Goal: Task Accomplishment & Management: Complete application form

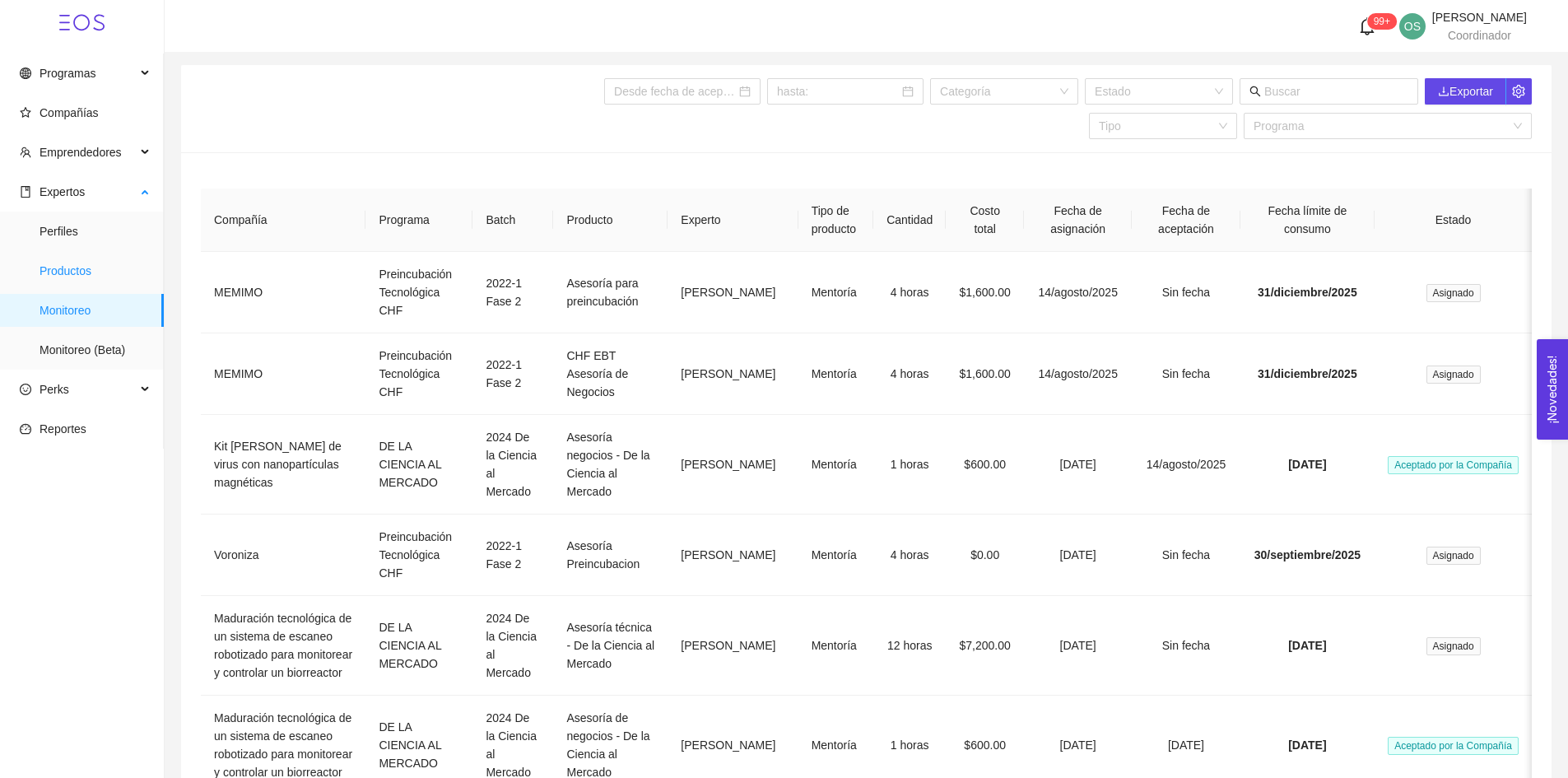
click at [80, 277] on span "Productos" at bounding box center [95, 271] width 111 height 33
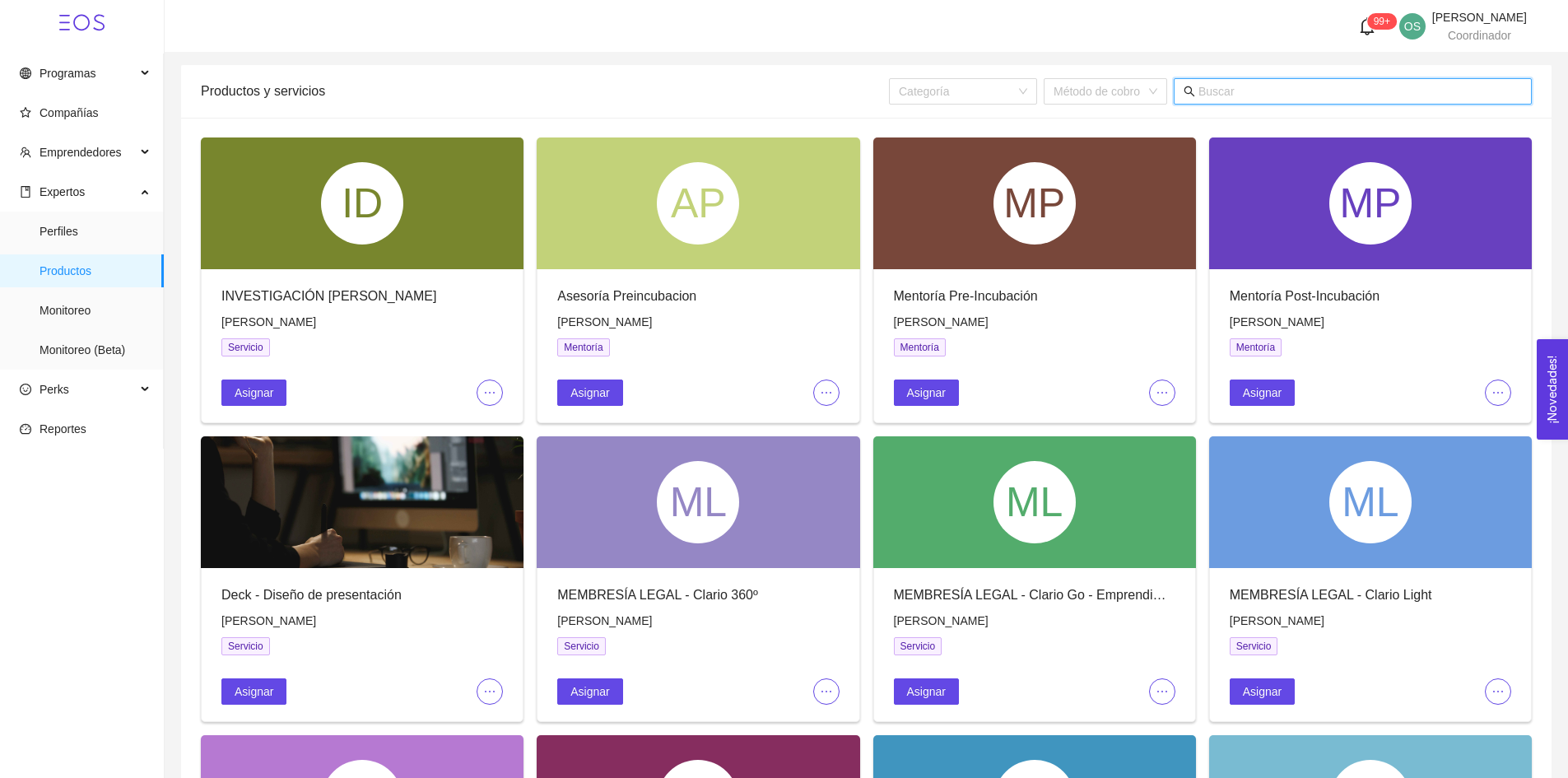
click at [1208, 85] on input "text" at bounding box center [1360, 92] width 323 height 18
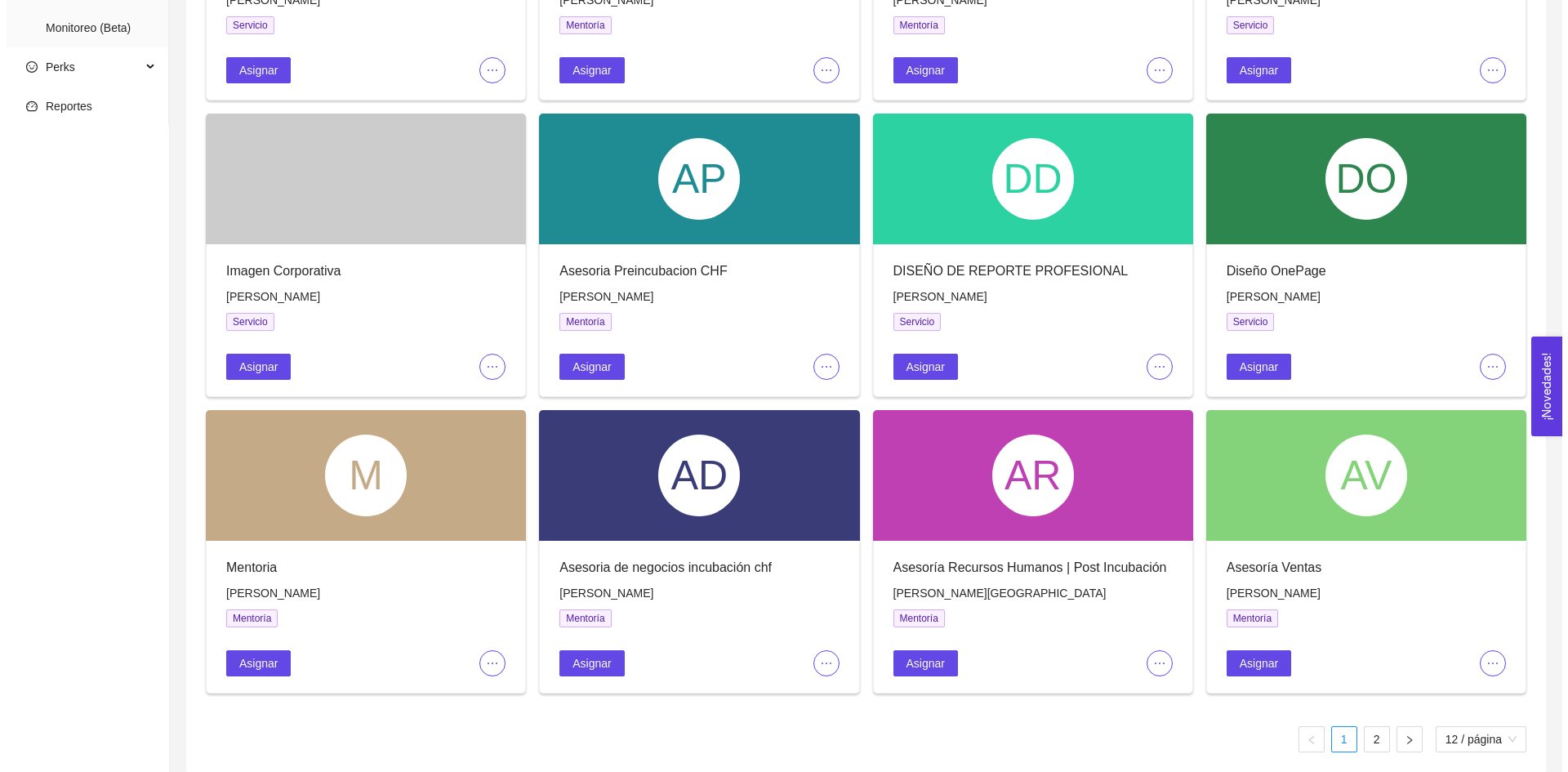
scroll to position [320, 0]
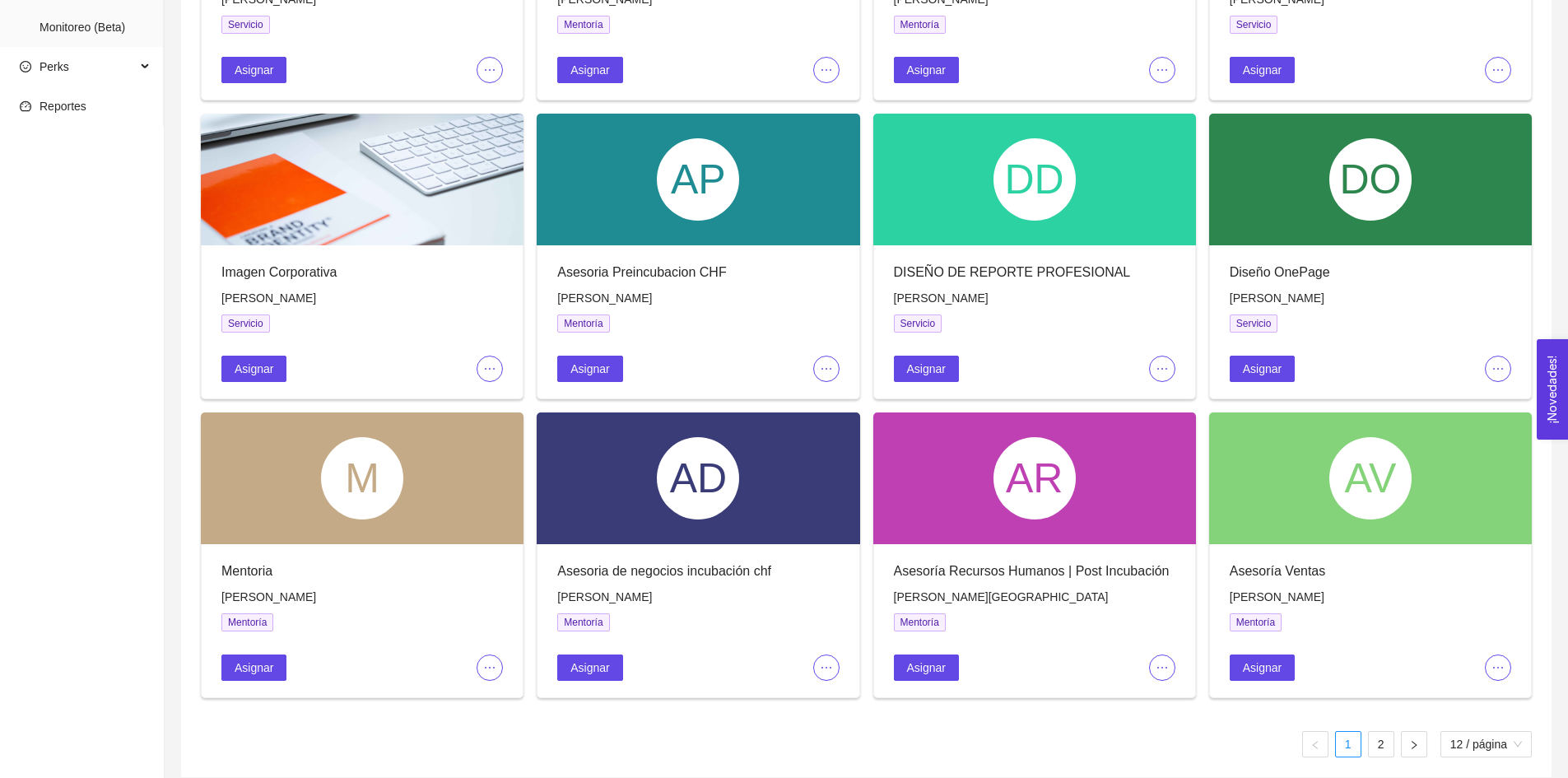
type input "[PERSON_NAME]"
click at [1157, 362] on icon "ellipsis" at bounding box center [1162, 369] width 13 height 13
click at [1179, 398] on span "Editar" at bounding box center [1189, 400] width 61 height 18
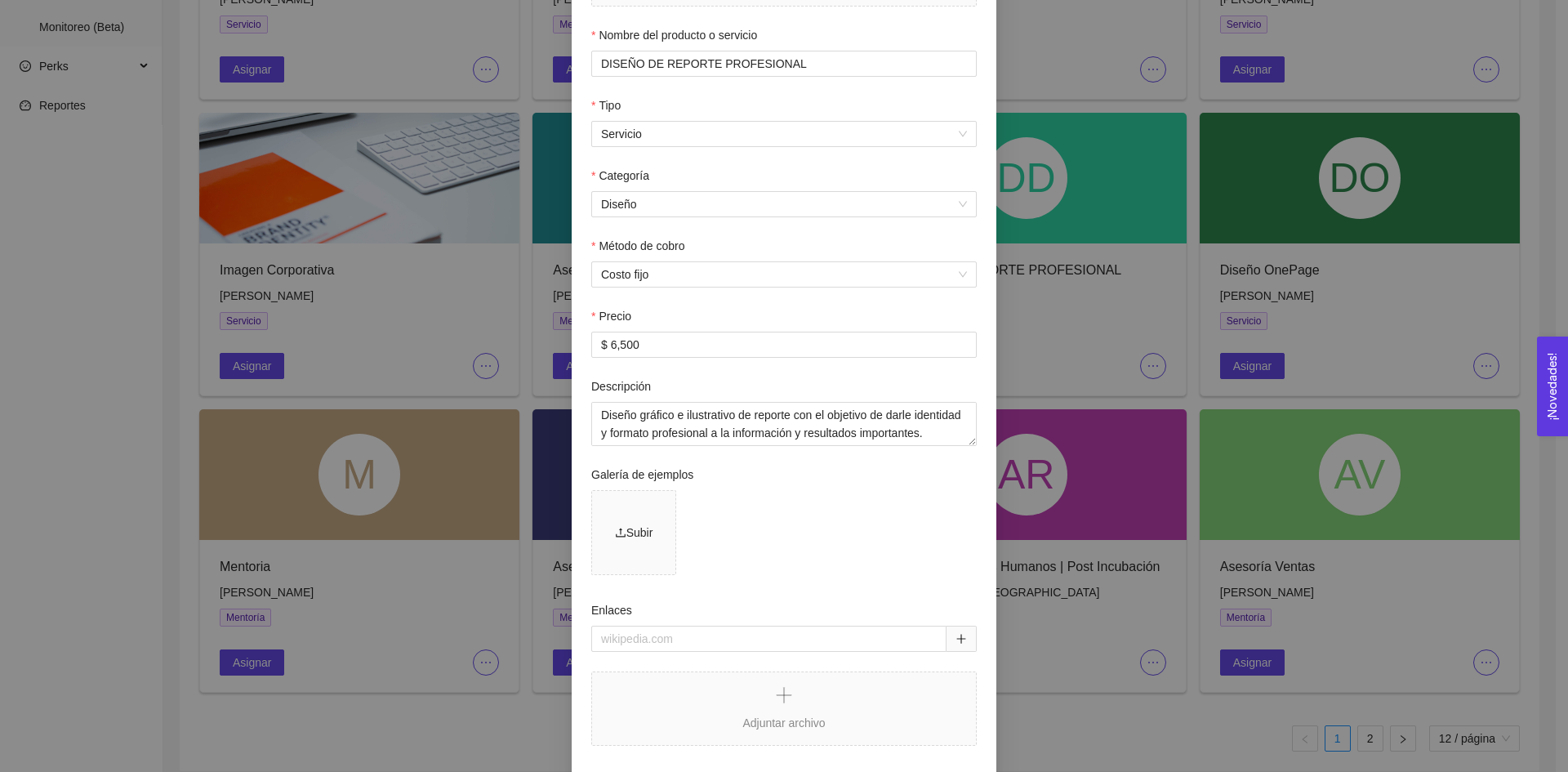
scroll to position [0, 0]
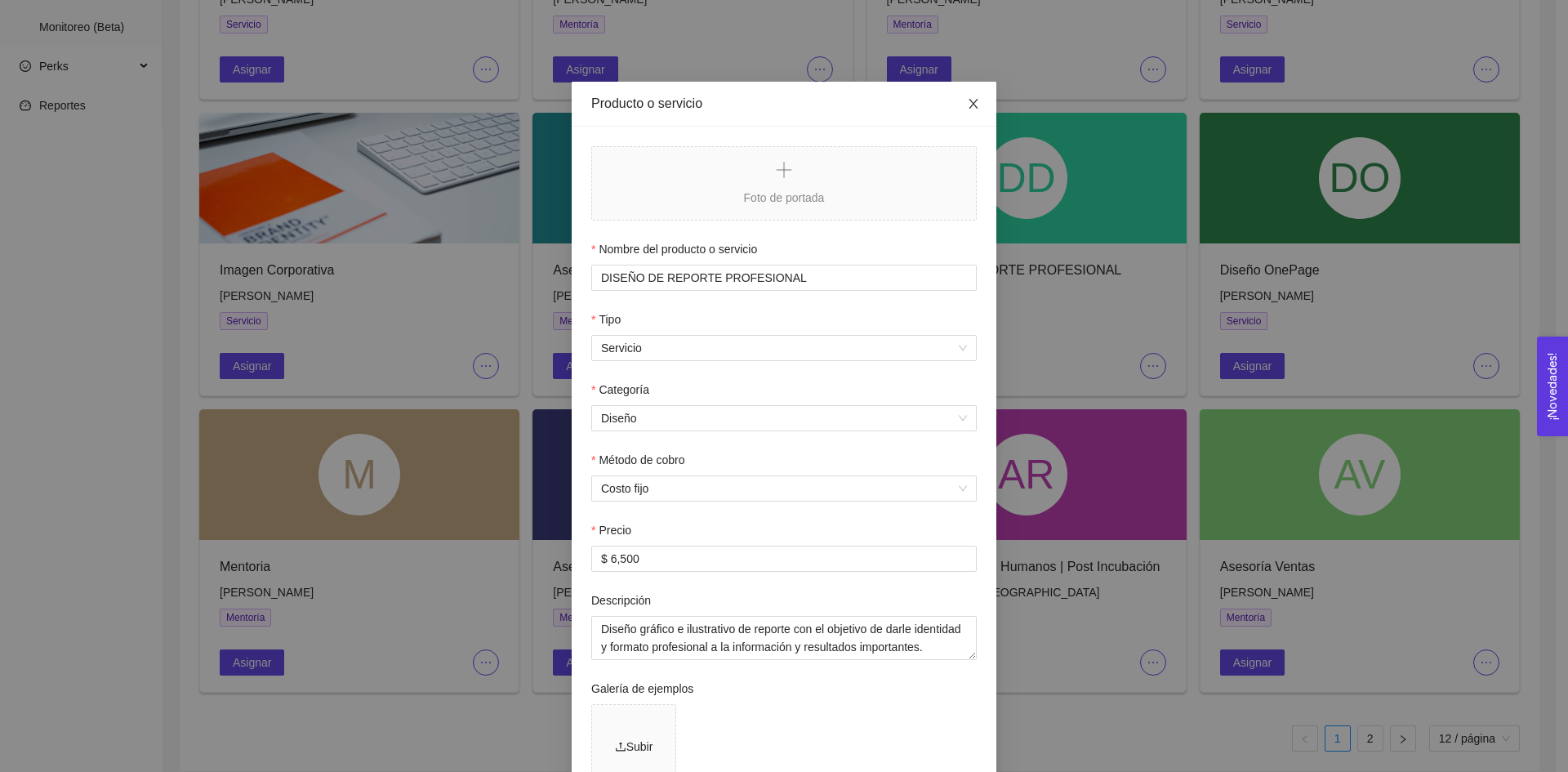
click at [969, 105] on icon "close" at bounding box center [973, 104] width 9 height 10
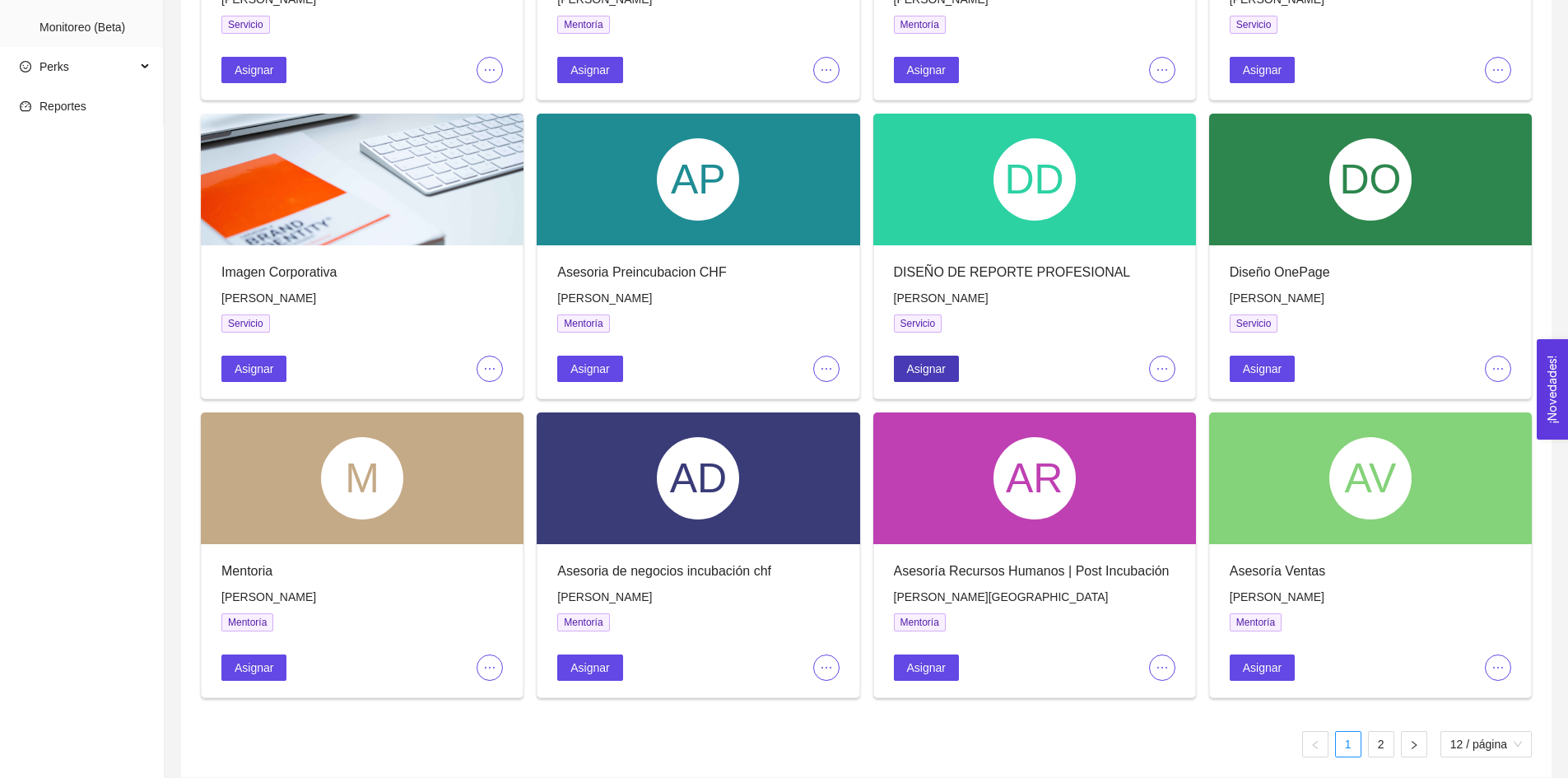
click at [932, 367] on span "Asignar" at bounding box center [927, 369] width 39 height 18
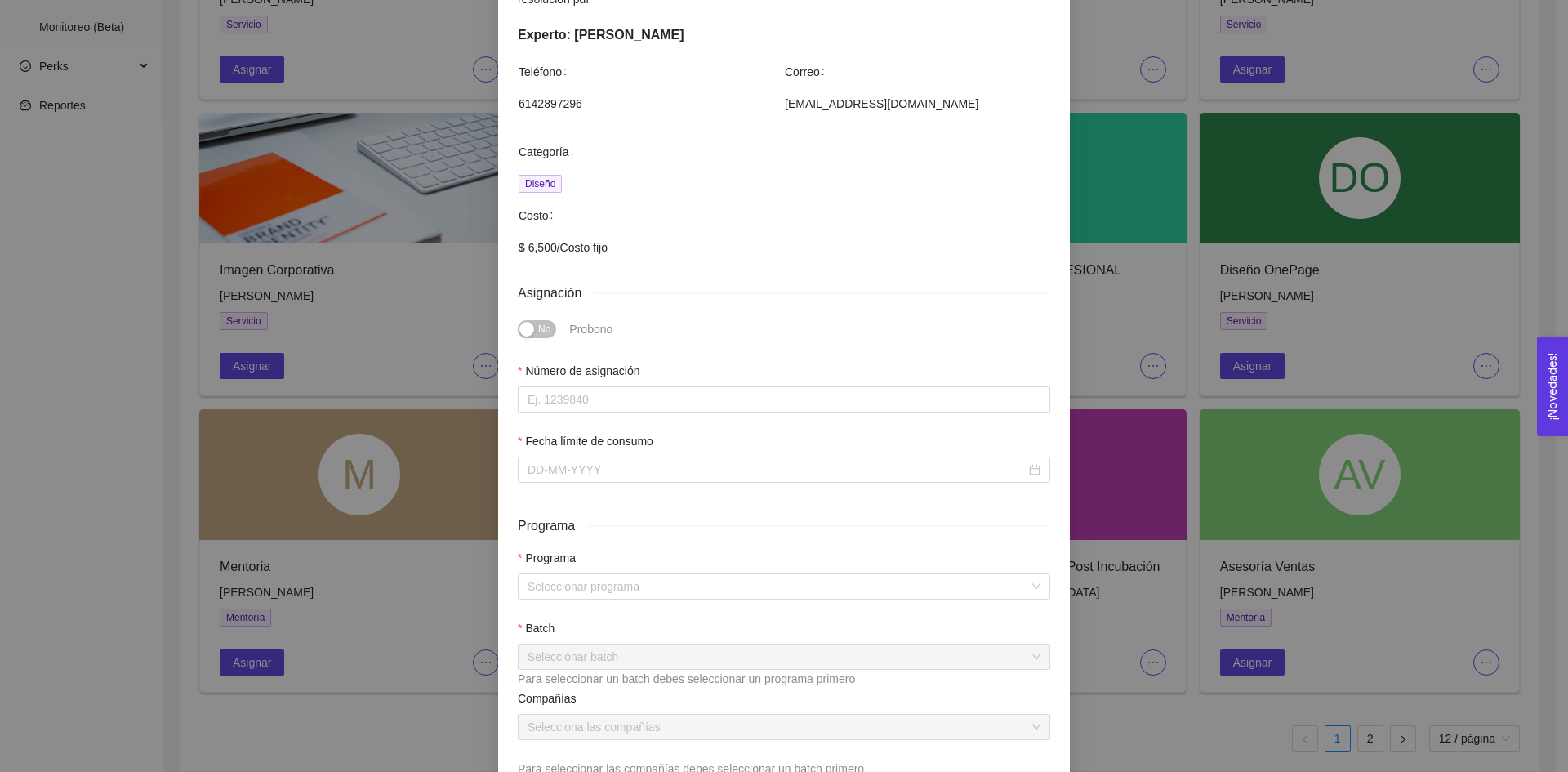
scroll to position [252, 0]
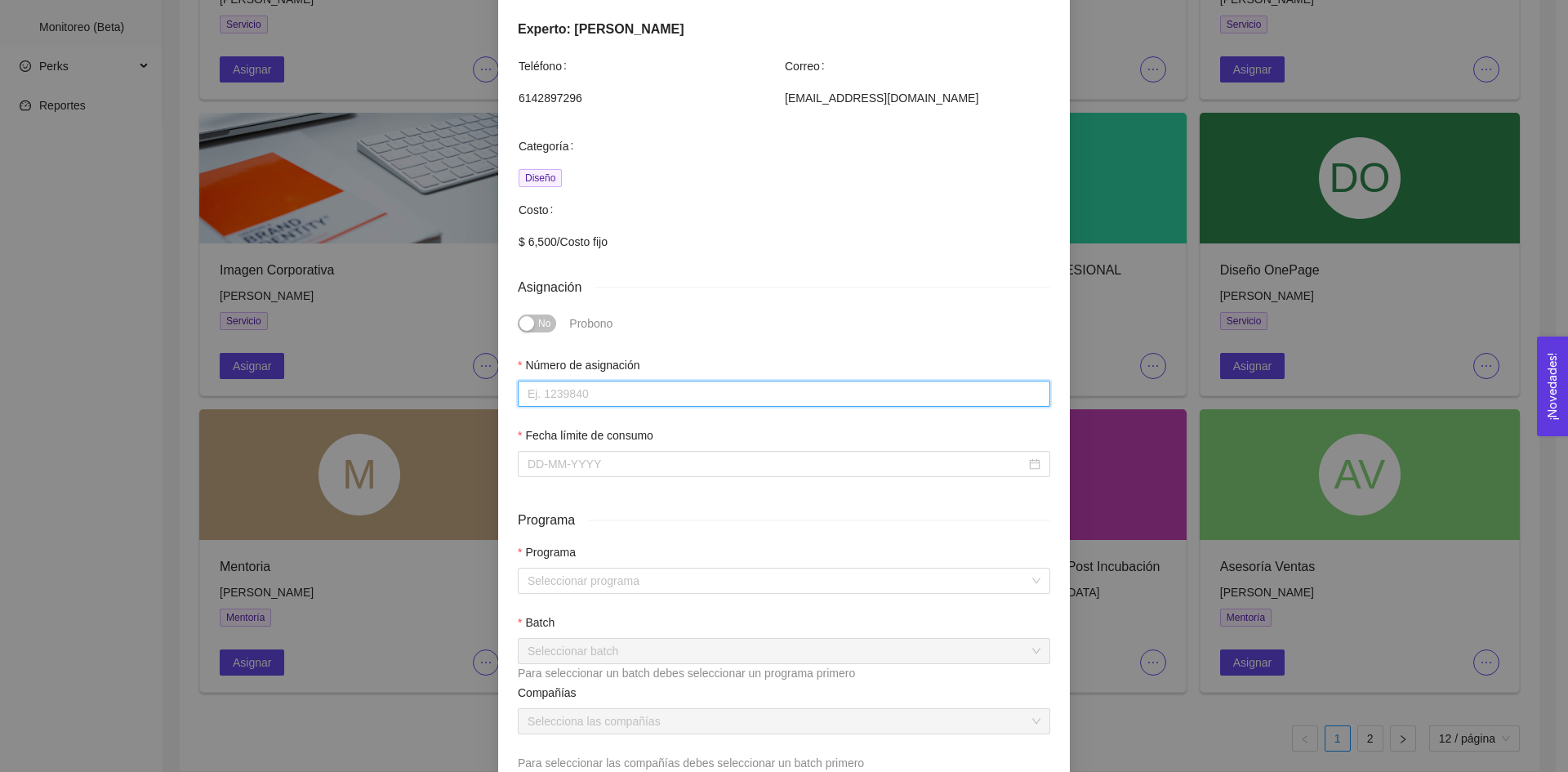
click at [575, 405] on input "Número de asignación" at bounding box center [783, 394] width 532 height 26
type input "1"
click at [541, 473] on div at bounding box center [783, 464] width 532 height 26
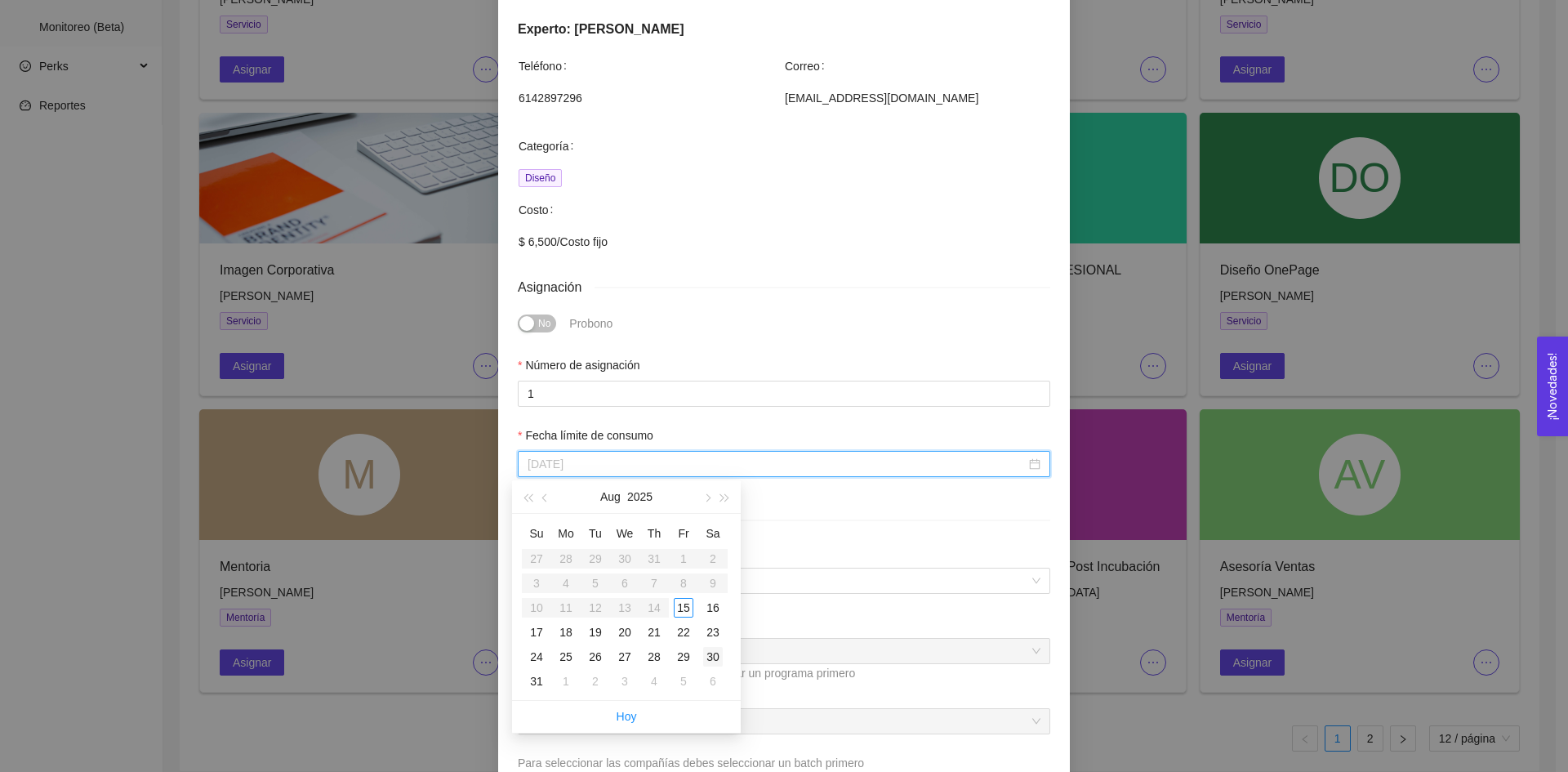
type input "[DATE]"
click at [713, 654] on div "30" at bounding box center [713, 657] width 20 height 20
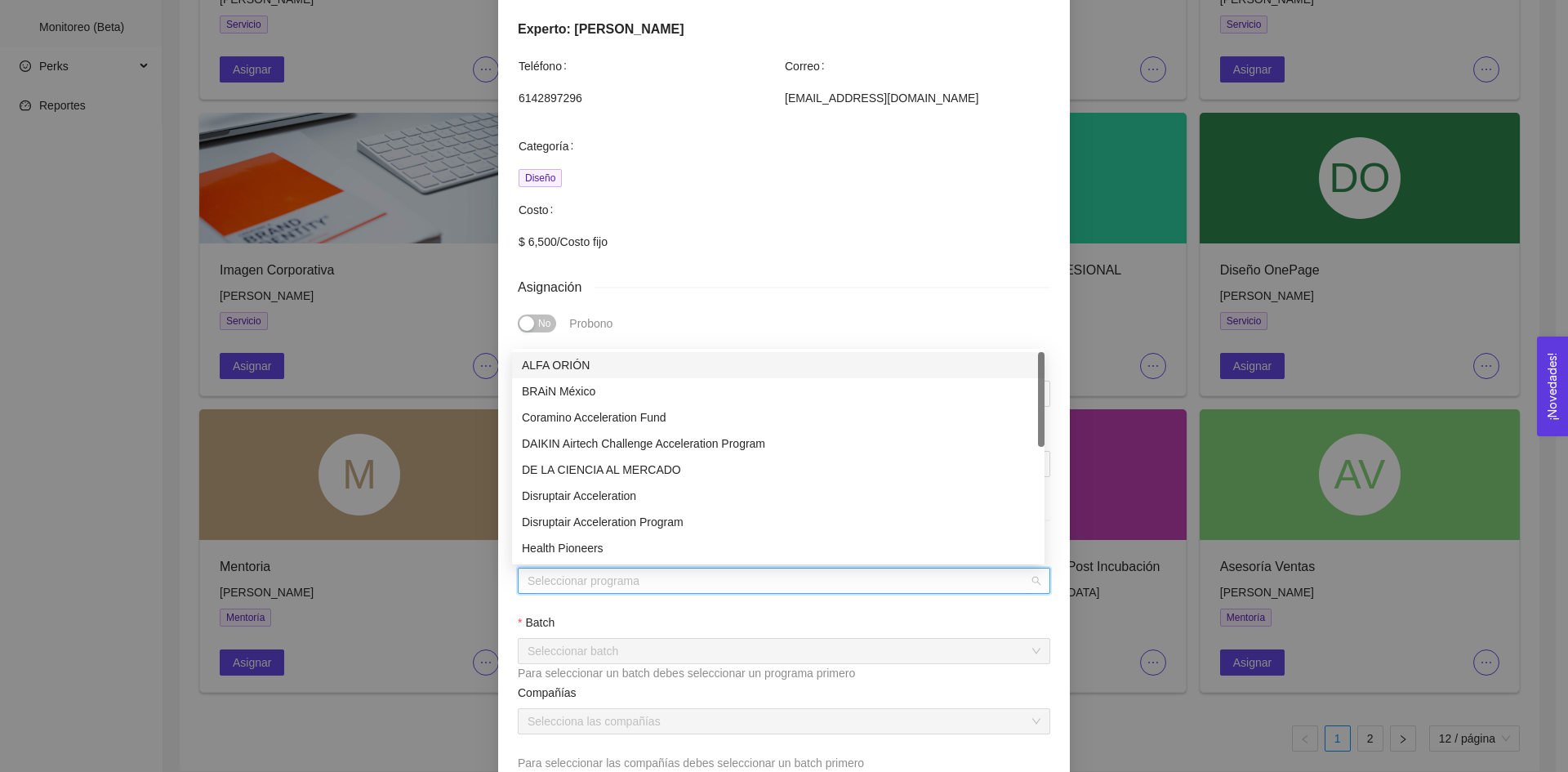
click at [610, 582] on input "search" at bounding box center [778, 581] width 502 height 25
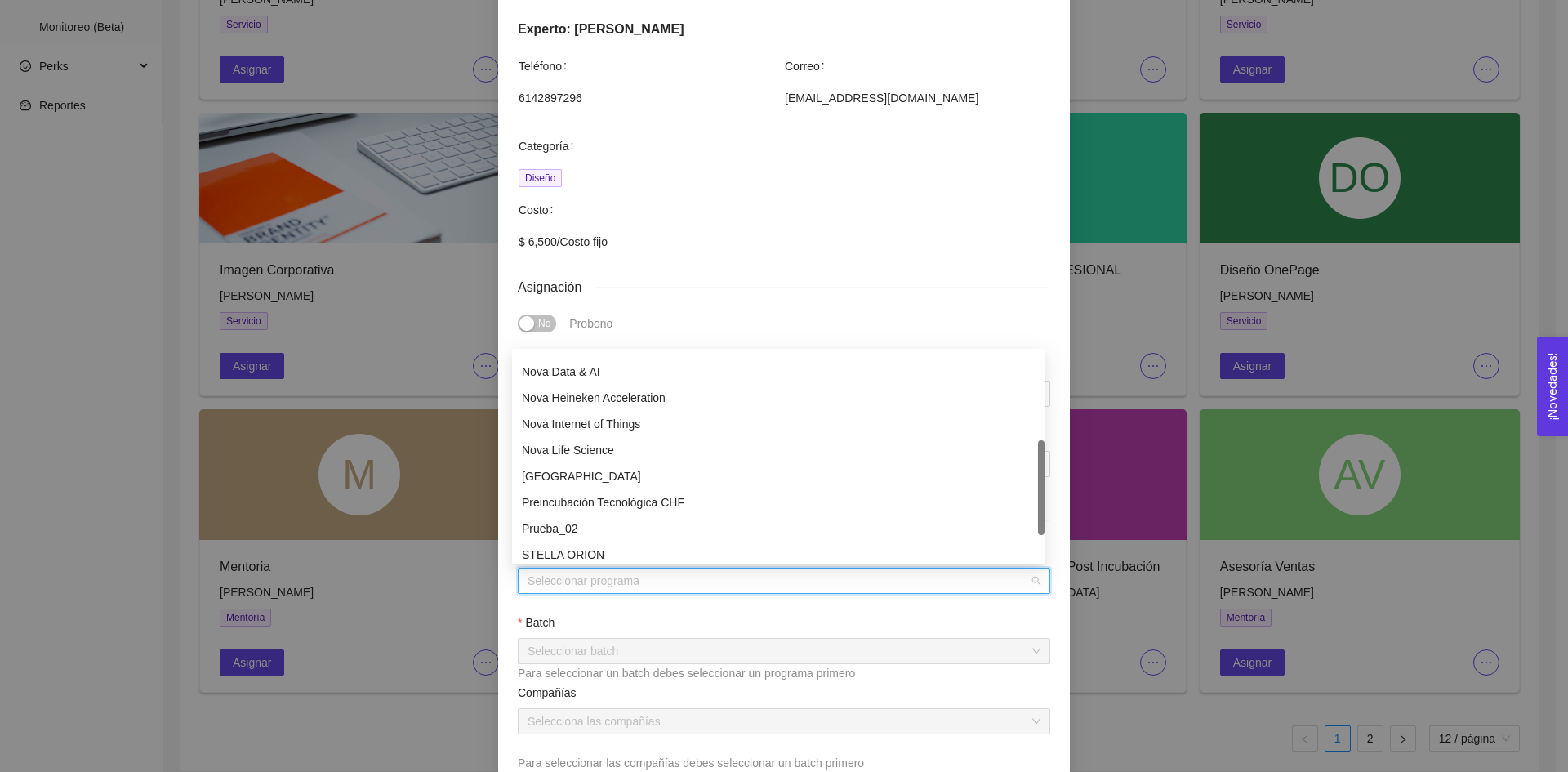
scroll to position [282, 0]
click at [594, 469] on div "[GEOGRAPHIC_DATA]" at bounding box center [777, 476] width 513 height 18
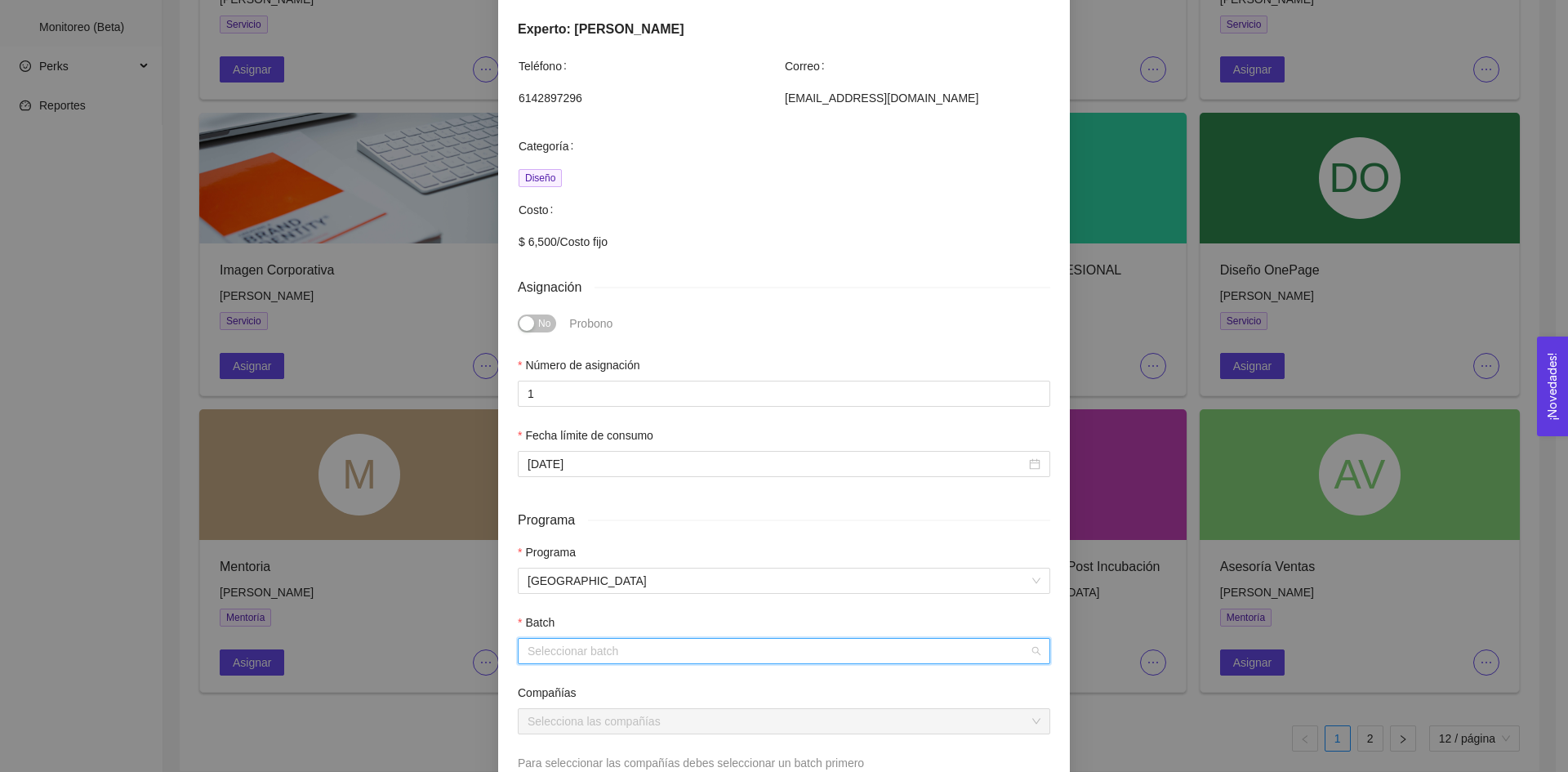
click at [612, 659] on input "search" at bounding box center [778, 651] width 502 height 25
click at [631, 559] on div "Expertos Parque" at bounding box center [777, 566] width 513 height 18
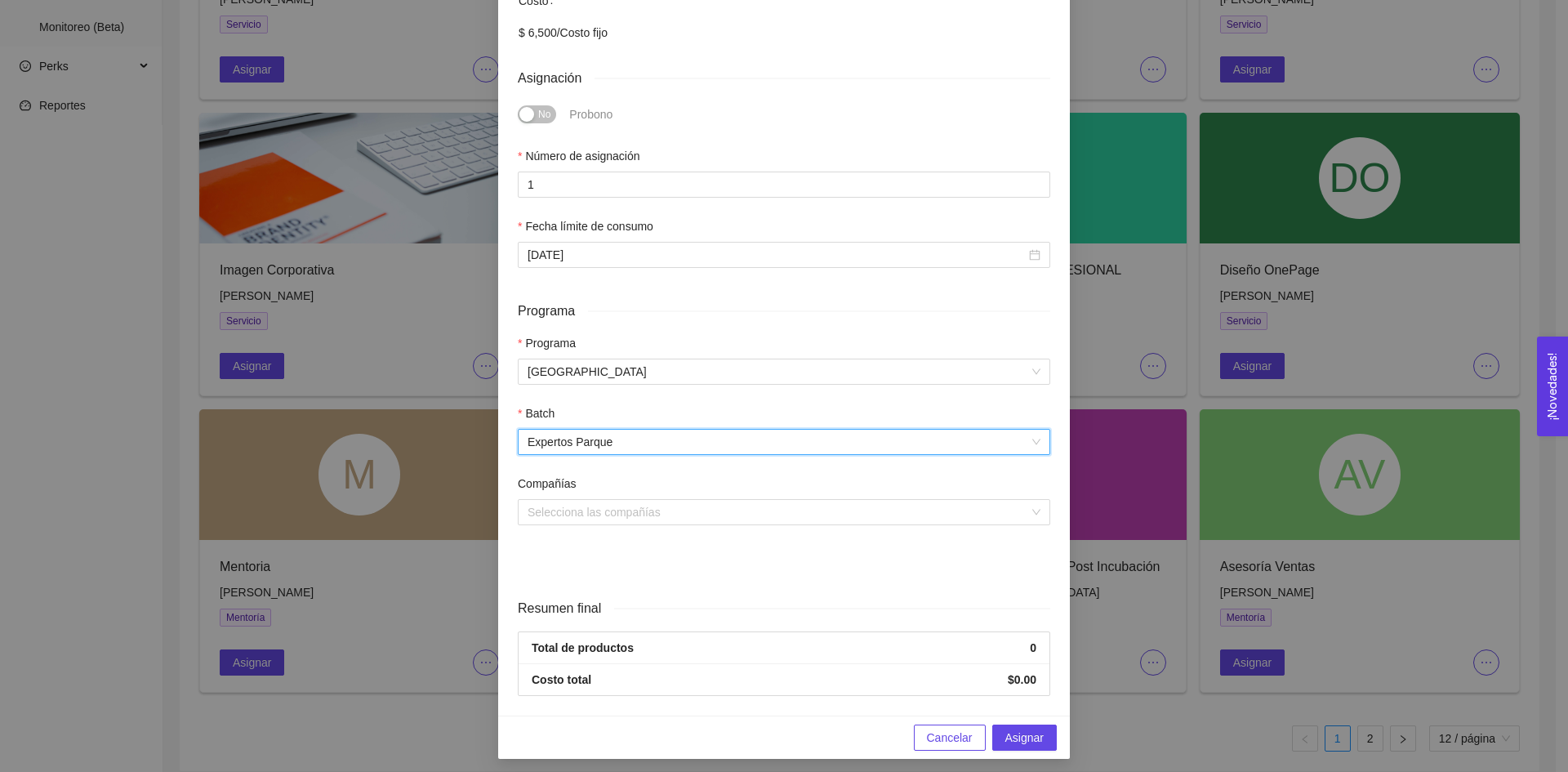
scroll to position [462, 0]
click at [618, 516] on input "search" at bounding box center [778, 512] width 502 height 25
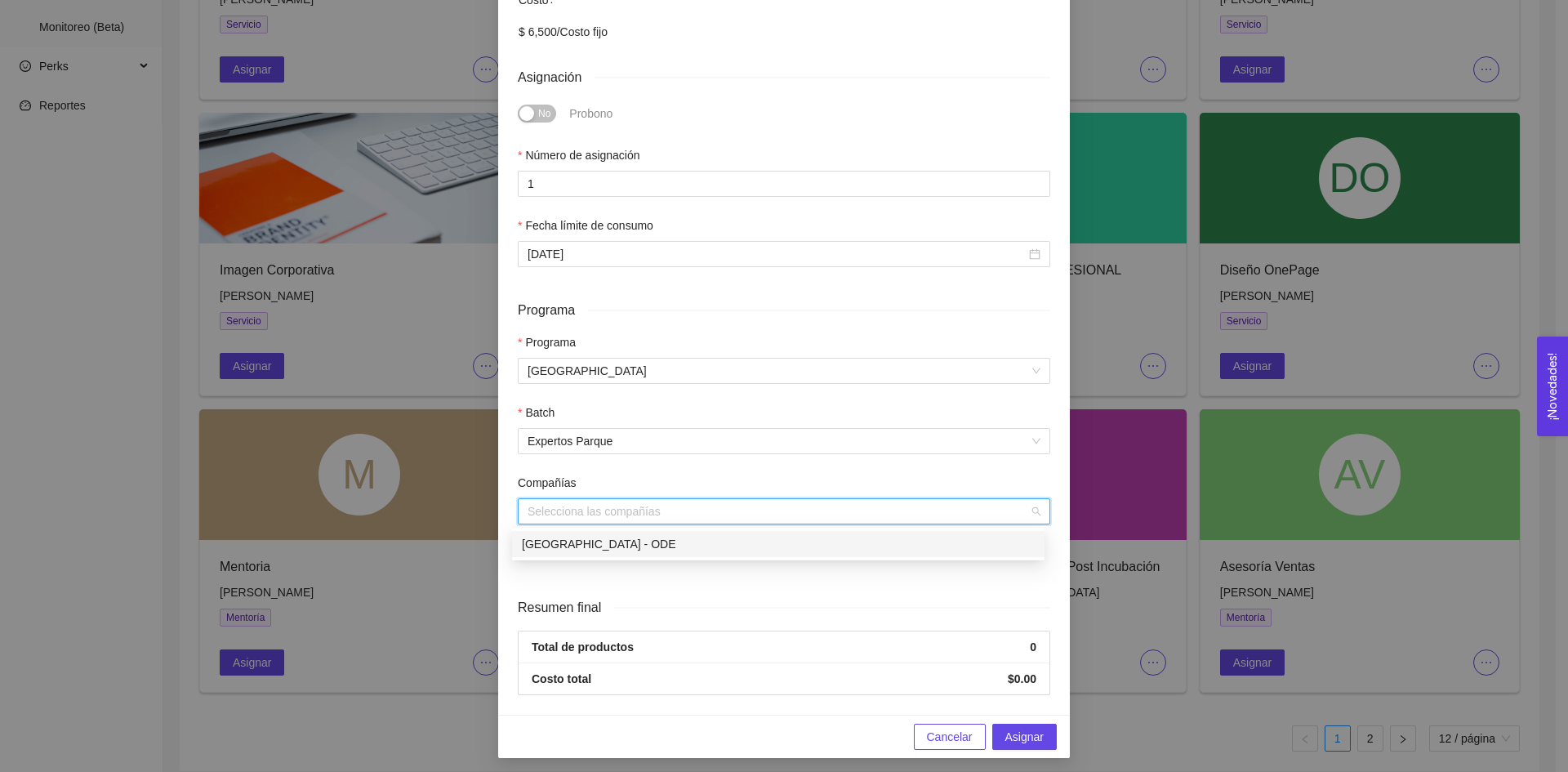
click at [618, 544] on div "[GEOGRAPHIC_DATA] - ODE" at bounding box center [777, 544] width 513 height 18
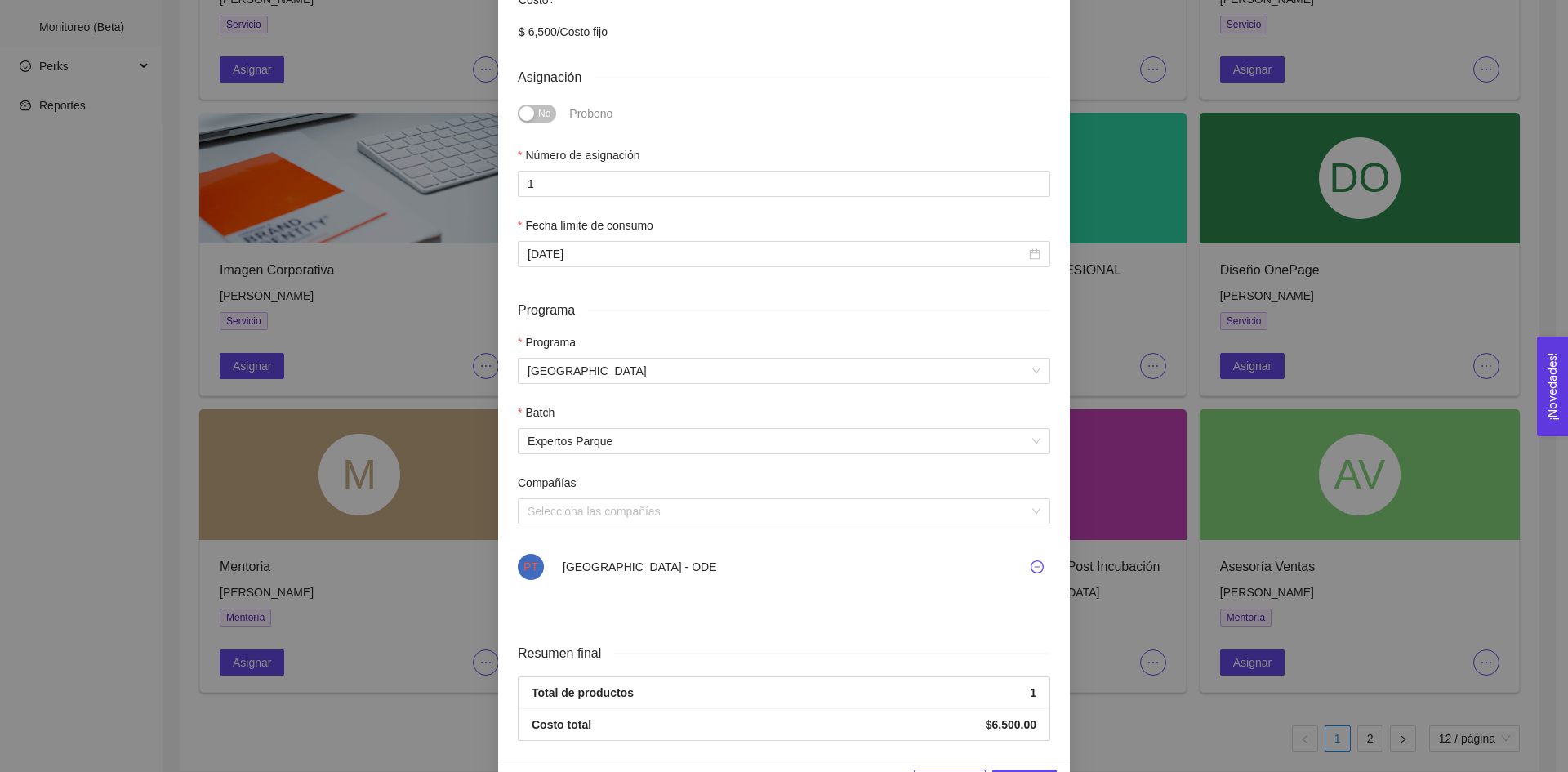
scroll to position [513, 0]
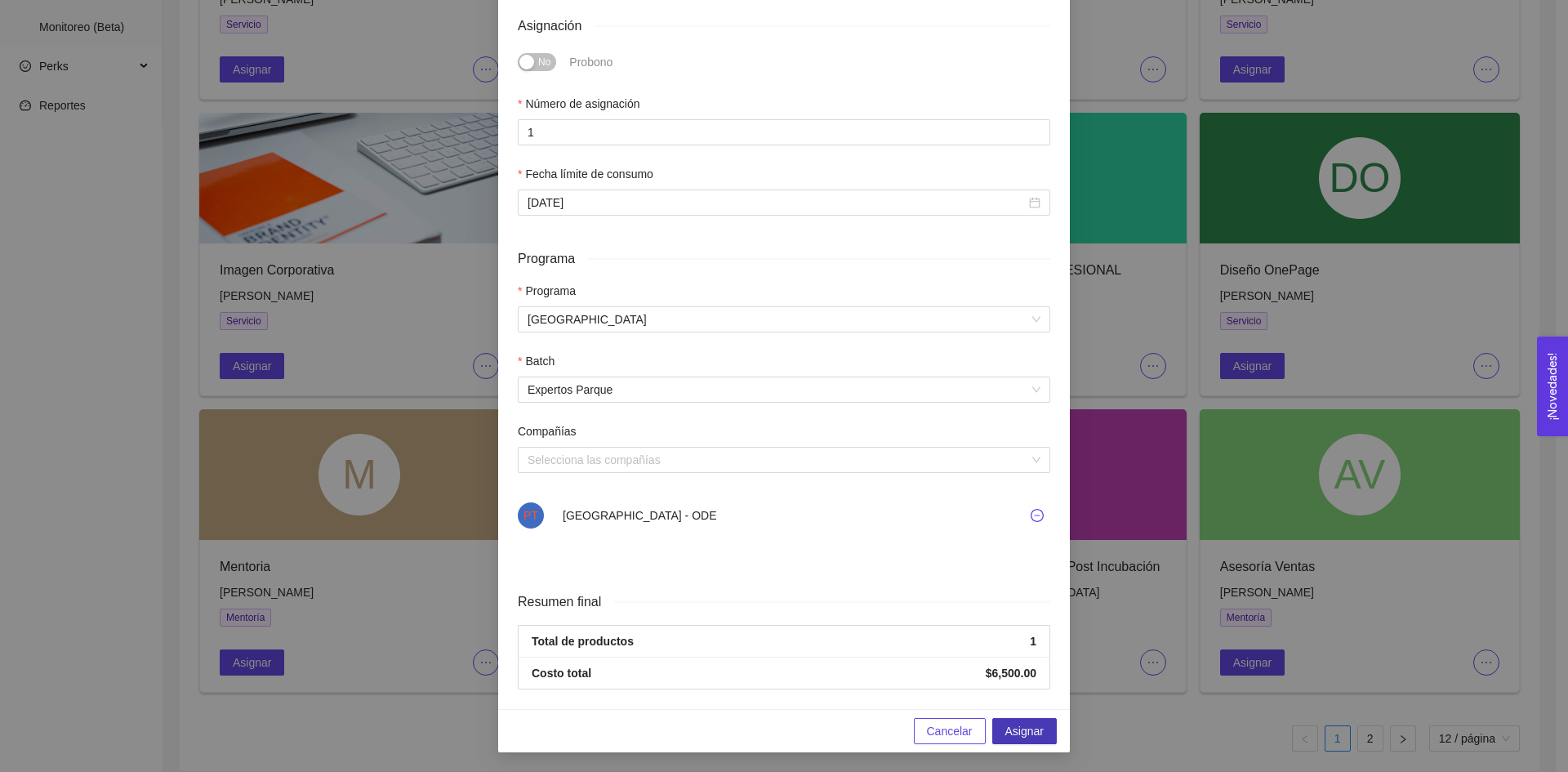
click at [1013, 729] on span "Asignar" at bounding box center [1024, 731] width 39 height 18
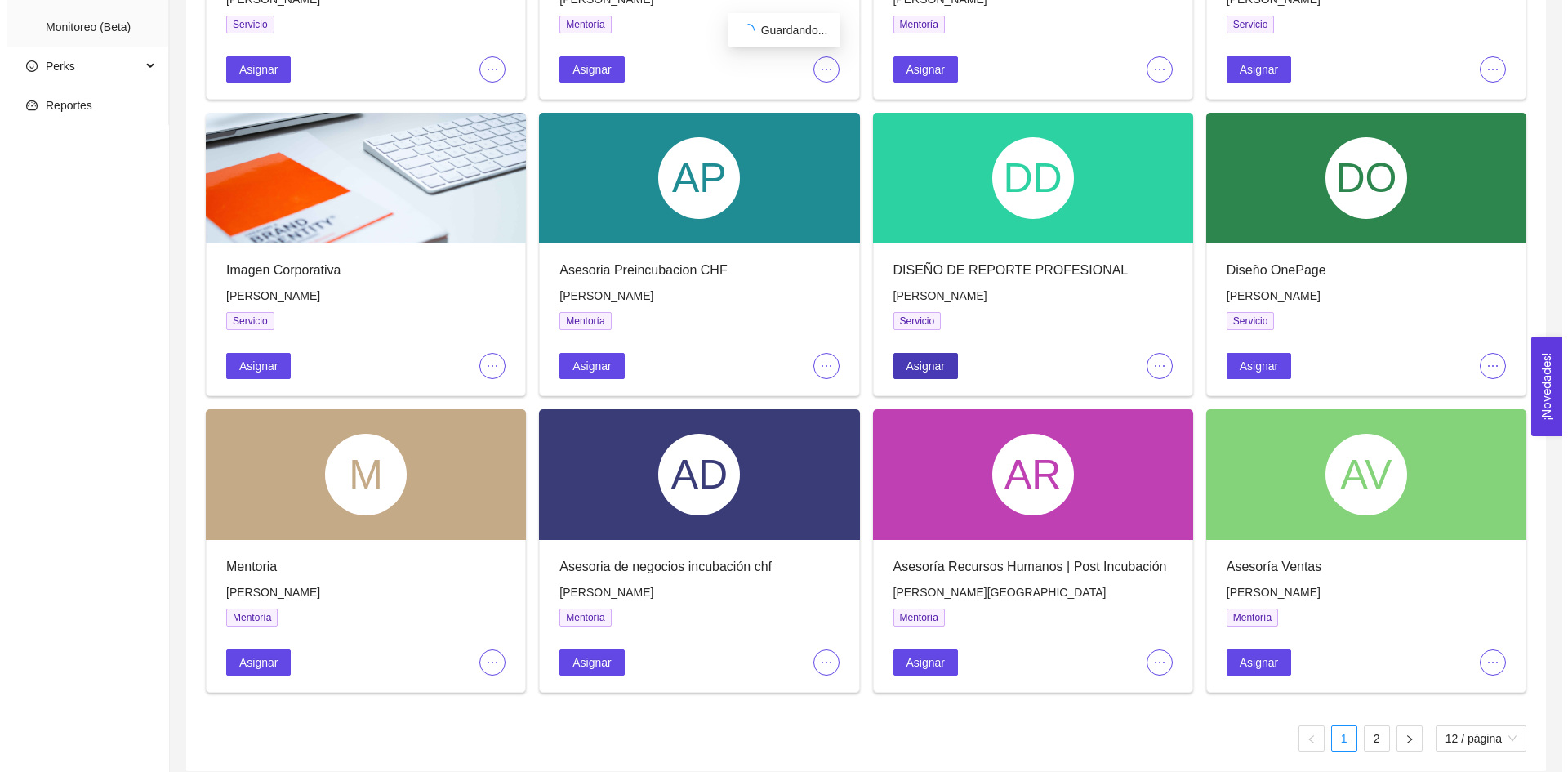
scroll to position [0, 0]
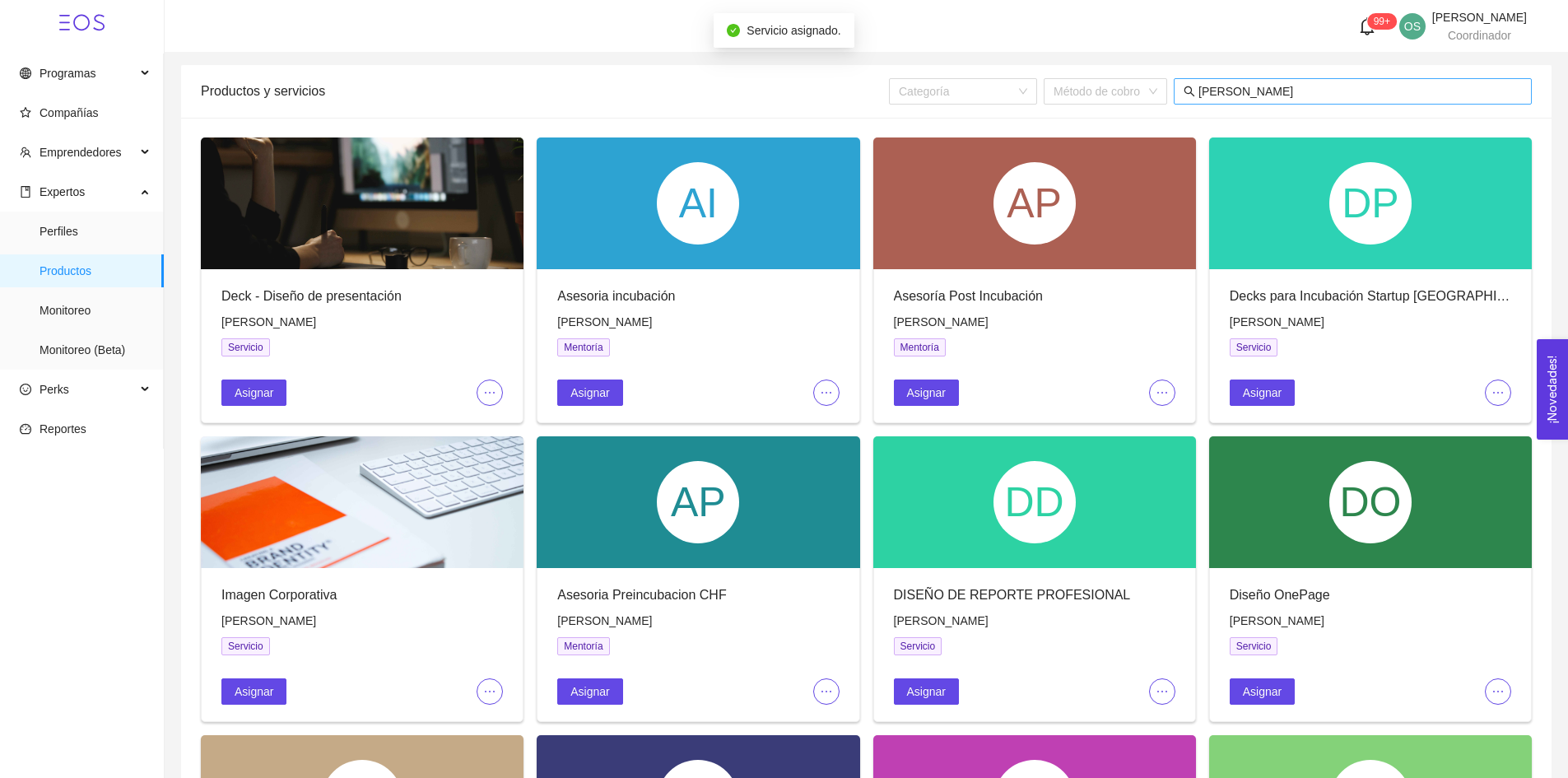
click at [1272, 92] on input "[PERSON_NAME]" at bounding box center [1360, 92] width 323 height 18
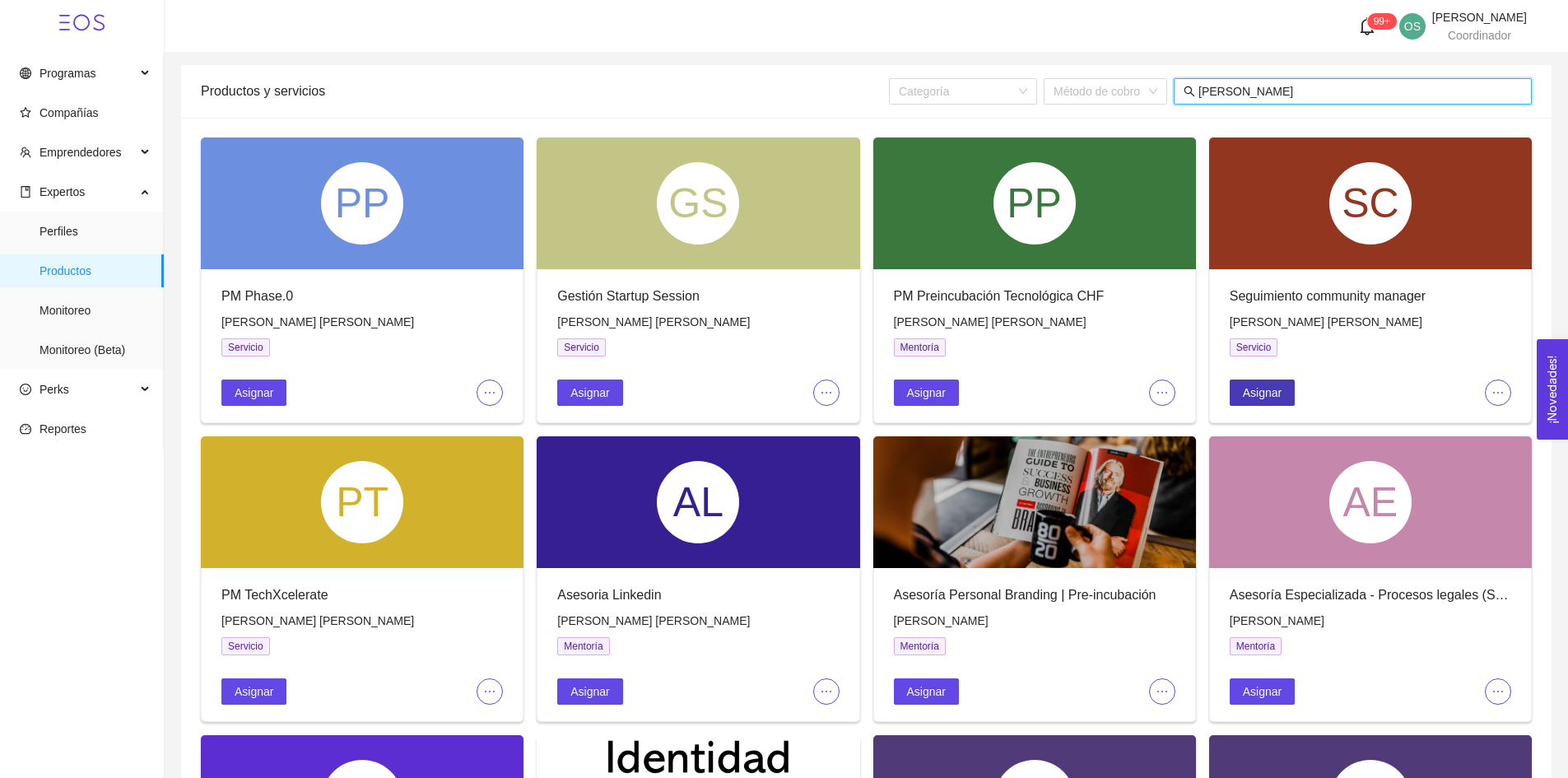
type input "[PERSON_NAME]"
click at [1265, 393] on span "Asignar" at bounding box center [1262, 393] width 39 height 18
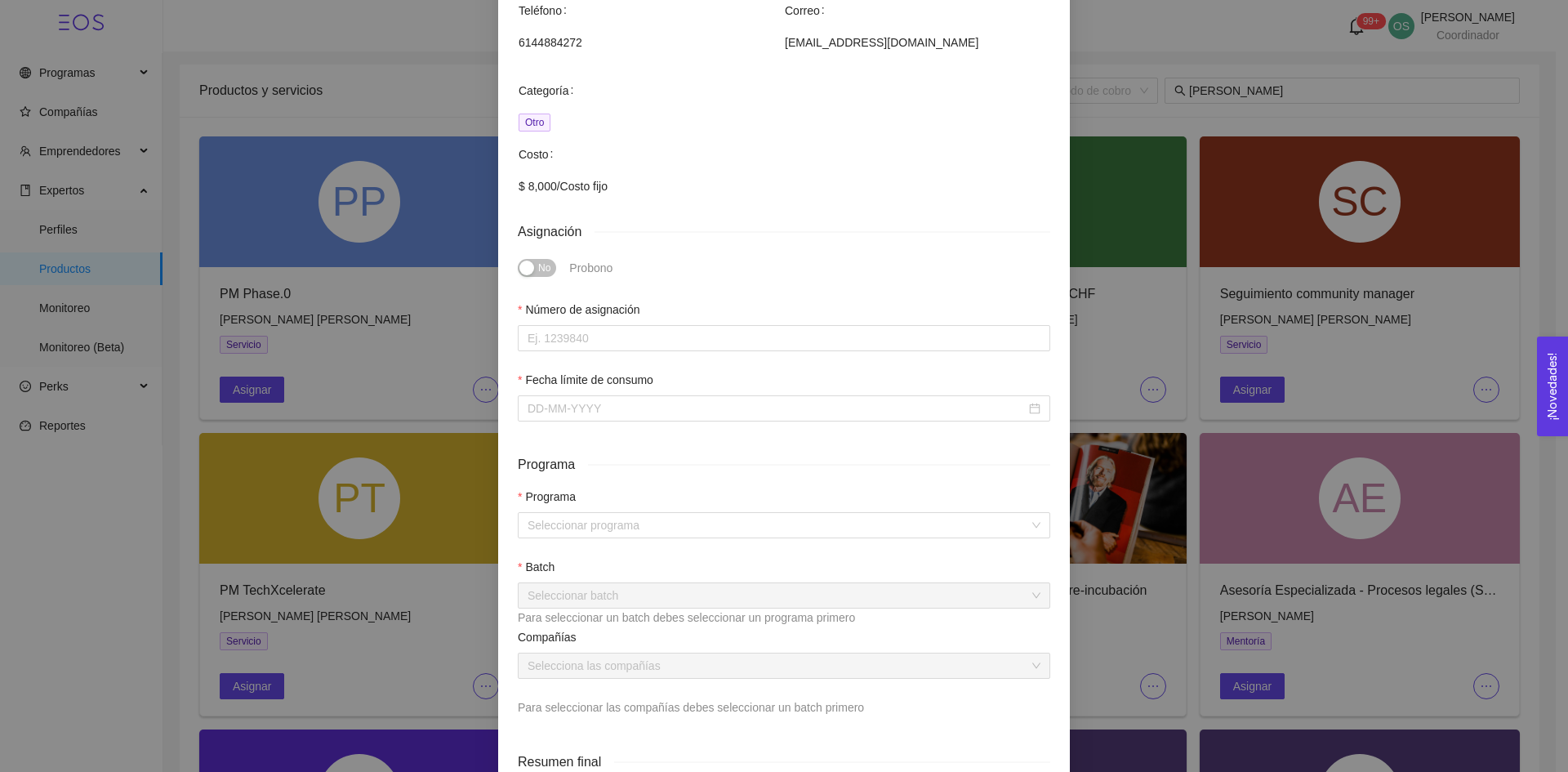
scroll to position [258, 0]
click at [693, 325] on input "Número de asignación" at bounding box center [783, 333] width 532 height 26
type input "P"
type input "O"
click at [681, 329] on input "O" at bounding box center [783, 333] width 532 height 26
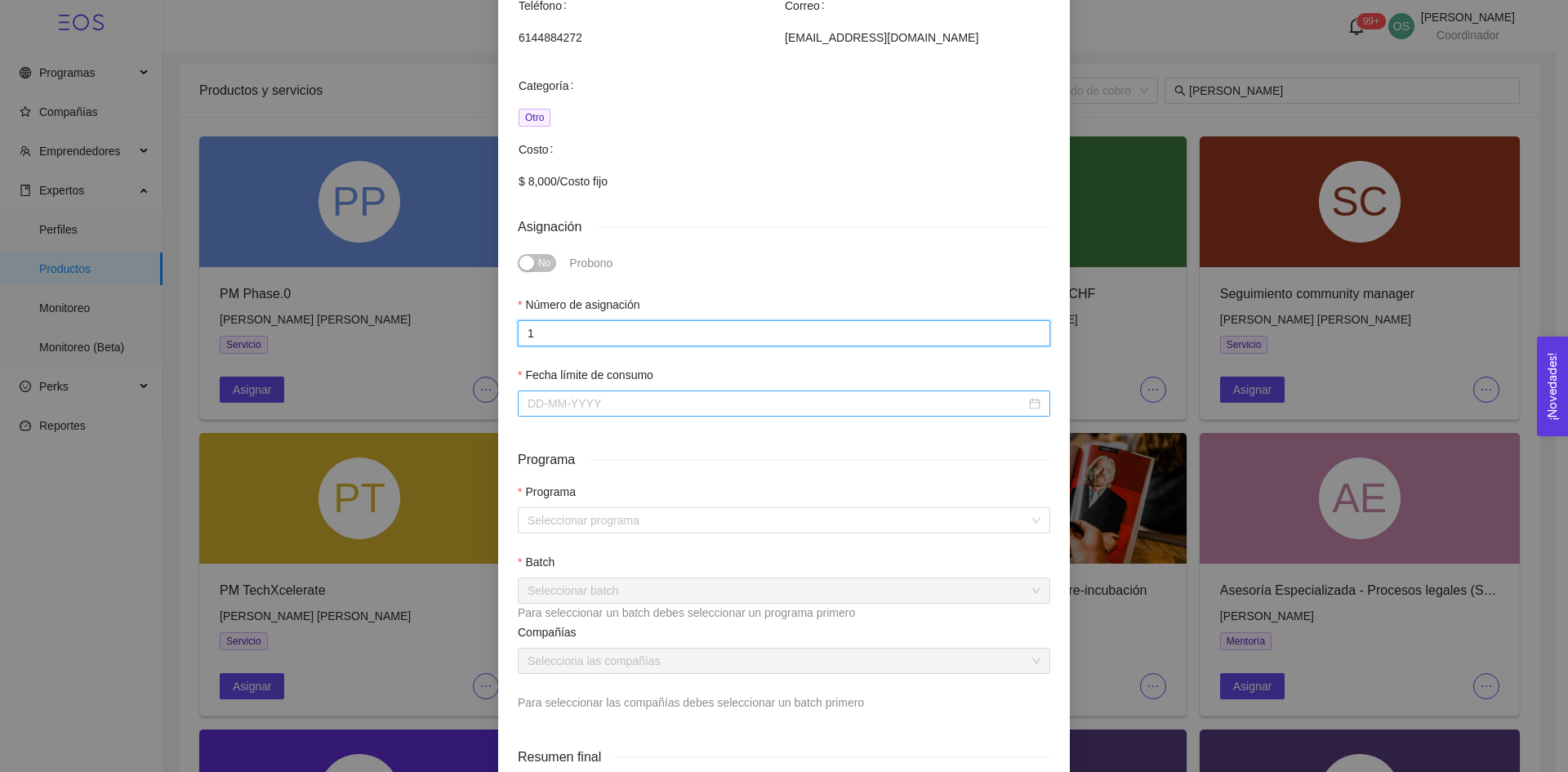
type input "1"
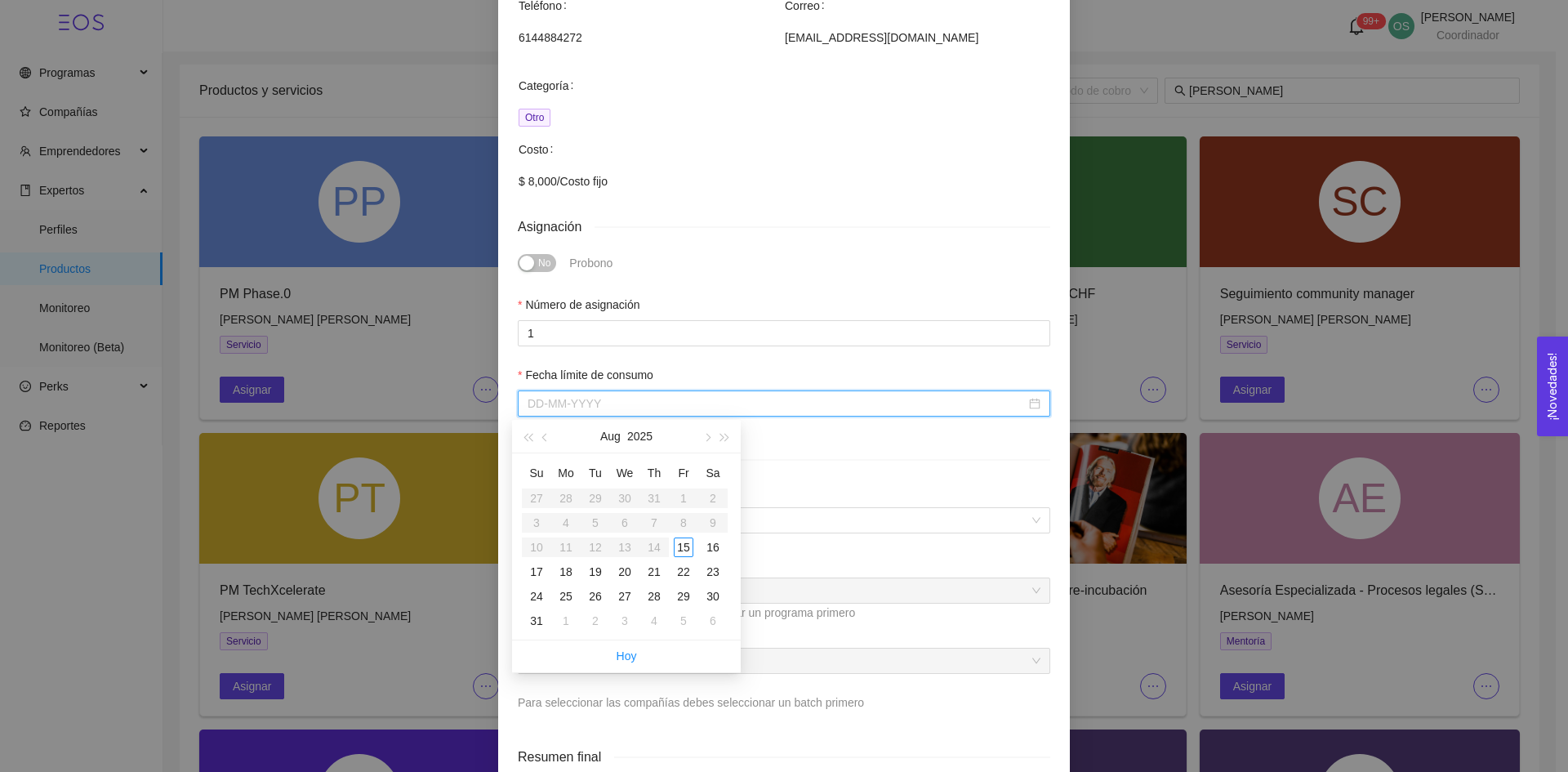
click at [662, 409] on input "Fecha límite de consumo" at bounding box center [777, 404] width 499 height 18
type input "[DATE]"
click at [705, 591] on div "30" at bounding box center [713, 596] width 20 height 20
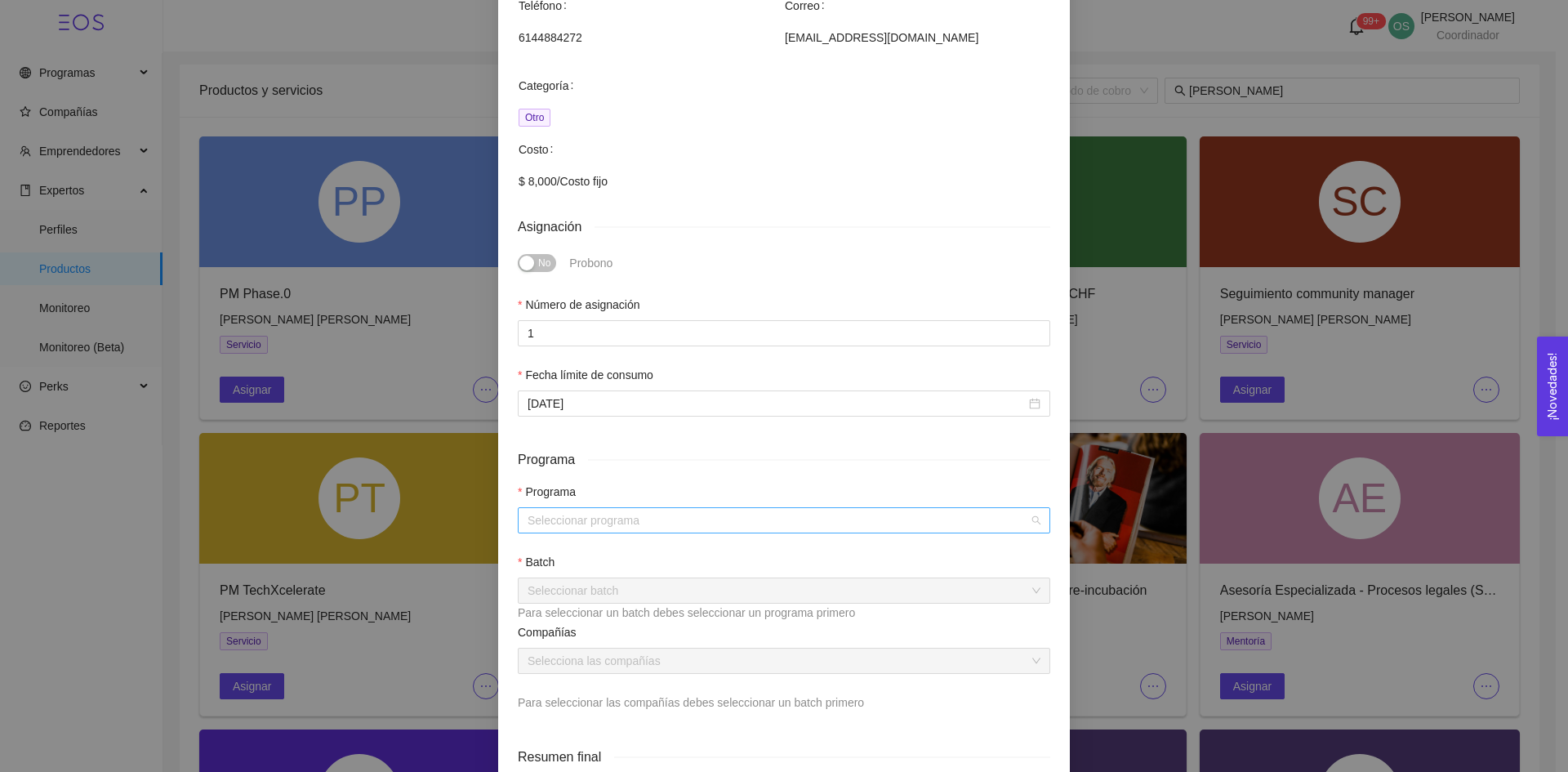
click at [587, 521] on input "search" at bounding box center [778, 521] width 502 height 25
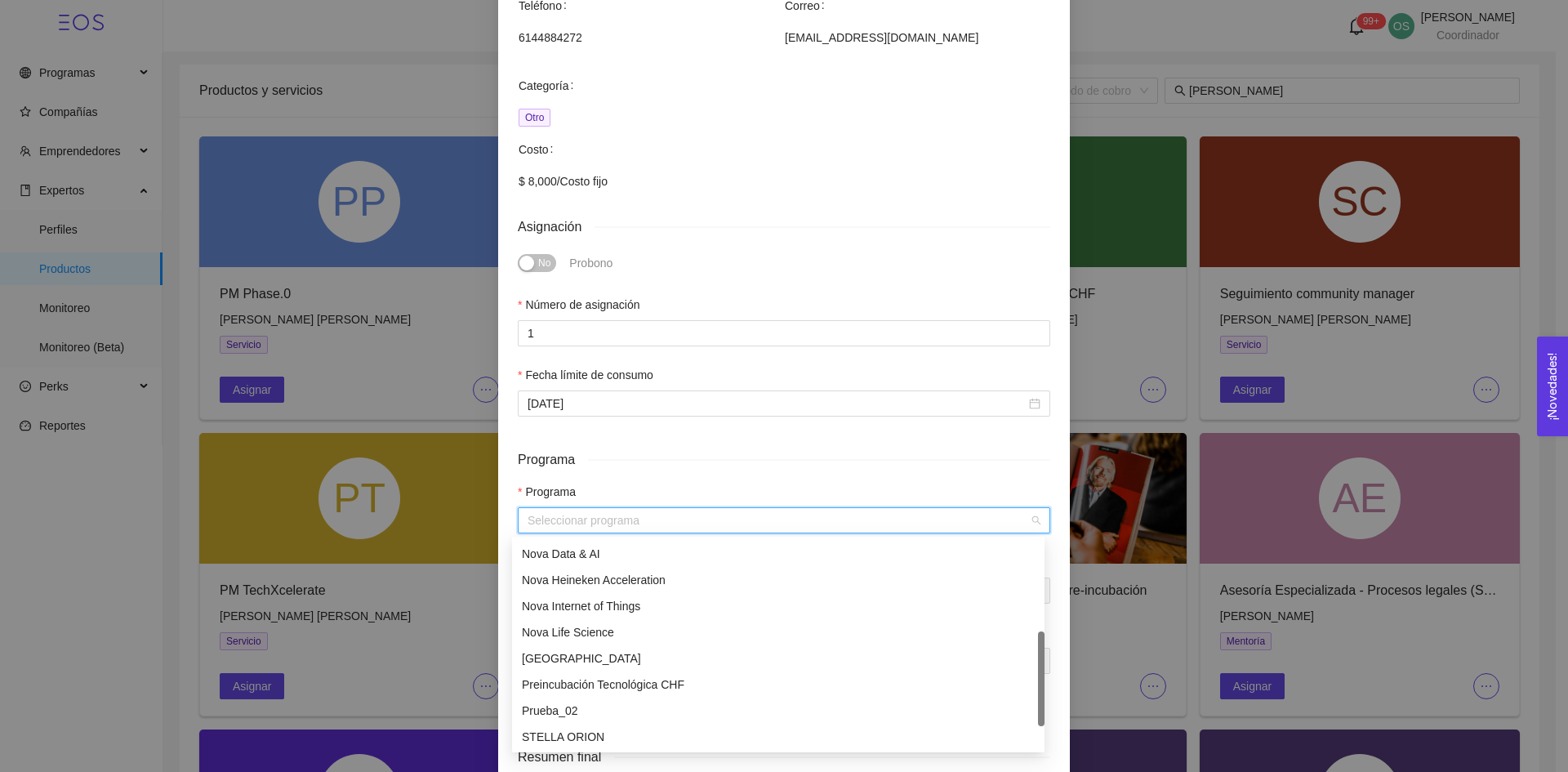
scroll to position [289, 0]
click at [628, 662] on div "[GEOGRAPHIC_DATA]" at bounding box center [777, 657] width 513 height 18
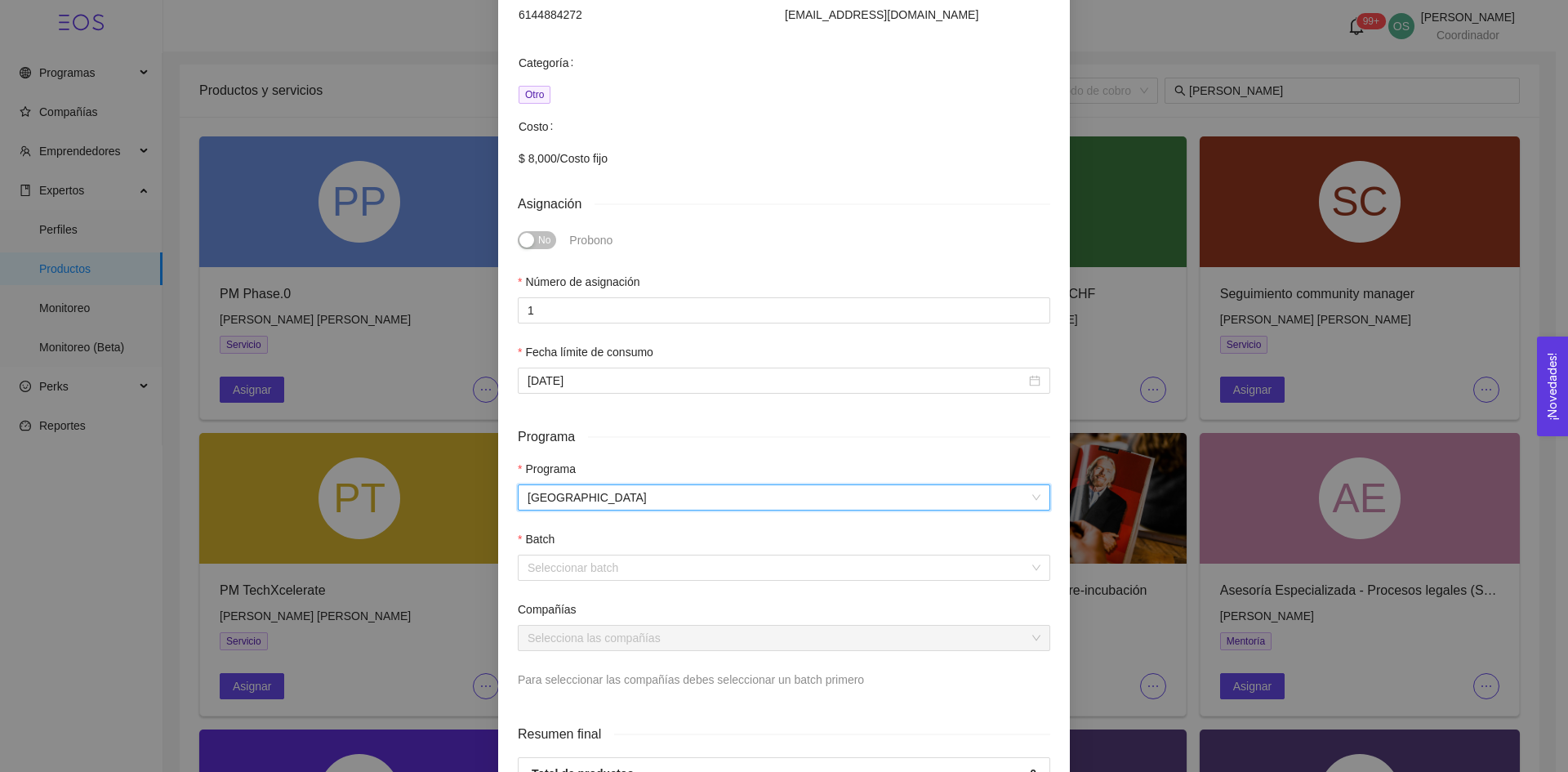
scroll to position [284, 0]
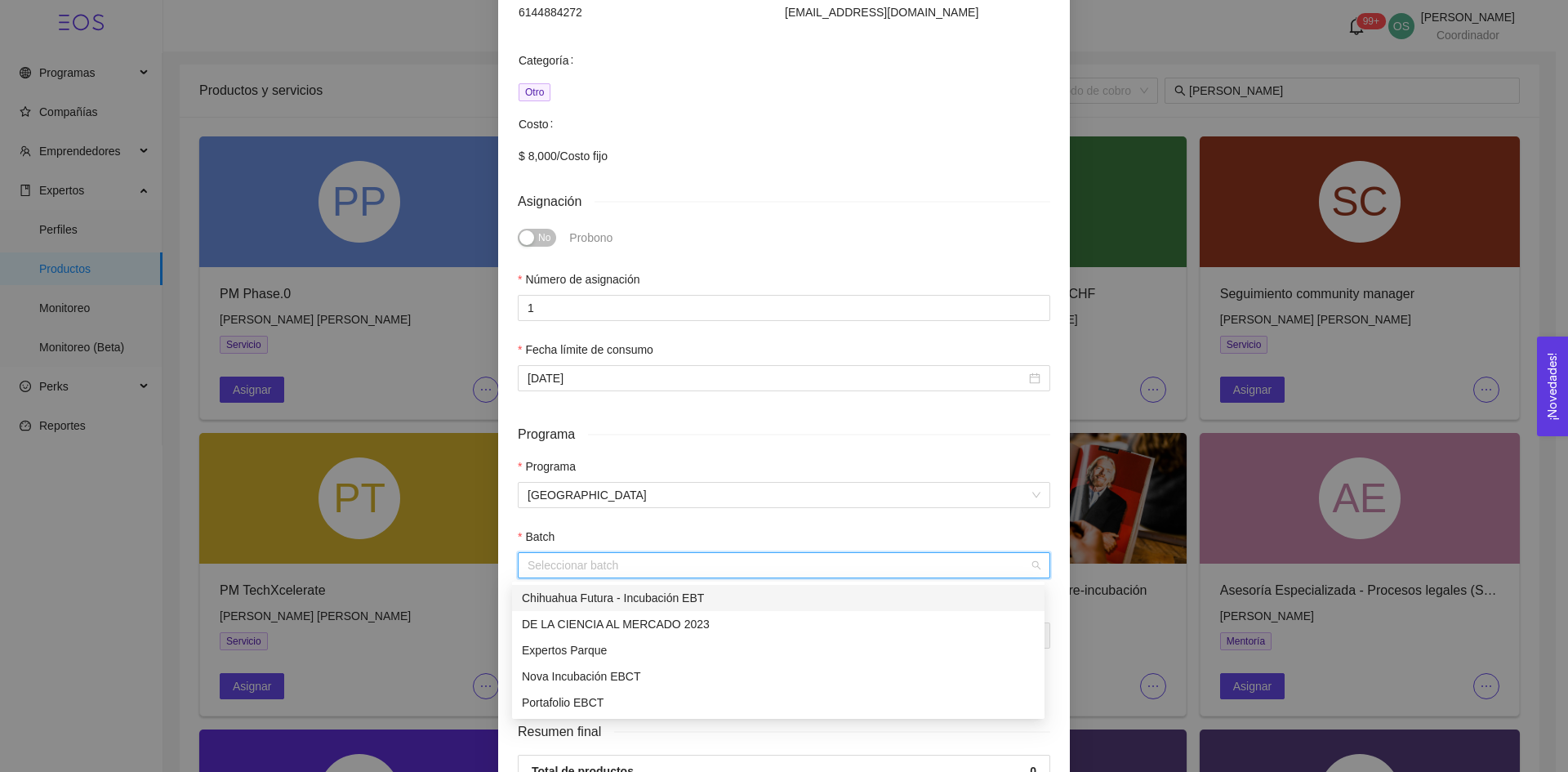
click at [624, 561] on input "search" at bounding box center [778, 565] width 502 height 25
click at [605, 645] on div "Expertos Parque" at bounding box center [777, 651] width 513 height 18
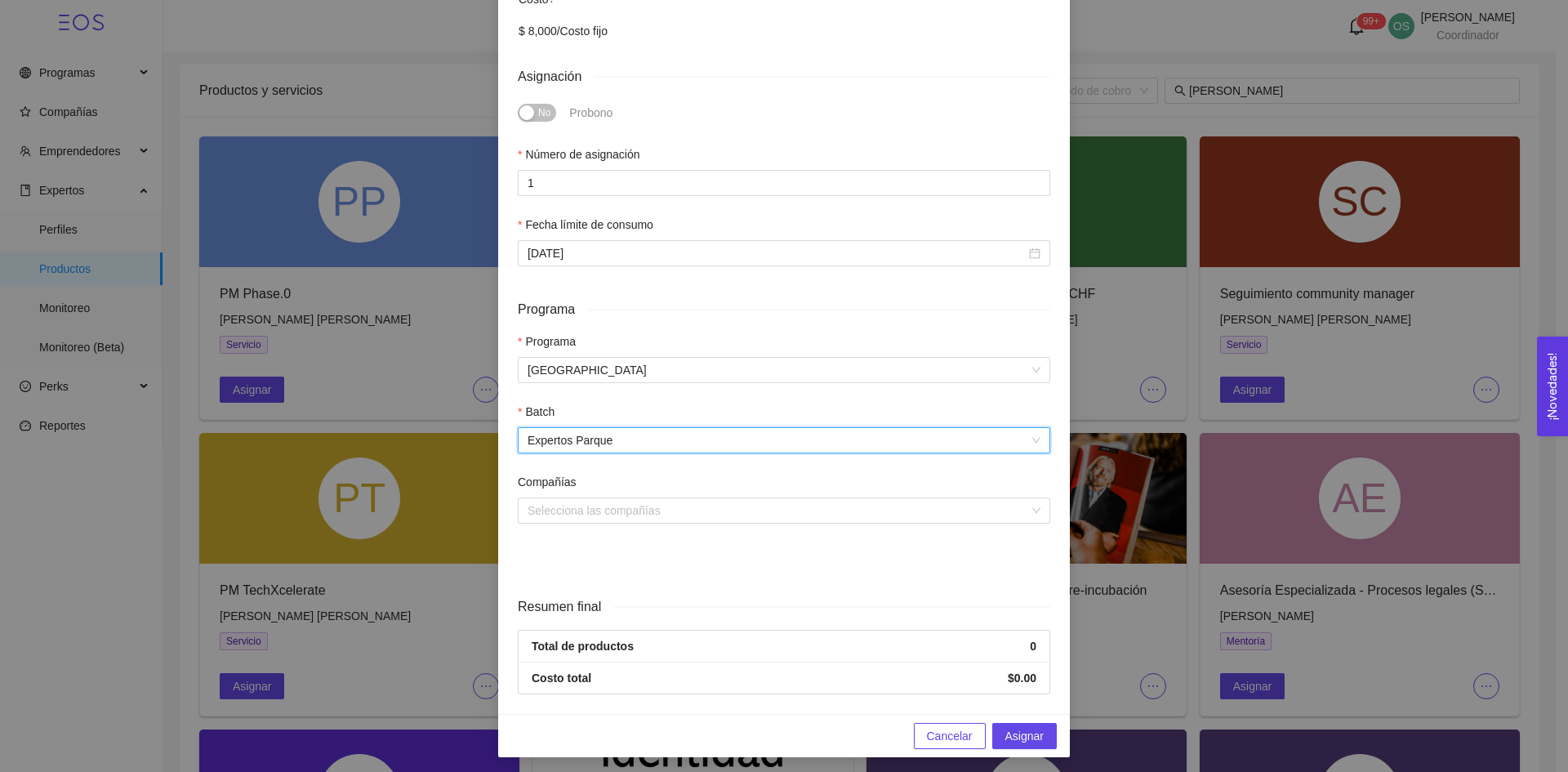
scroll to position [413, 0]
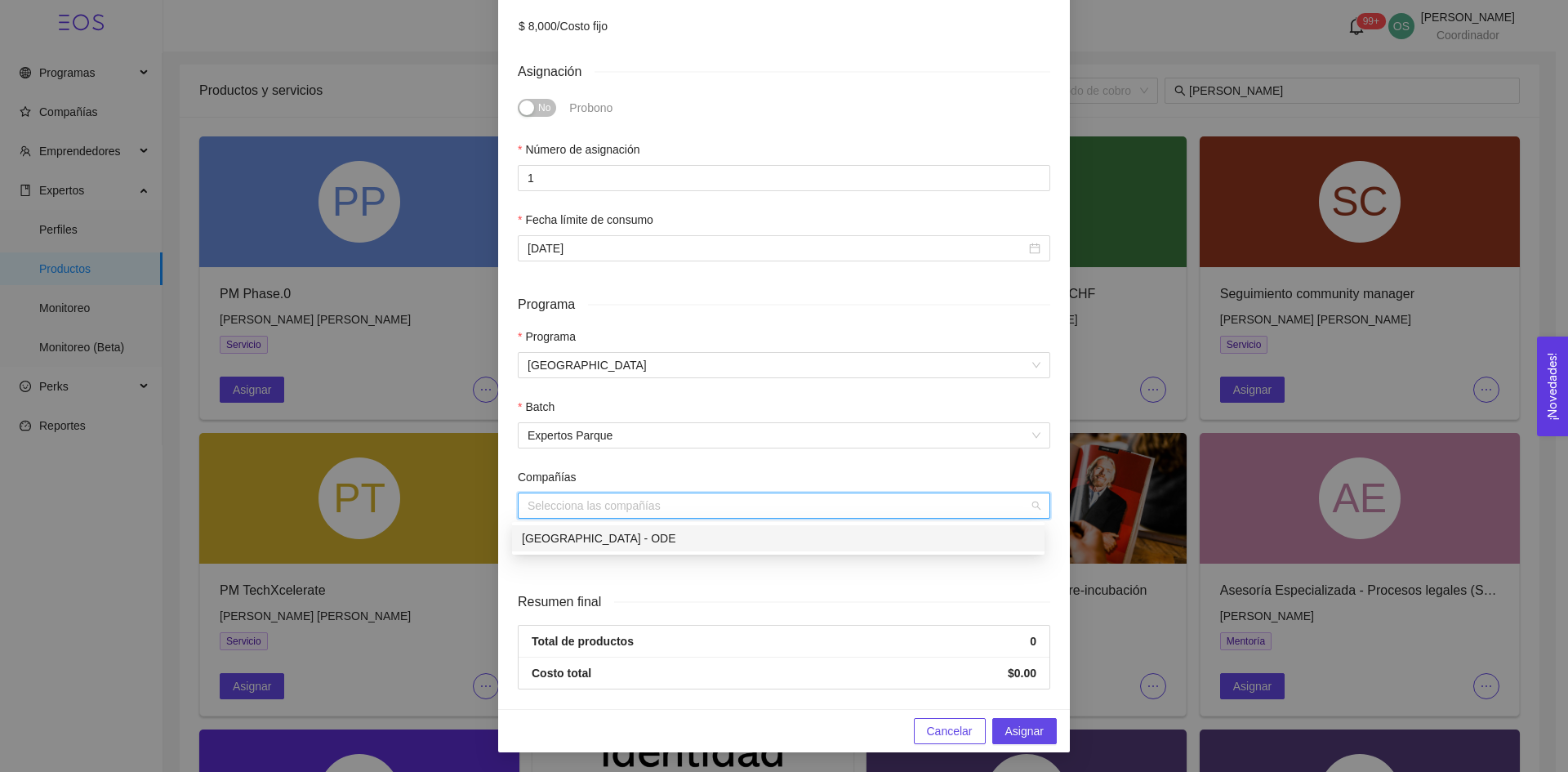
click at [618, 509] on input "search" at bounding box center [778, 506] width 502 height 25
click at [621, 536] on div "[GEOGRAPHIC_DATA] - ODE" at bounding box center [777, 538] width 513 height 18
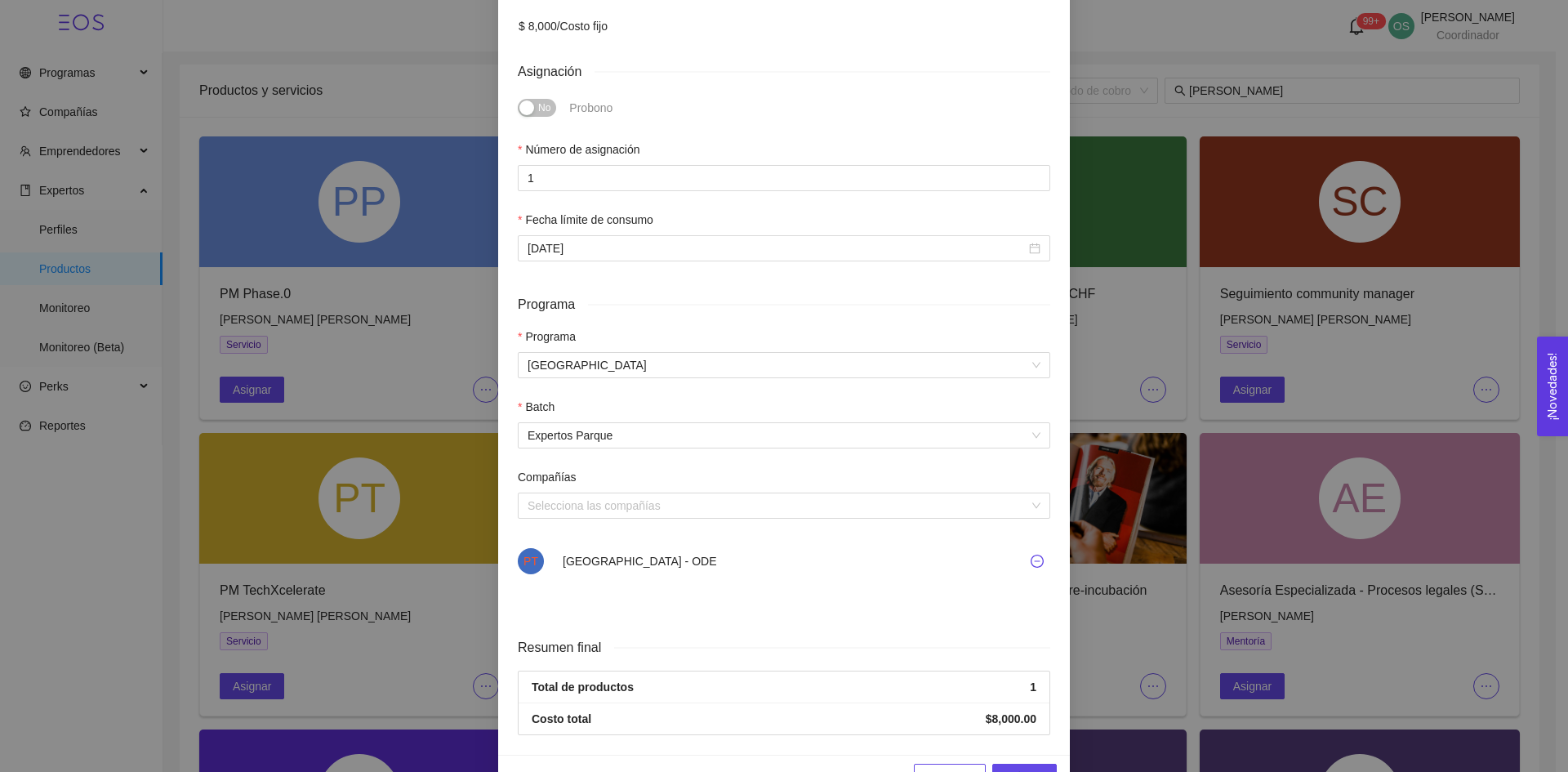
scroll to position [459, 0]
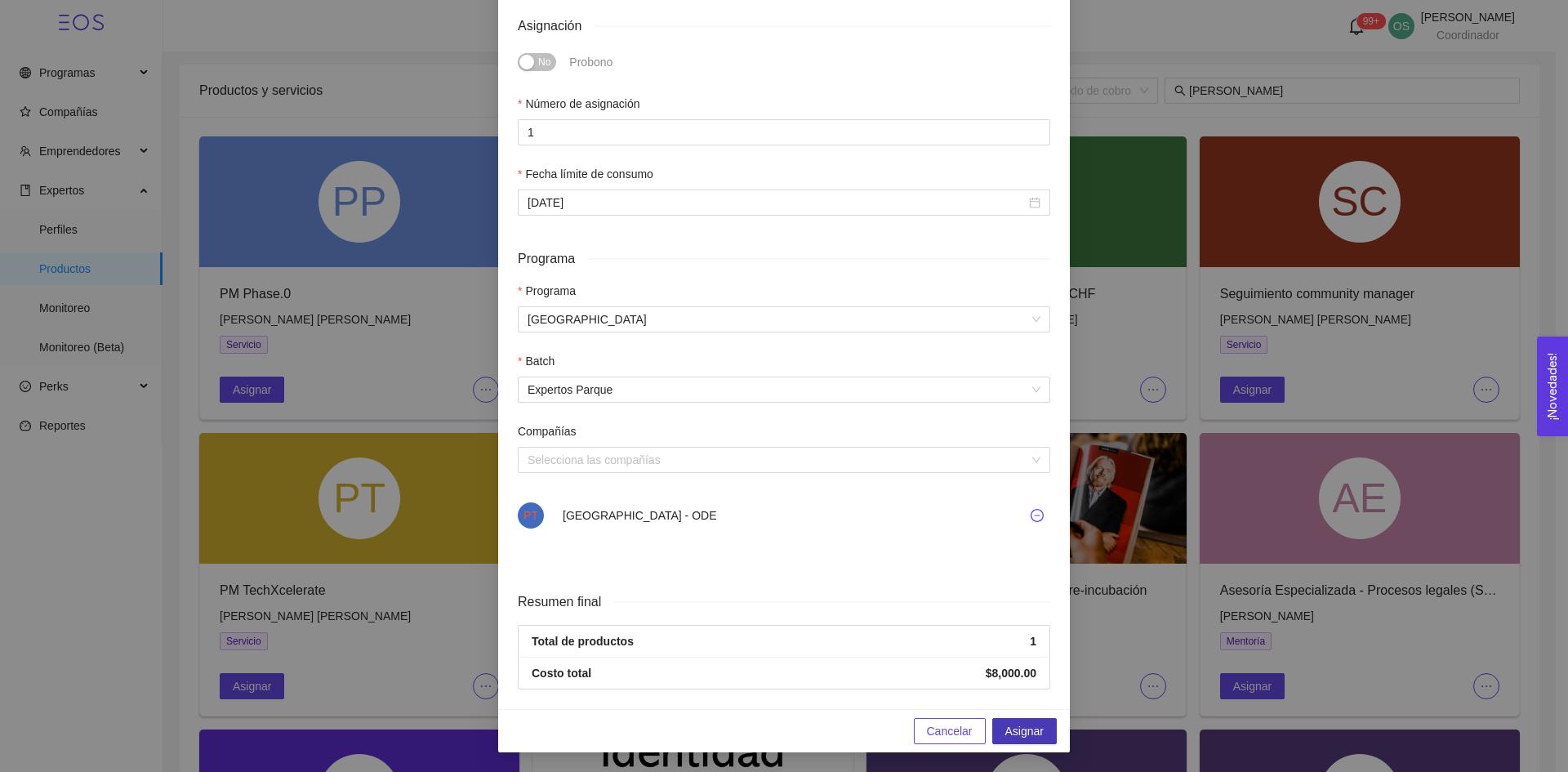
click at [1024, 729] on span "Asignar" at bounding box center [1024, 731] width 39 height 18
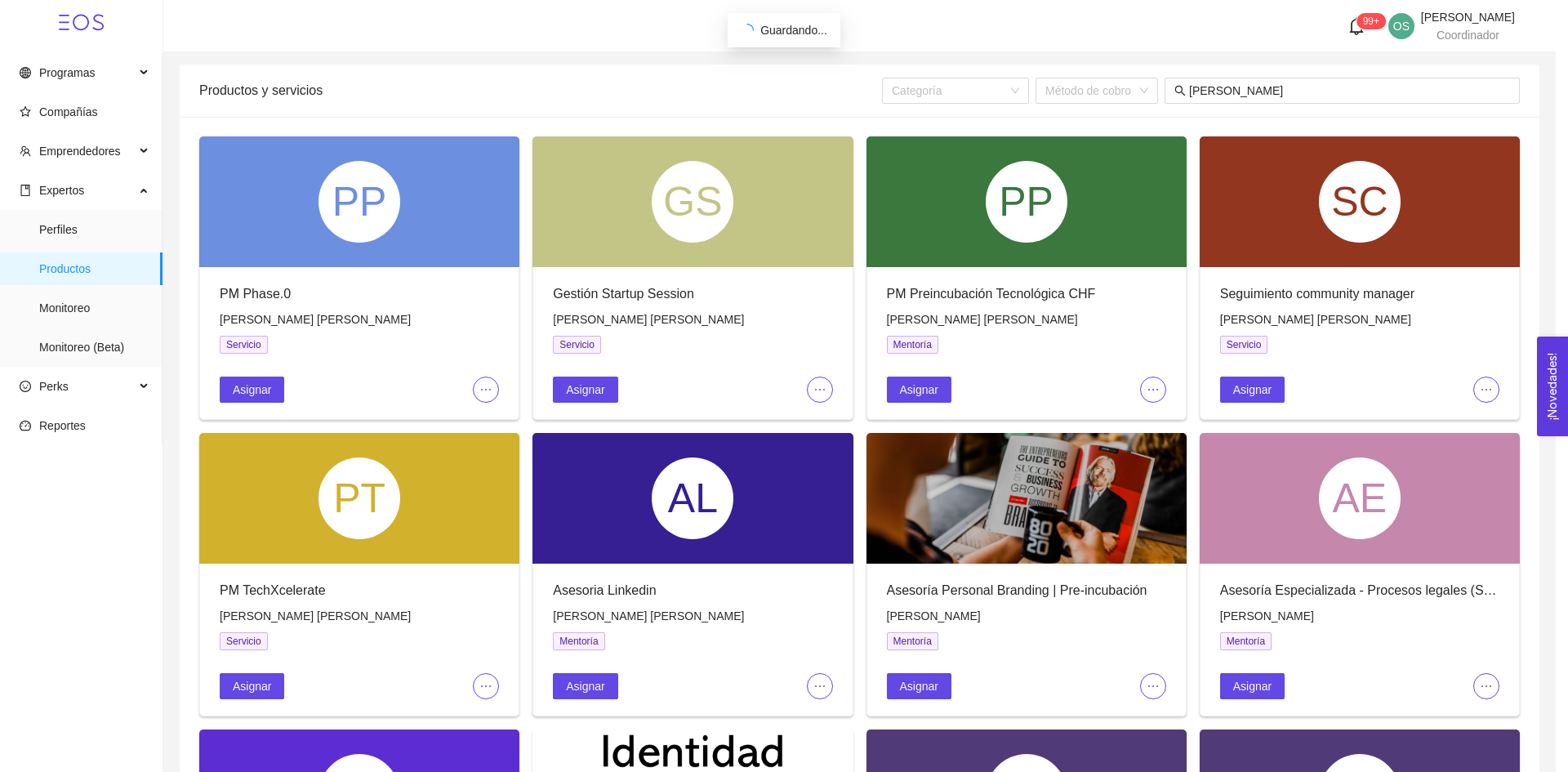
scroll to position [312, 0]
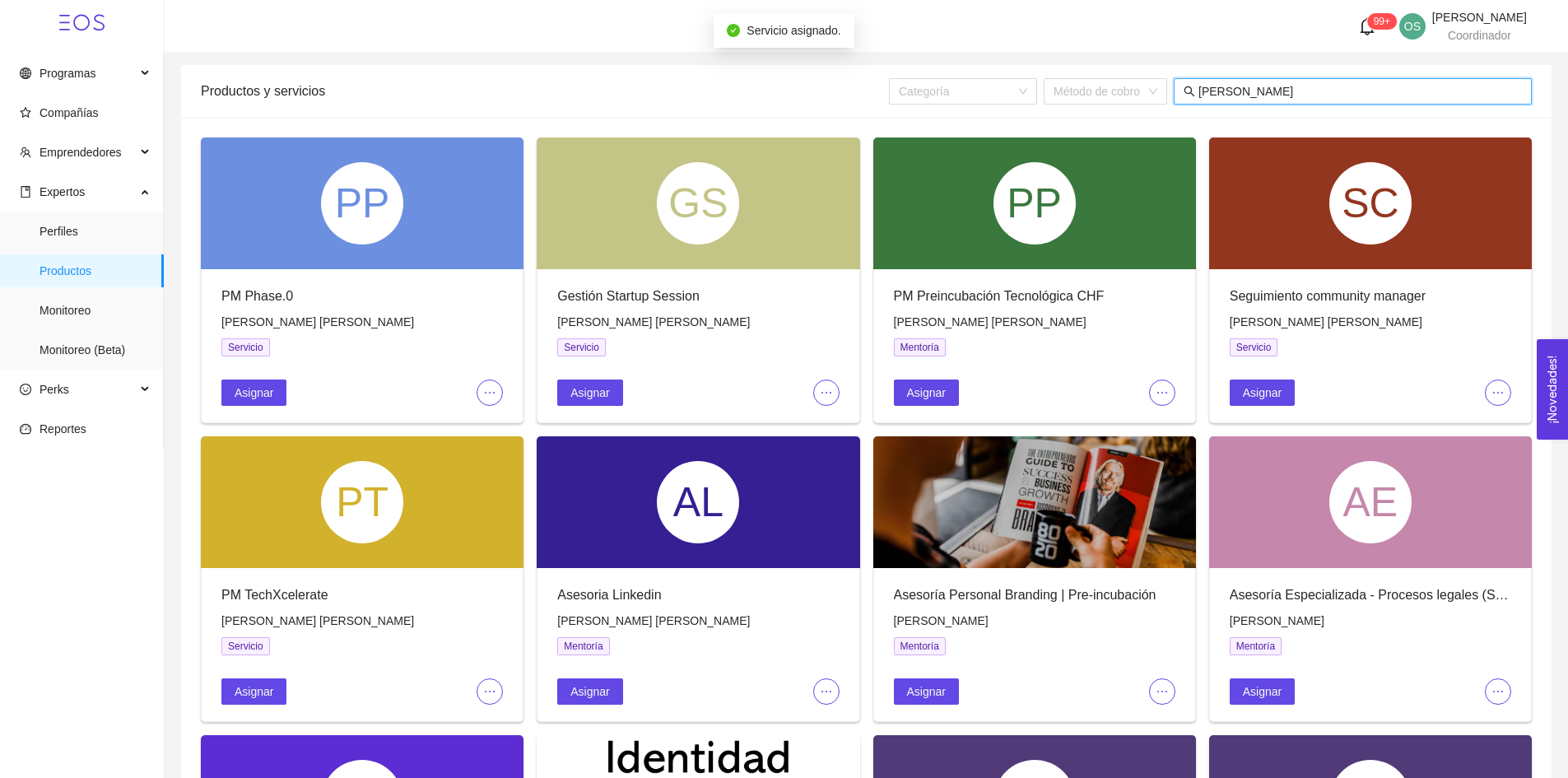
click at [1256, 84] on input "[PERSON_NAME]" at bounding box center [1360, 92] width 323 height 18
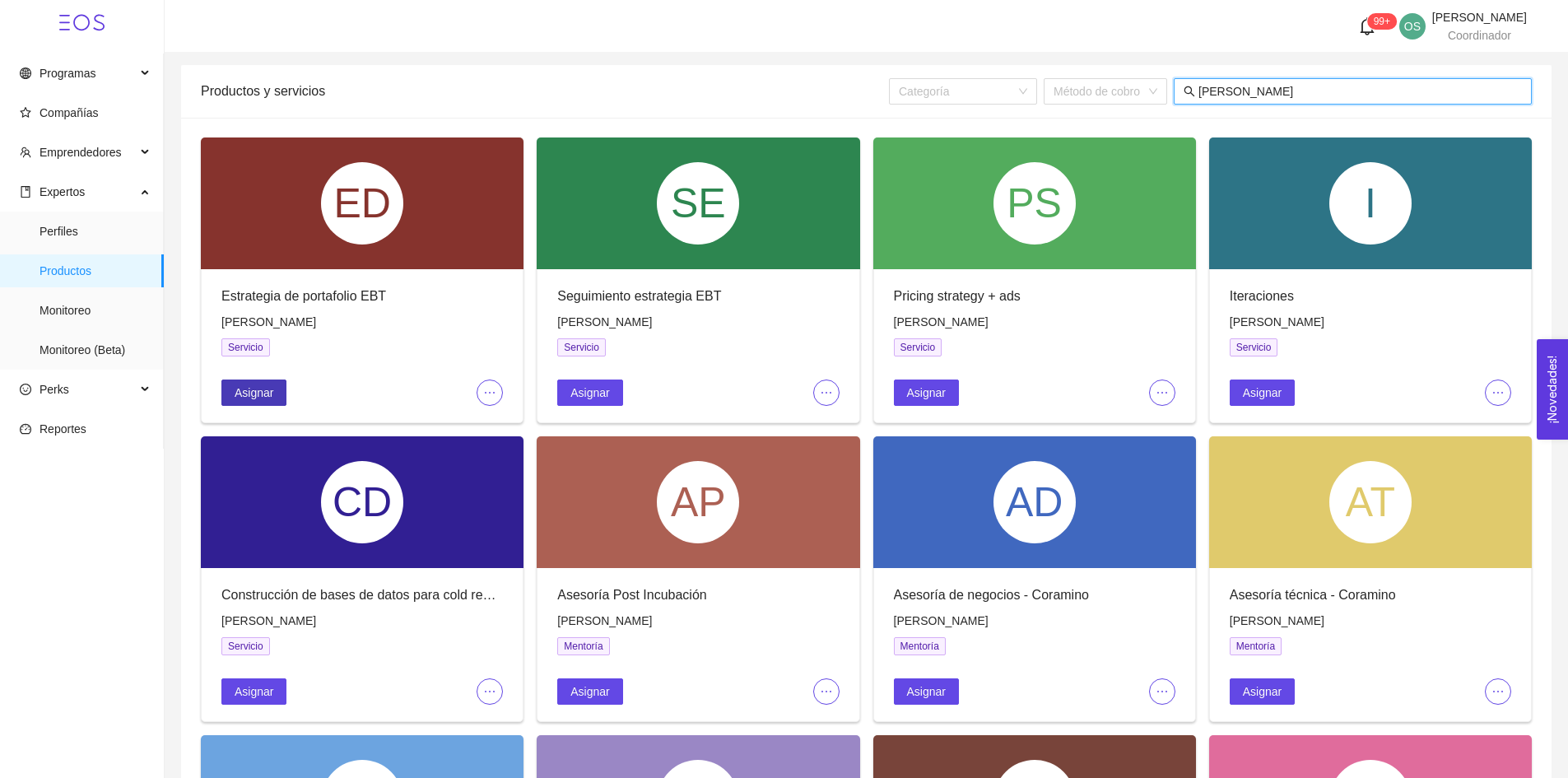
type input "[PERSON_NAME]"
click at [262, 401] on span "Asignar" at bounding box center [254, 393] width 39 height 18
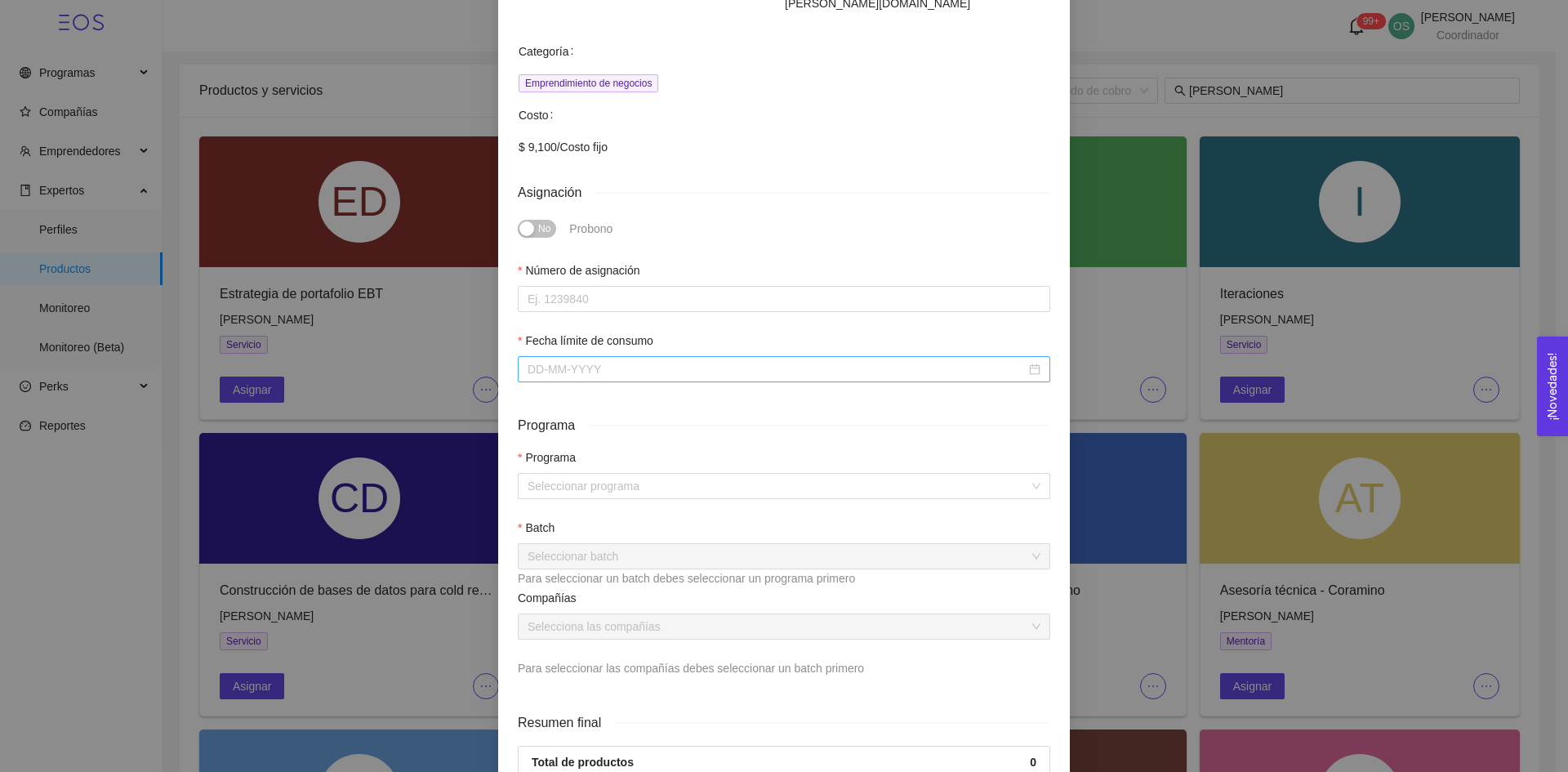
scroll to position [329, 0]
drag, startPoint x: 587, startPoint y: 266, endPoint x: 587, endPoint y: 283, distance: 17.0
click at [587, 283] on div "Número de asignación" at bounding box center [783, 286] width 532 height 51
click at [587, 286] on input "Número de asignación" at bounding box center [783, 299] width 532 height 26
type input "1"
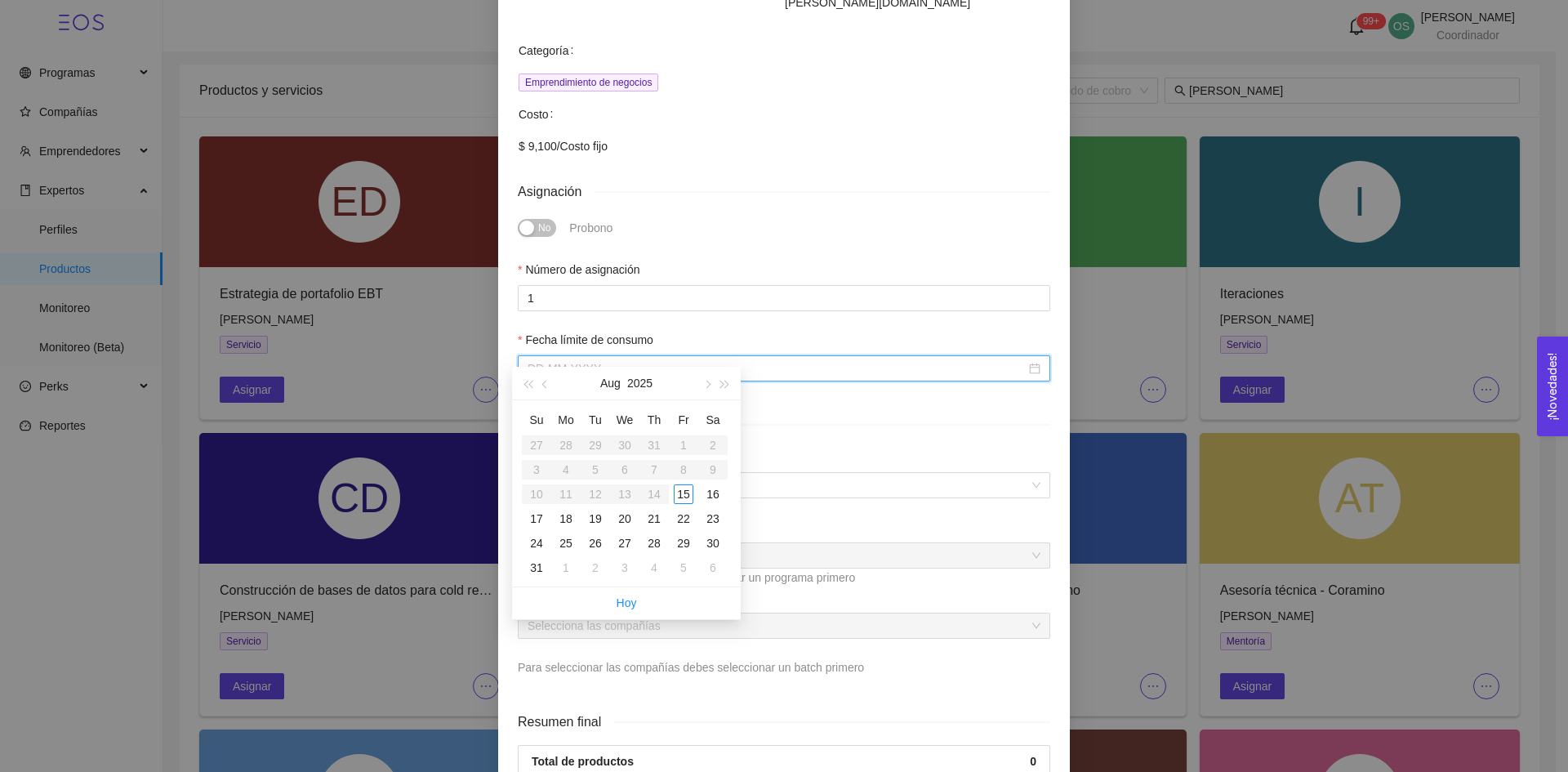
click at [593, 359] on input "Fecha límite de consumo" at bounding box center [777, 368] width 499 height 18
type input "[DATE]"
click at [703, 541] on td "30" at bounding box center [713, 543] width 30 height 25
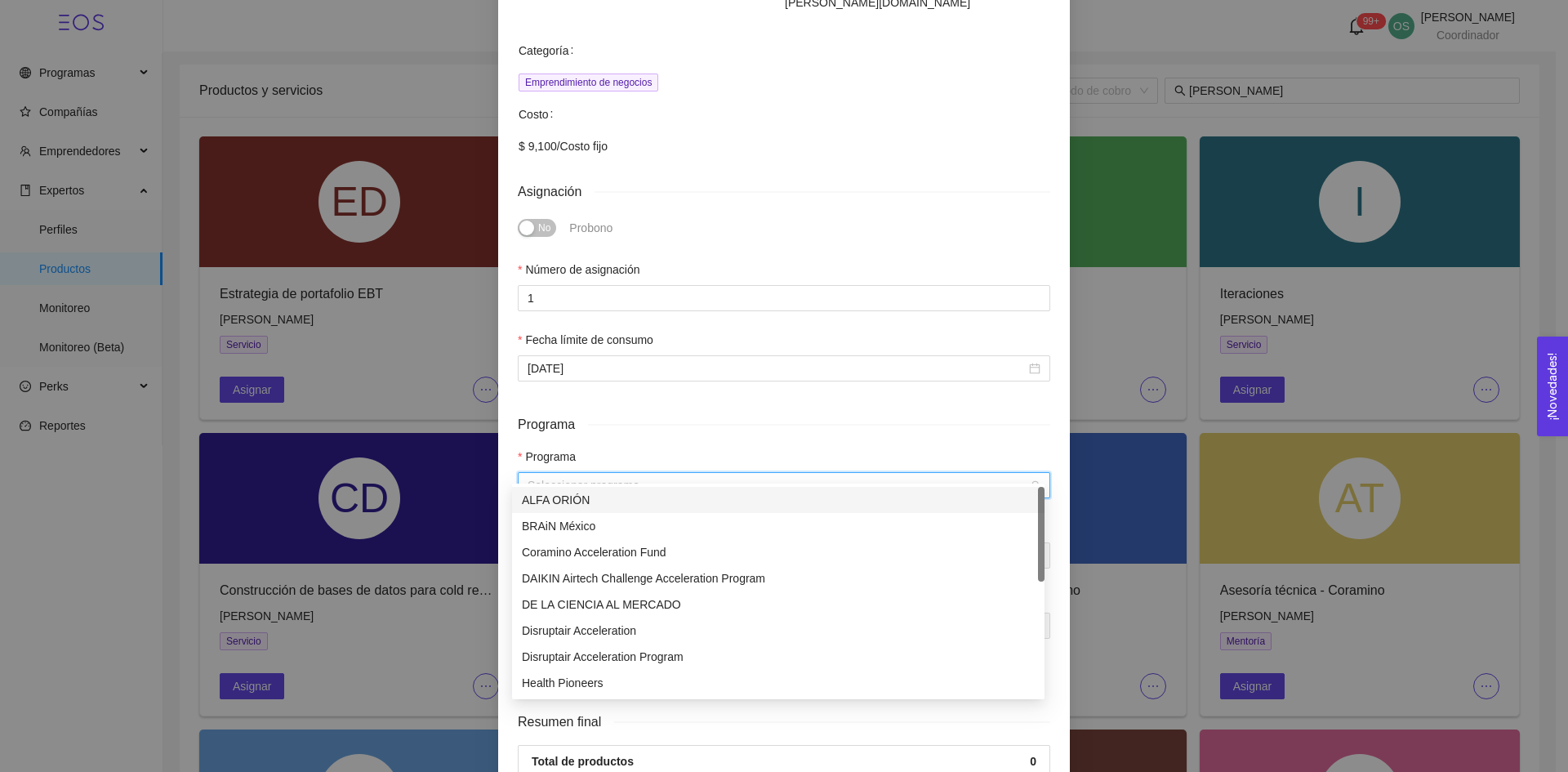
click at [578, 473] on input "search" at bounding box center [778, 486] width 502 height 25
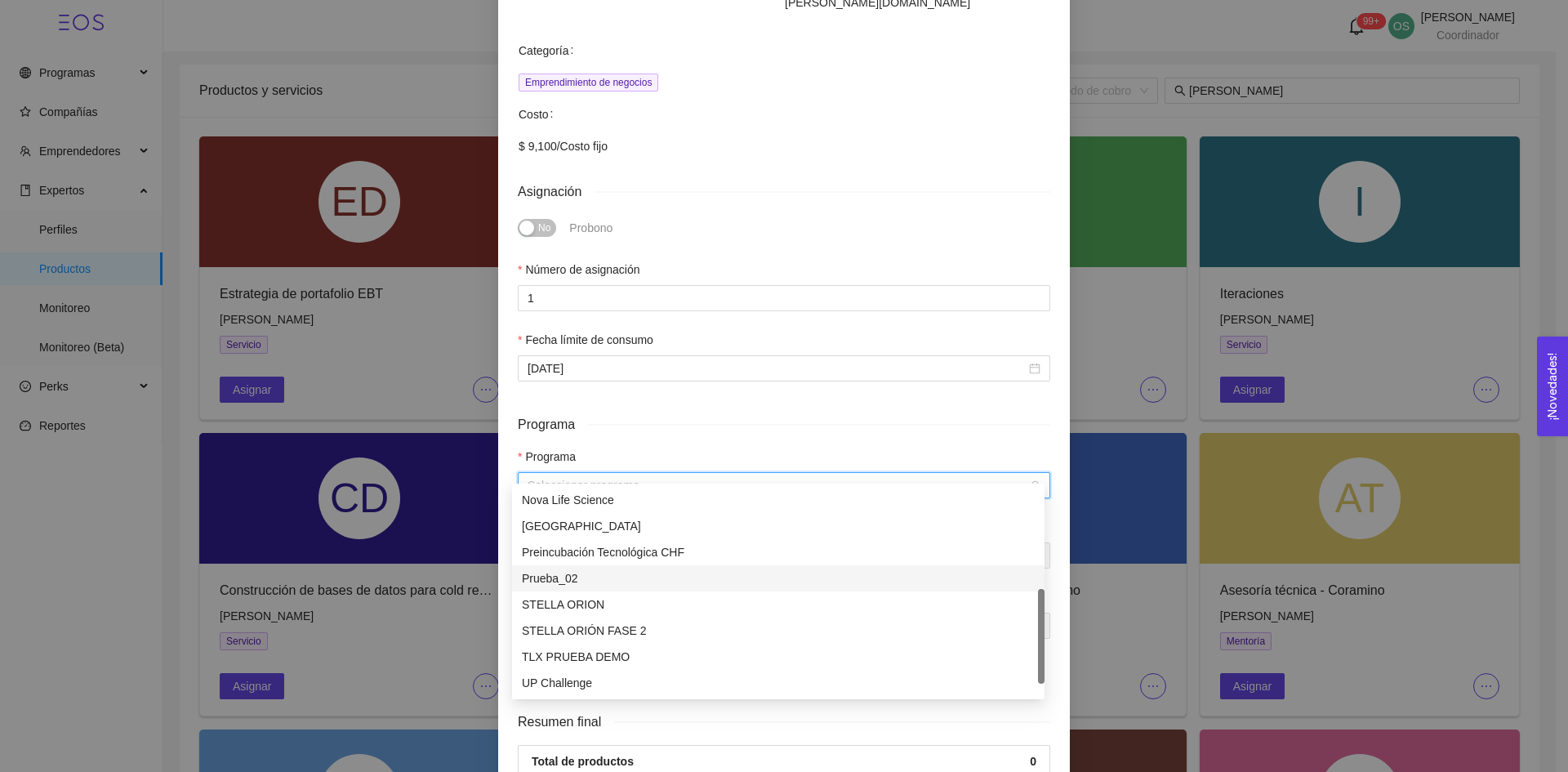
scroll to position [308, 0]
click at [567, 586] on div "[GEOGRAPHIC_DATA]" at bounding box center [777, 584] width 513 height 18
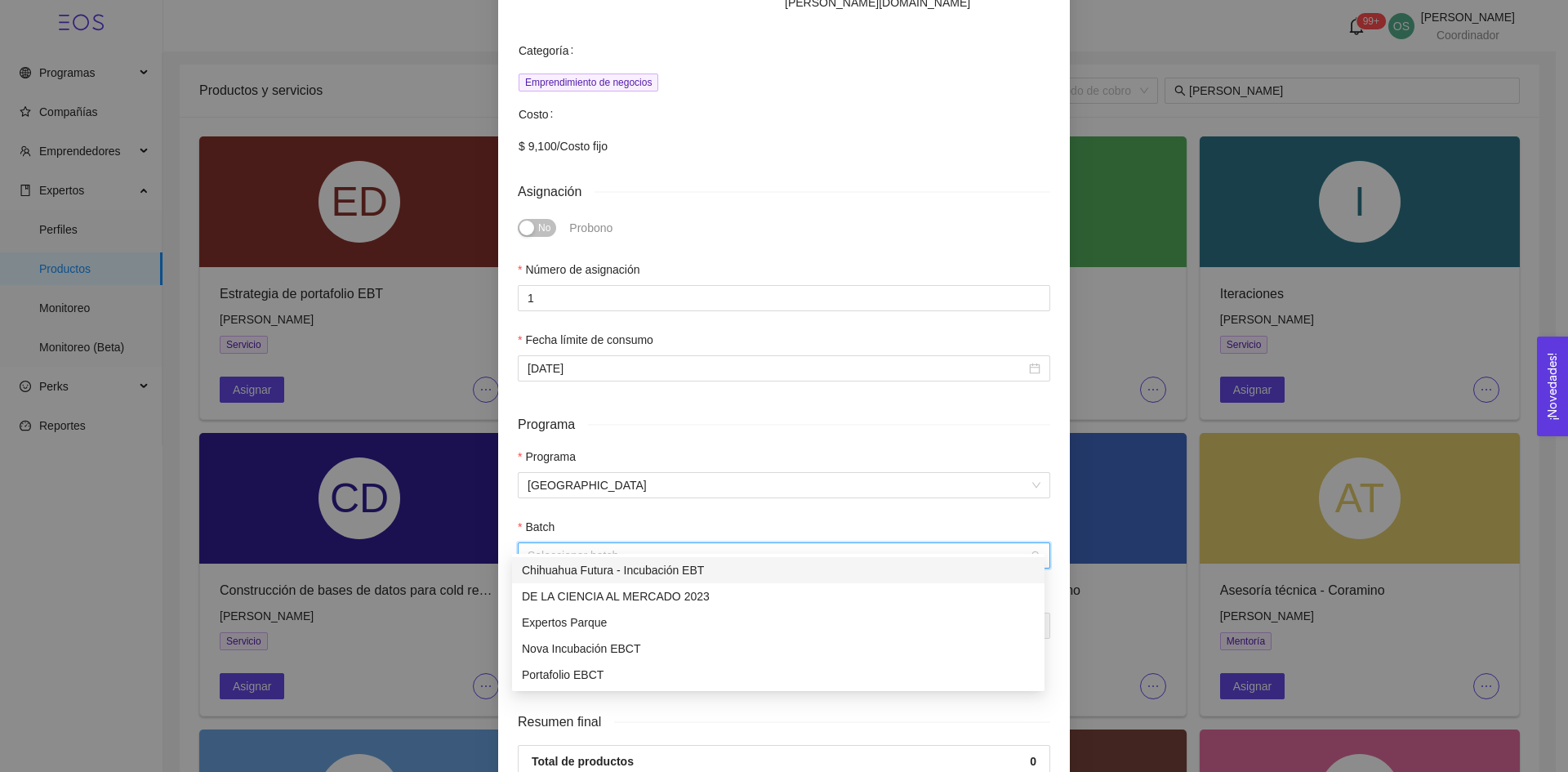
click at [569, 548] on input "search" at bounding box center [778, 555] width 502 height 25
click at [572, 679] on div "Portafolio EBCT" at bounding box center [777, 675] width 513 height 18
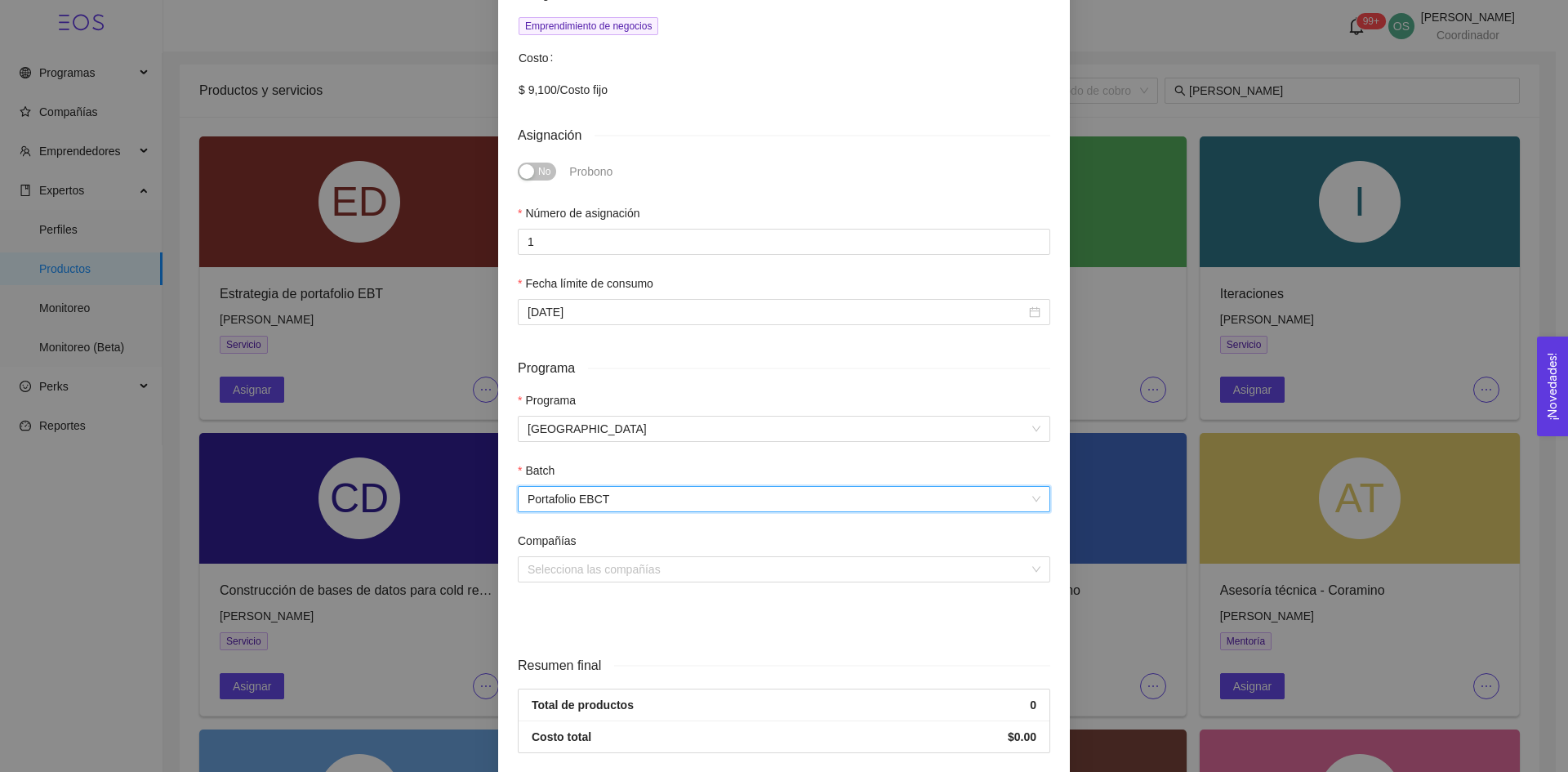
scroll to position [386, 0]
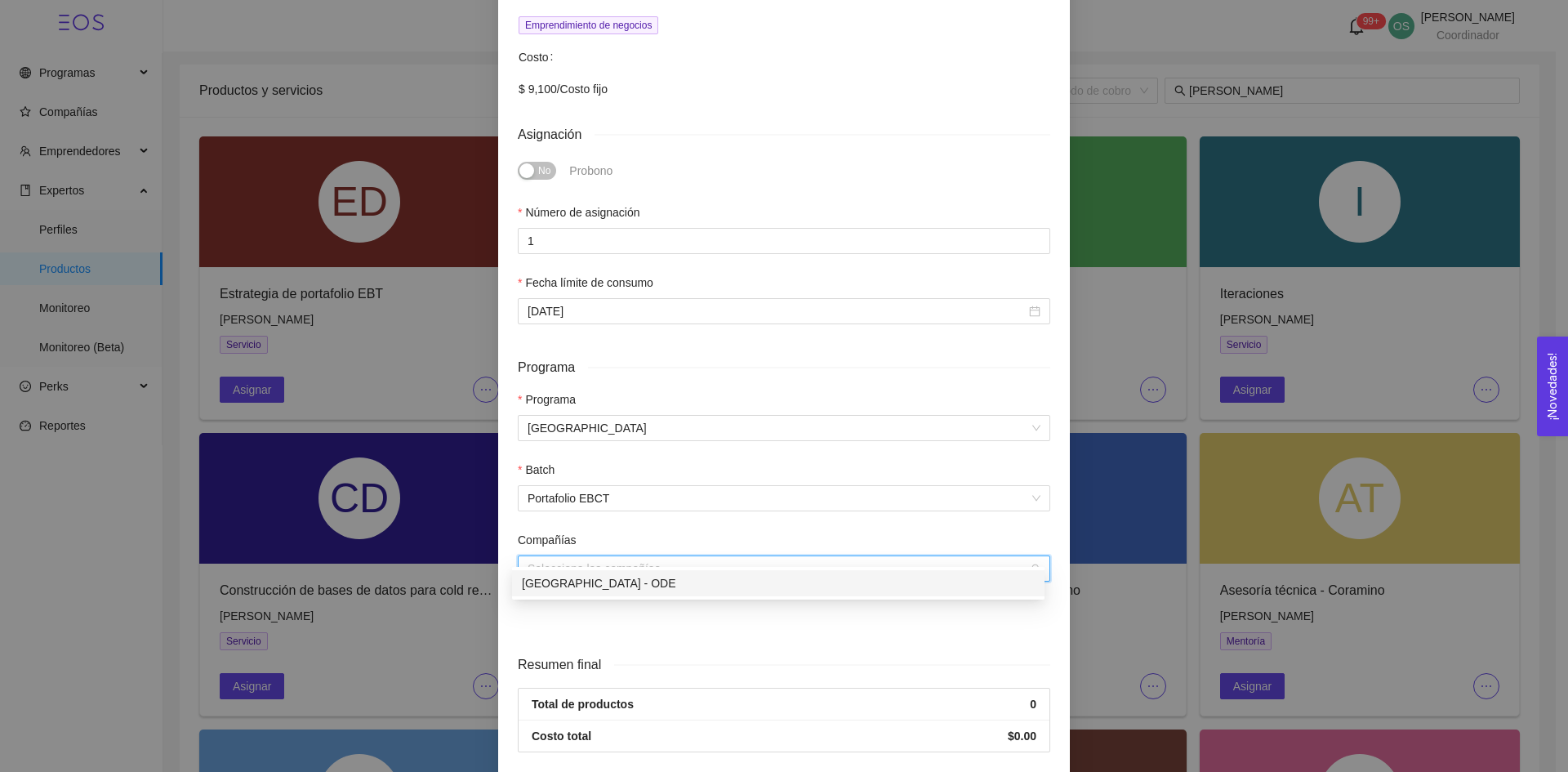
click at [662, 557] on input "search" at bounding box center [778, 569] width 502 height 25
click at [661, 575] on div "[GEOGRAPHIC_DATA] - ODE" at bounding box center [777, 583] width 513 height 18
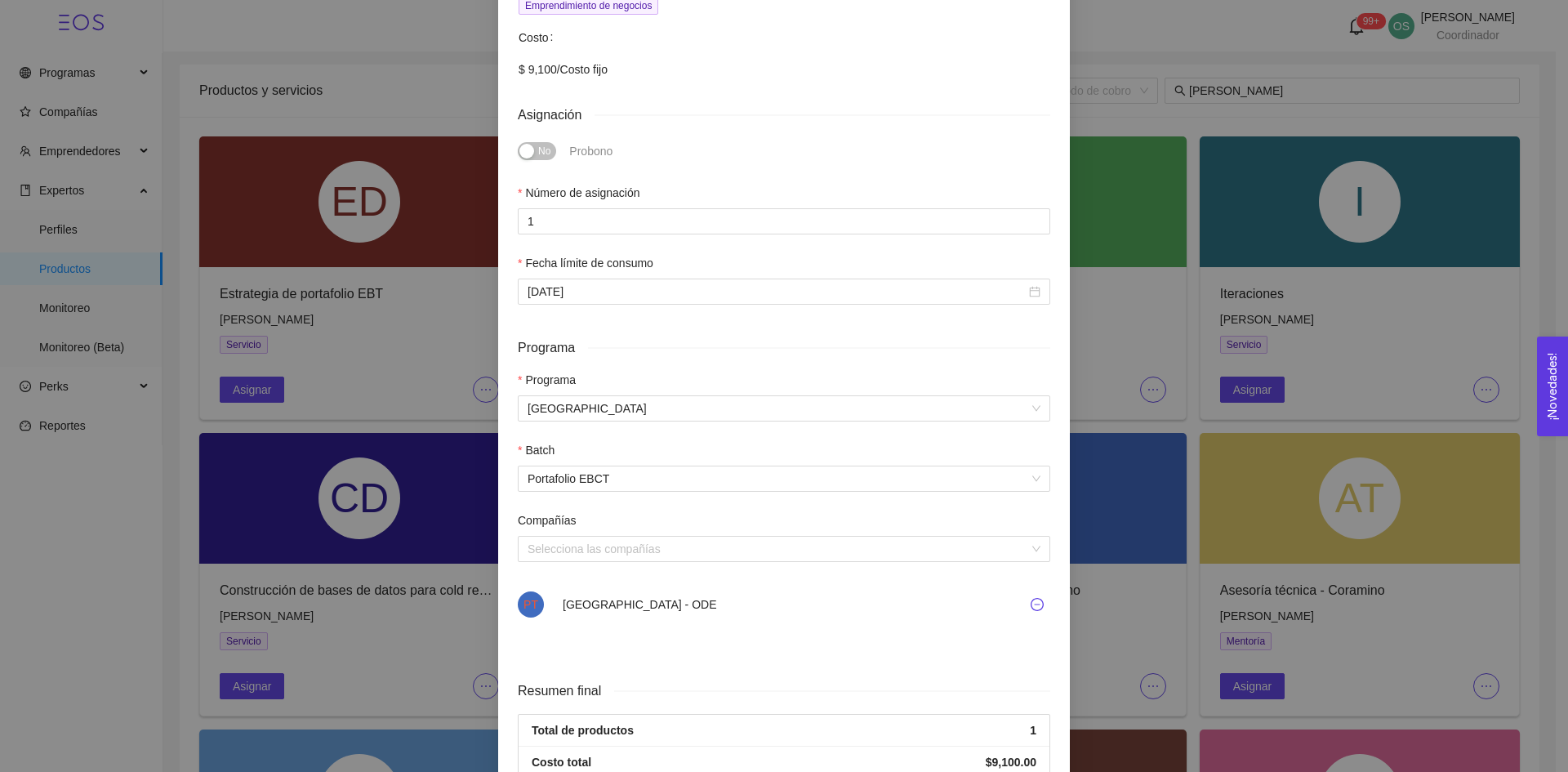
scroll to position [477, 0]
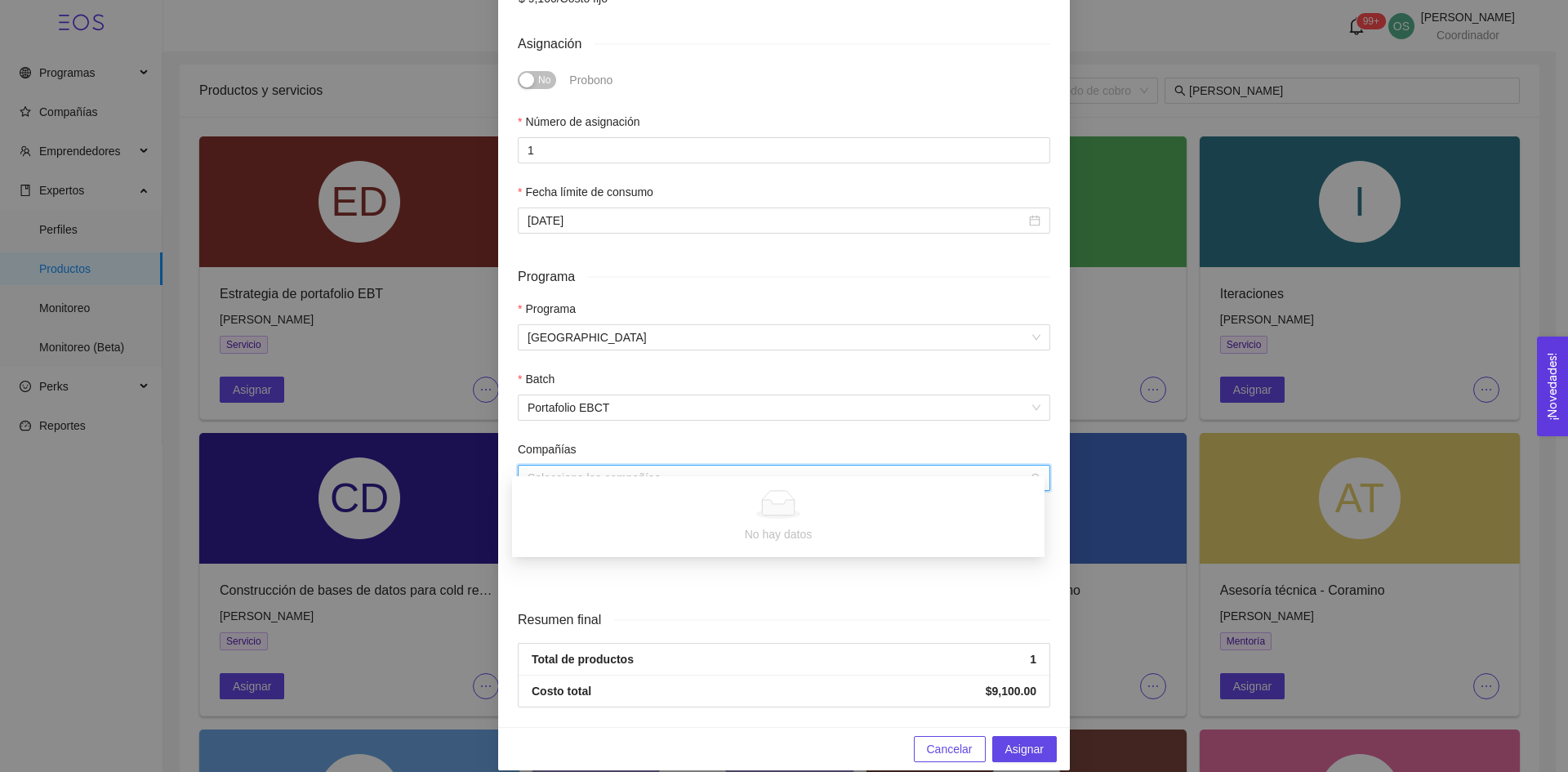
click at [741, 466] on input "search" at bounding box center [778, 478] width 502 height 25
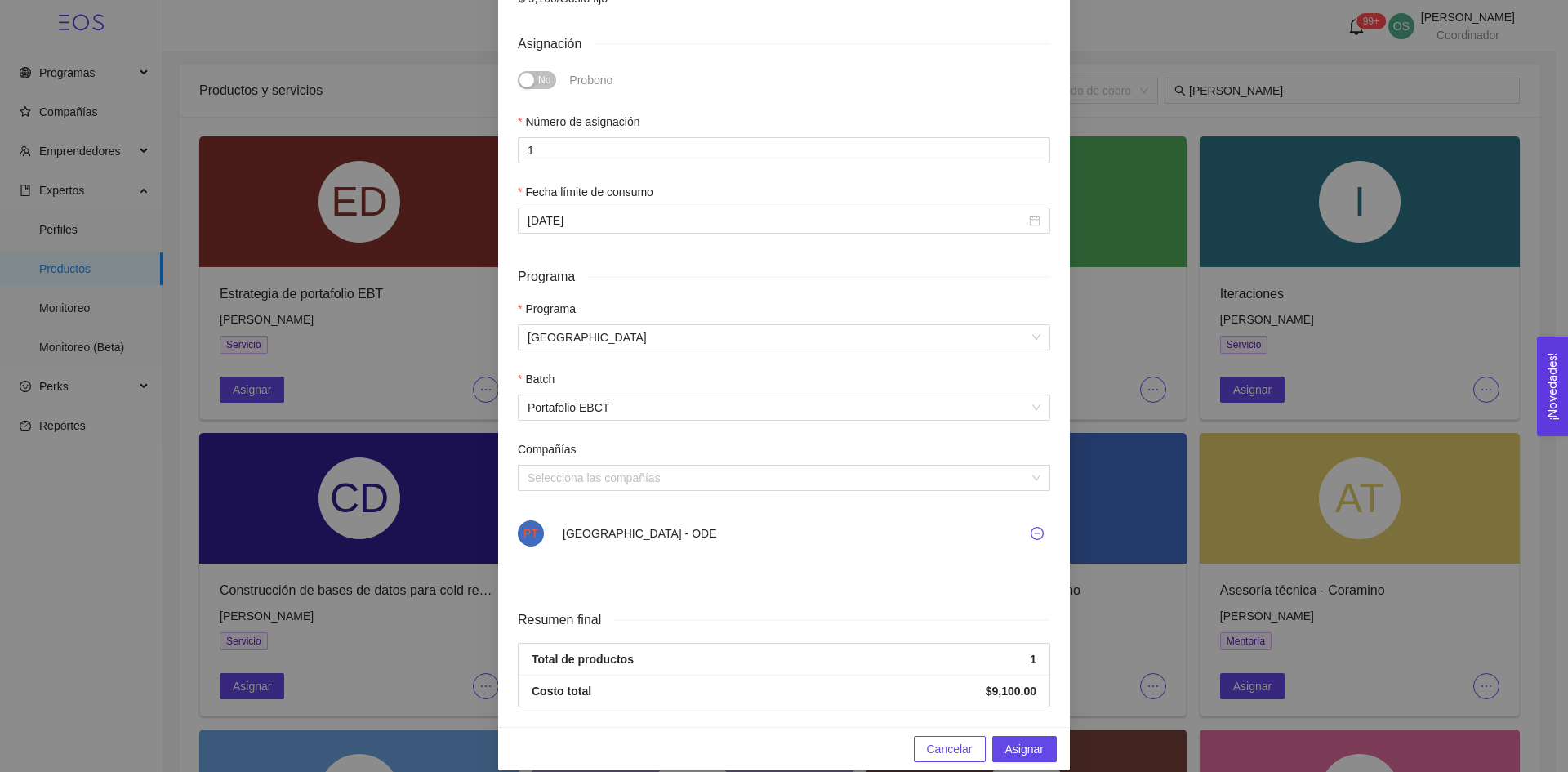
click at [784, 644] on li "Total de productos 1" at bounding box center [783, 660] width 531 height 32
click at [1016, 740] on span "Asignar" at bounding box center [1024, 749] width 39 height 18
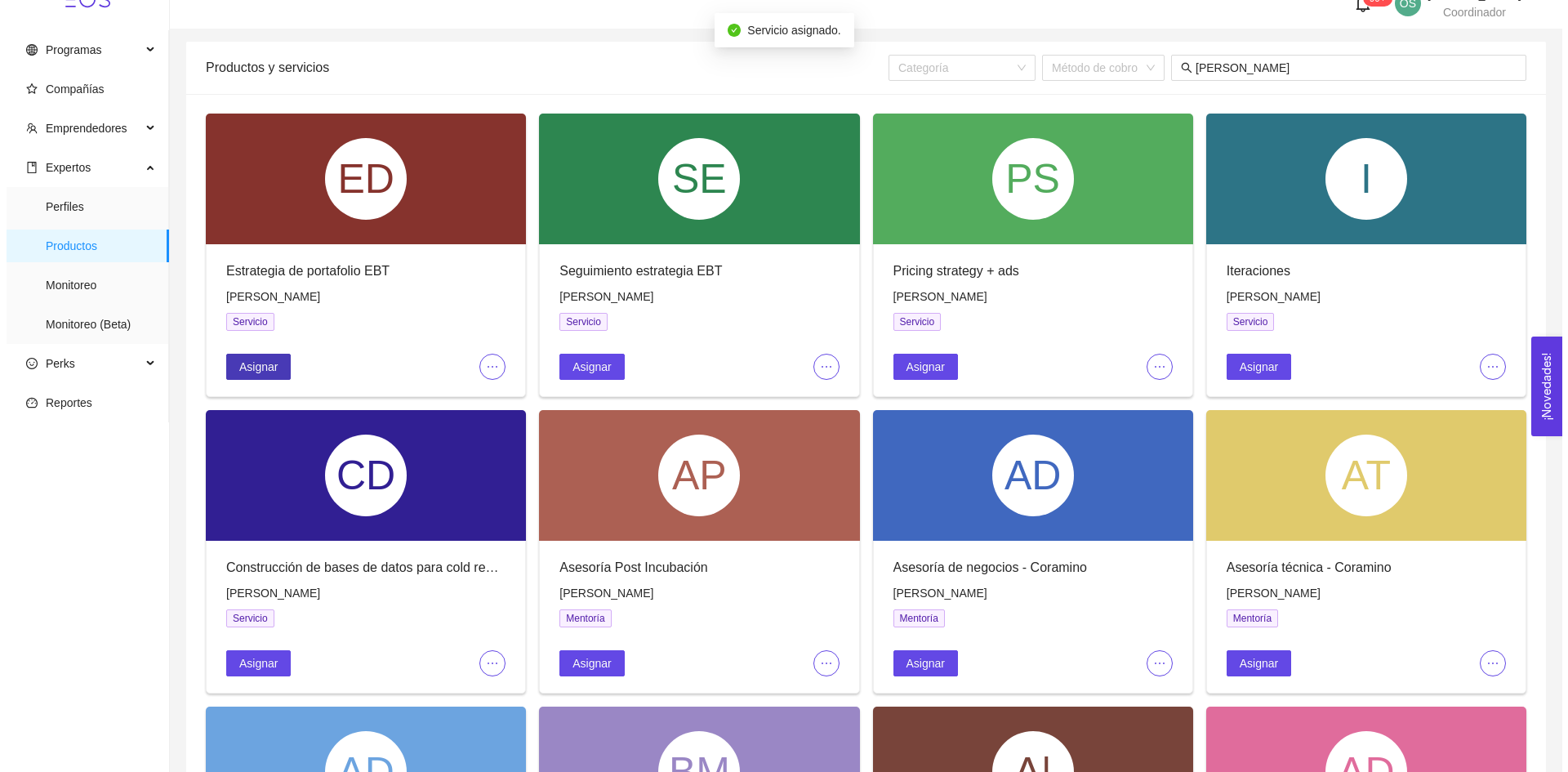
scroll to position [24, 0]
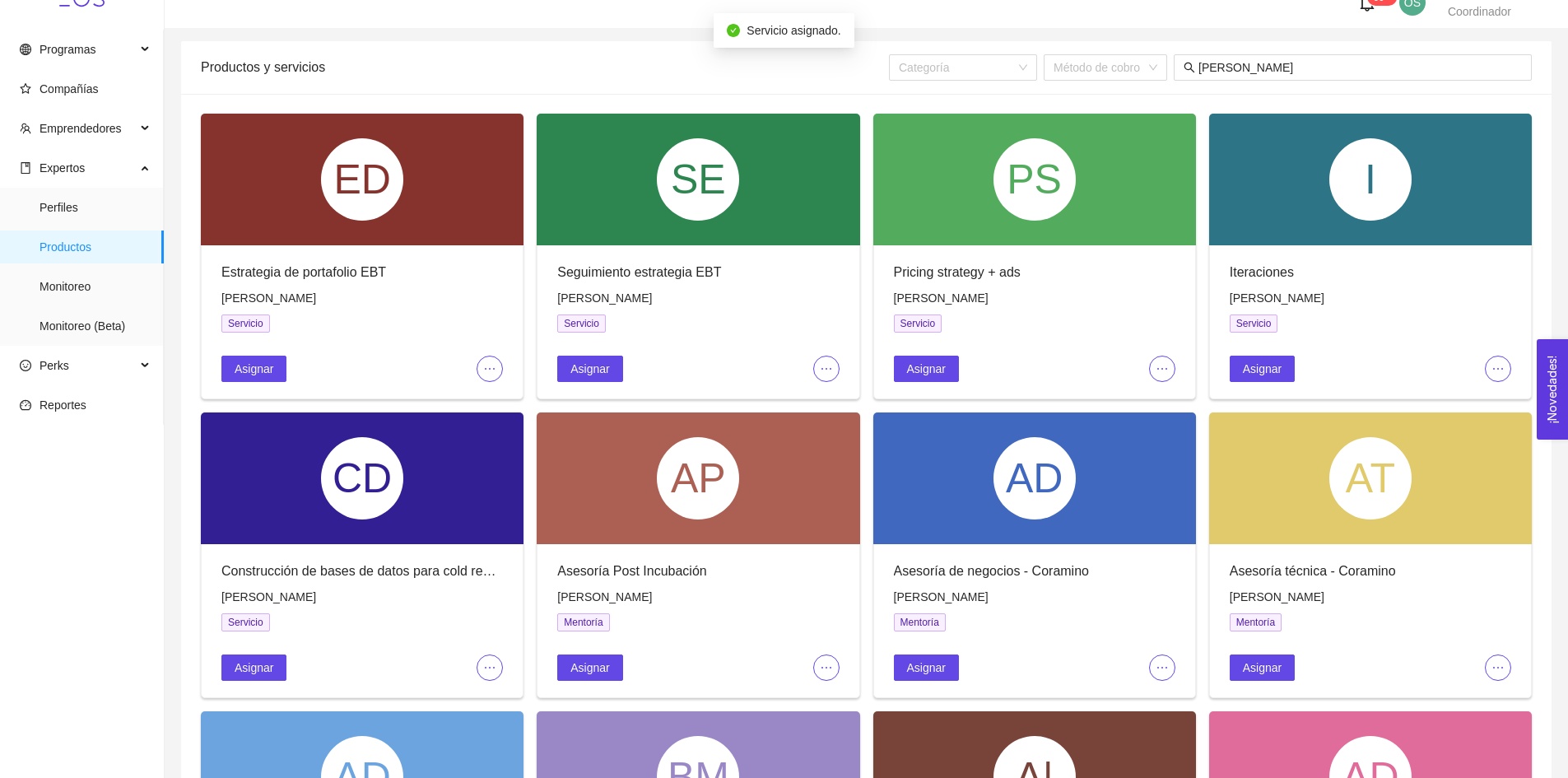
click at [829, 363] on icon "ellipsis" at bounding box center [827, 369] width 13 height 13
click at [603, 365] on span "Asignar" at bounding box center [589, 369] width 39 height 18
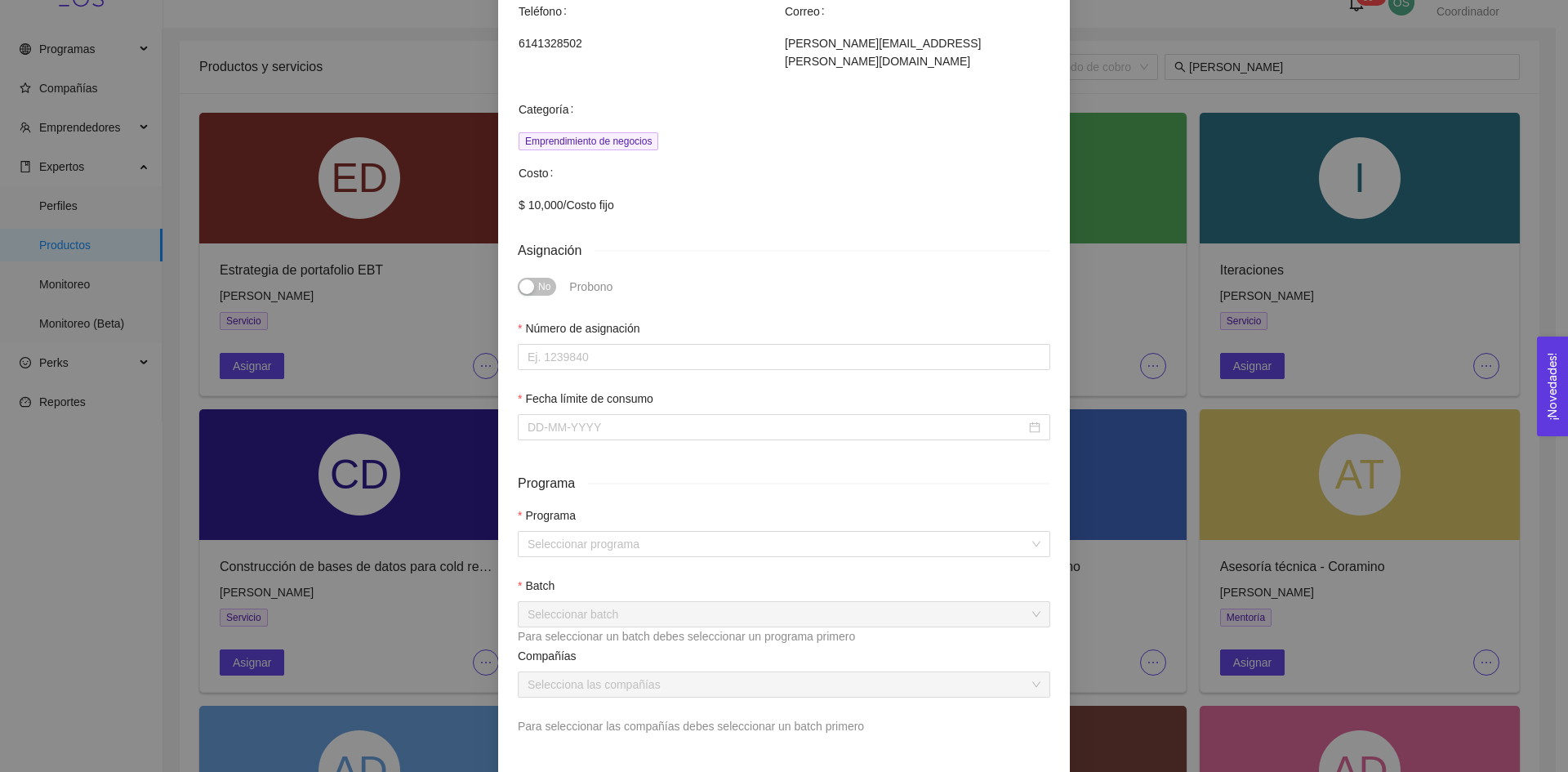
scroll to position [254, 0]
click at [654, 343] on input "Número de asignación" at bounding box center [783, 356] width 532 height 26
type input "0"
click at [603, 418] on input "Fecha límite de consumo" at bounding box center [777, 427] width 499 height 18
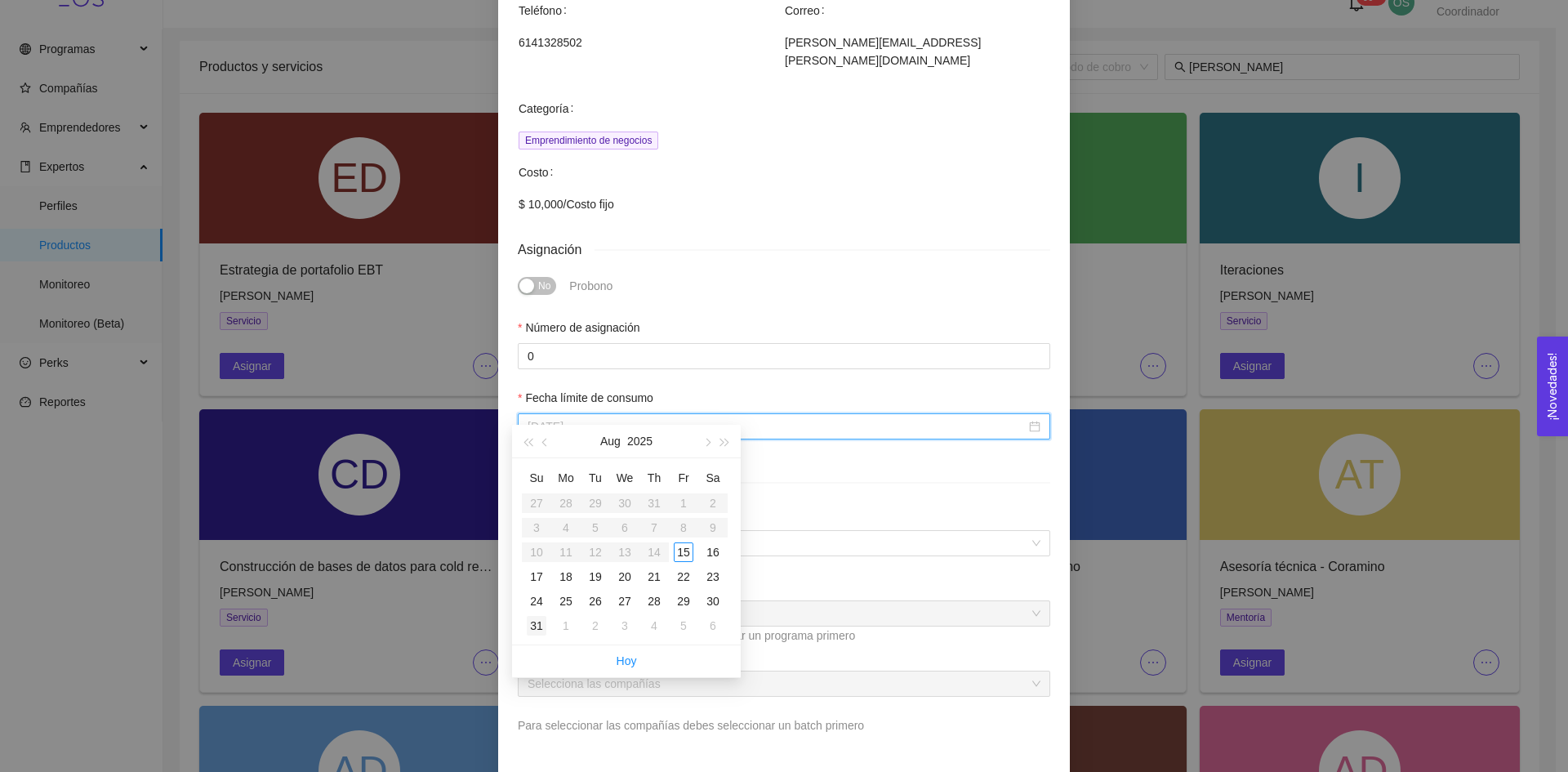
click at [544, 624] on div "31" at bounding box center [536, 626] width 20 height 20
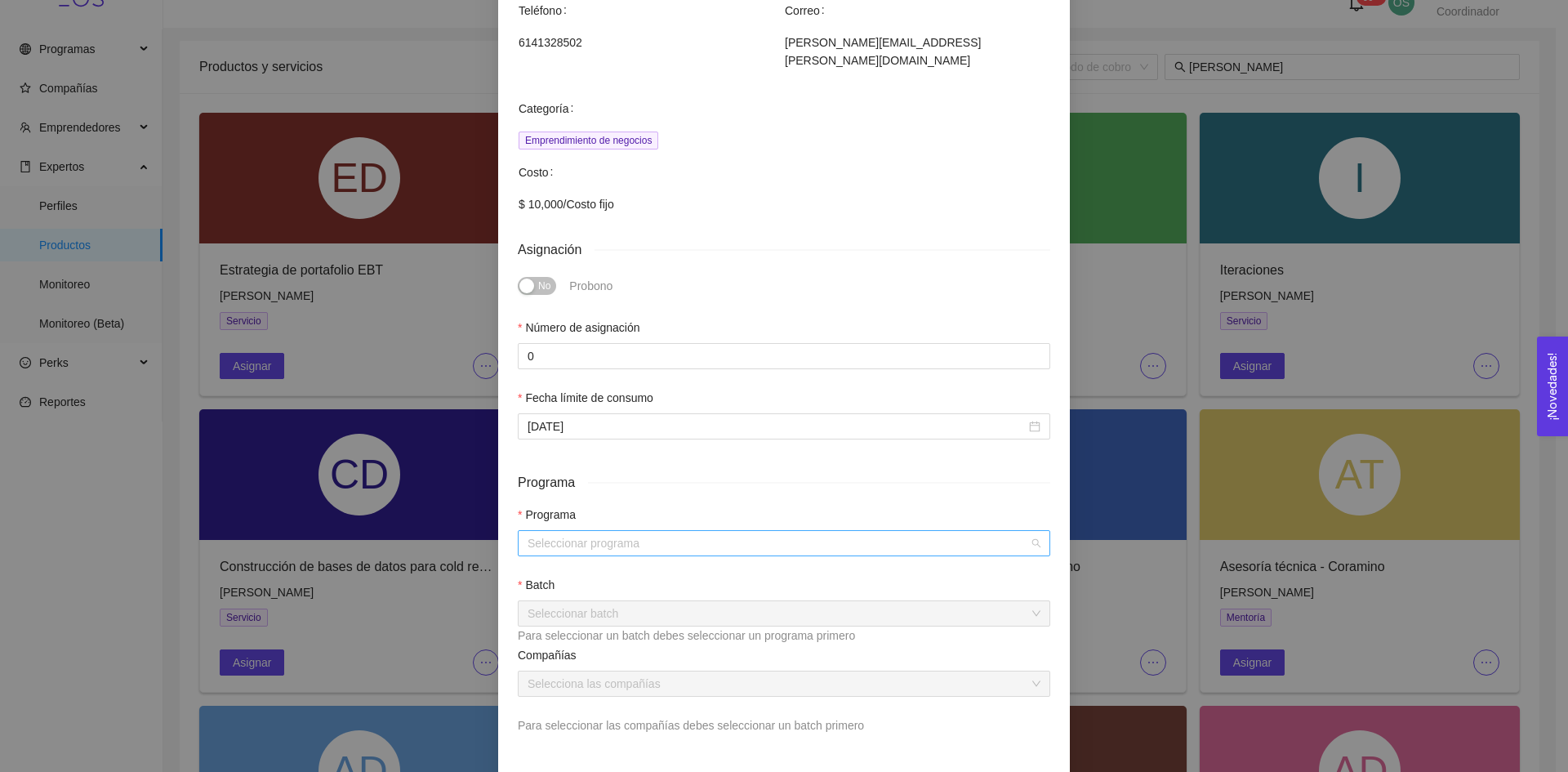
click at [591, 532] on input "search" at bounding box center [778, 543] width 502 height 25
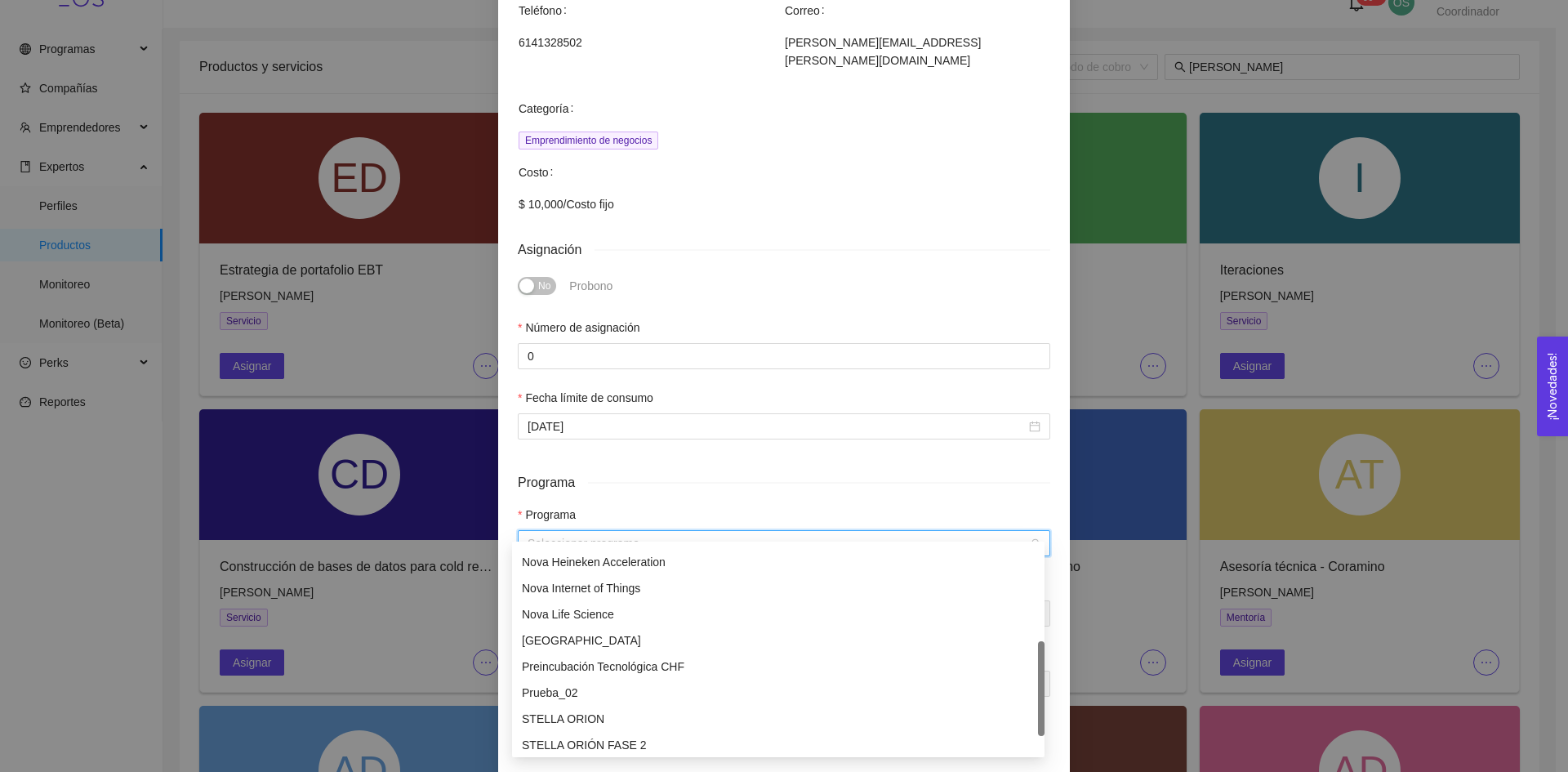
scroll to position [309, 0]
click at [584, 646] on div "[GEOGRAPHIC_DATA]" at bounding box center [777, 641] width 513 height 18
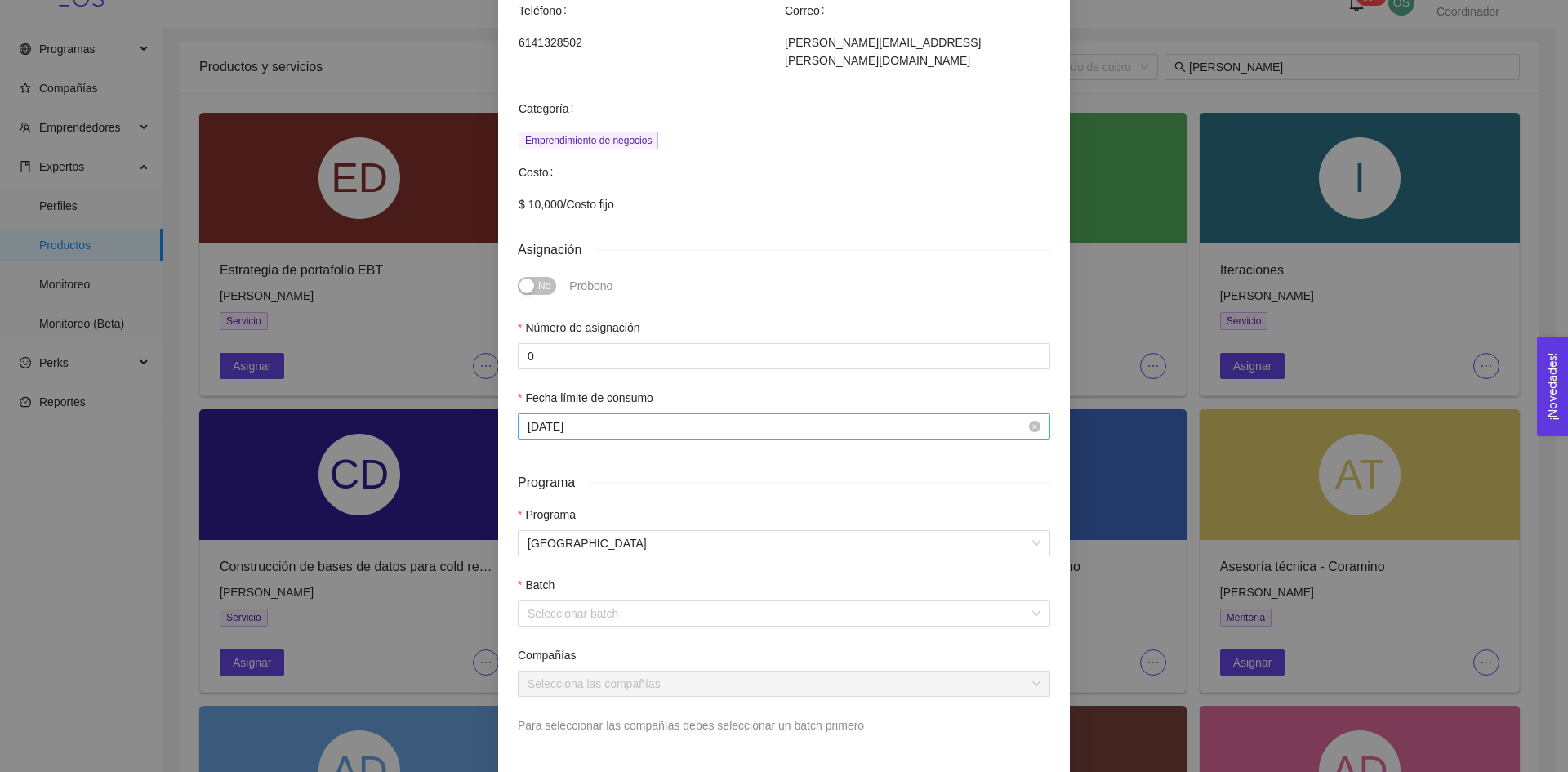
drag, startPoint x: 640, startPoint y: 418, endPoint x: 661, endPoint y: 401, distance: 27.0
click at [661, 413] on div "[DATE]" at bounding box center [783, 427] width 532 height 26
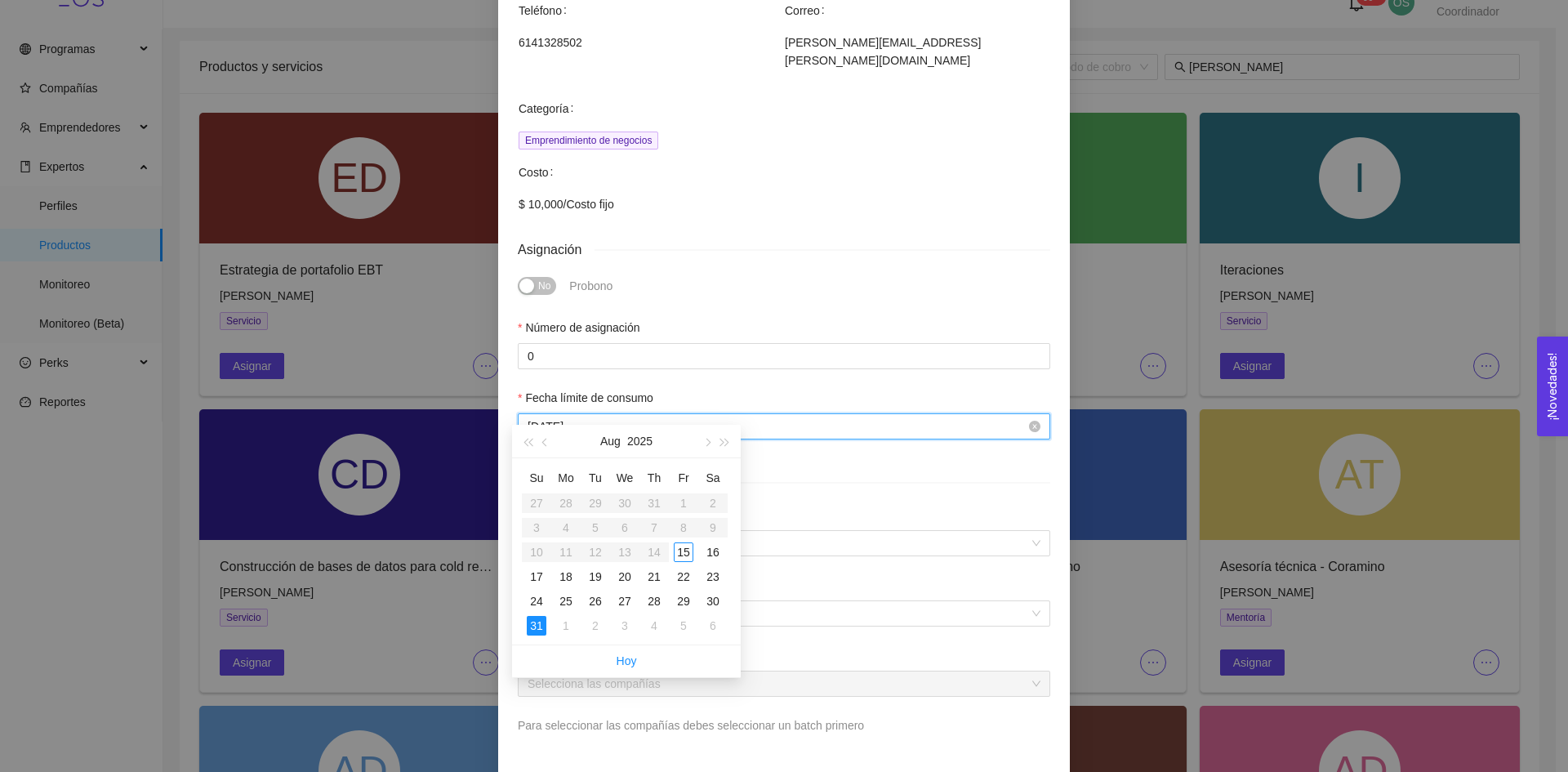
click at [661, 418] on input "[DATE]" at bounding box center [777, 427] width 499 height 18
type input "[DATE]"
click at [708, 591] on td "30" at bounding box center [713, 601] width 30 height 25
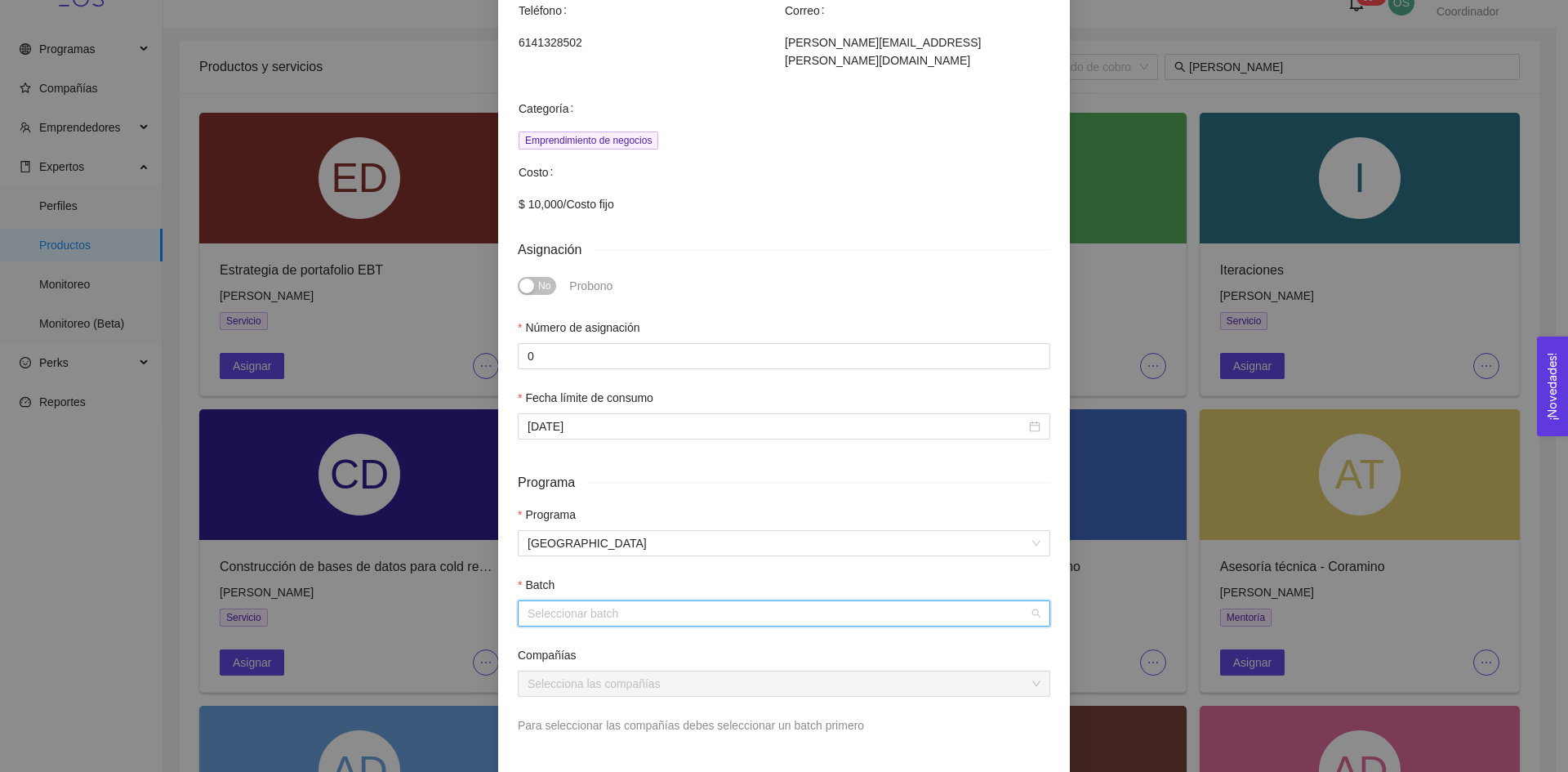
click at [610, 601] on input "search" at bounding box center [778, 614] width 502 height 25
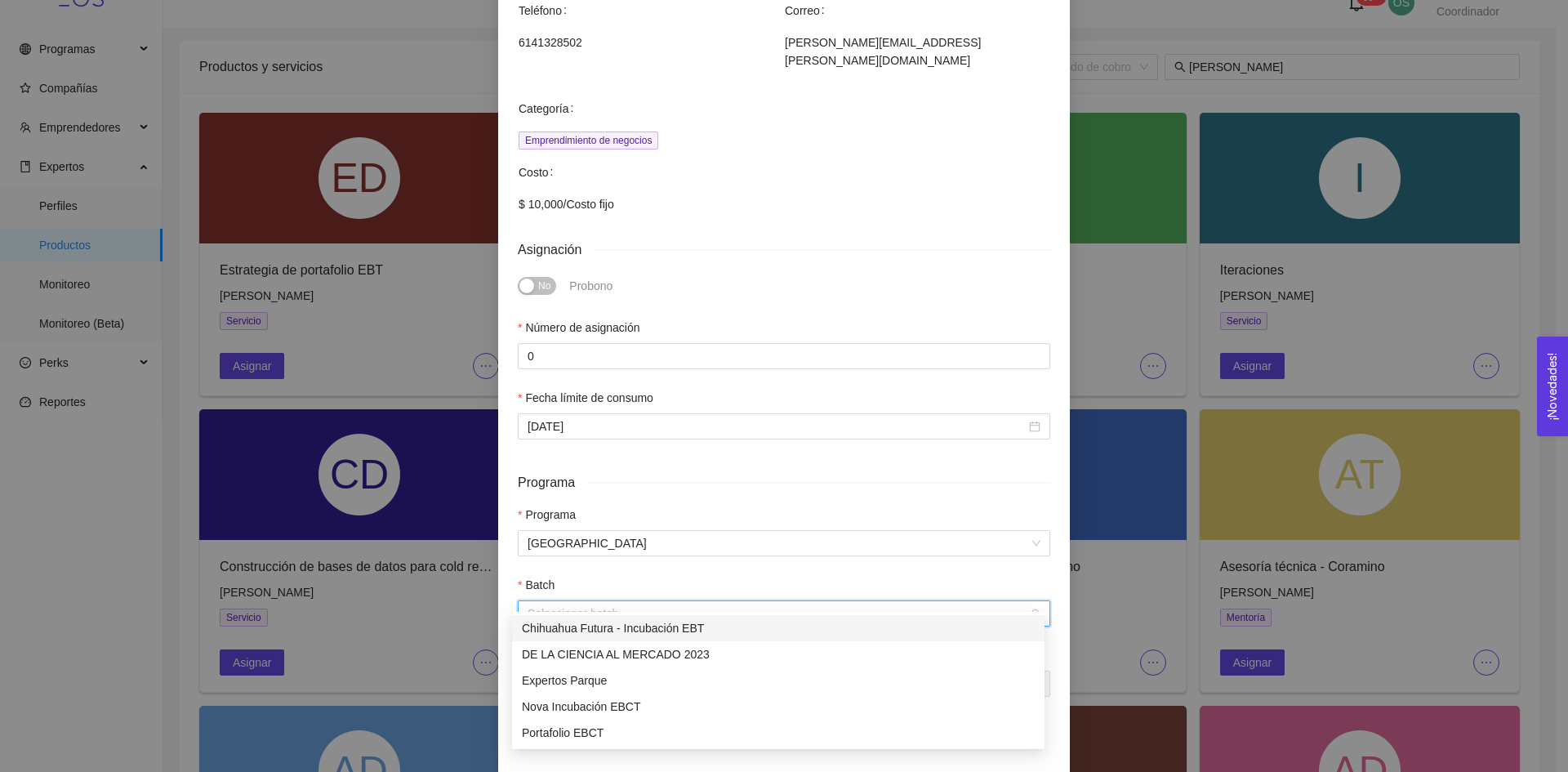
scroll to position [274, 0]
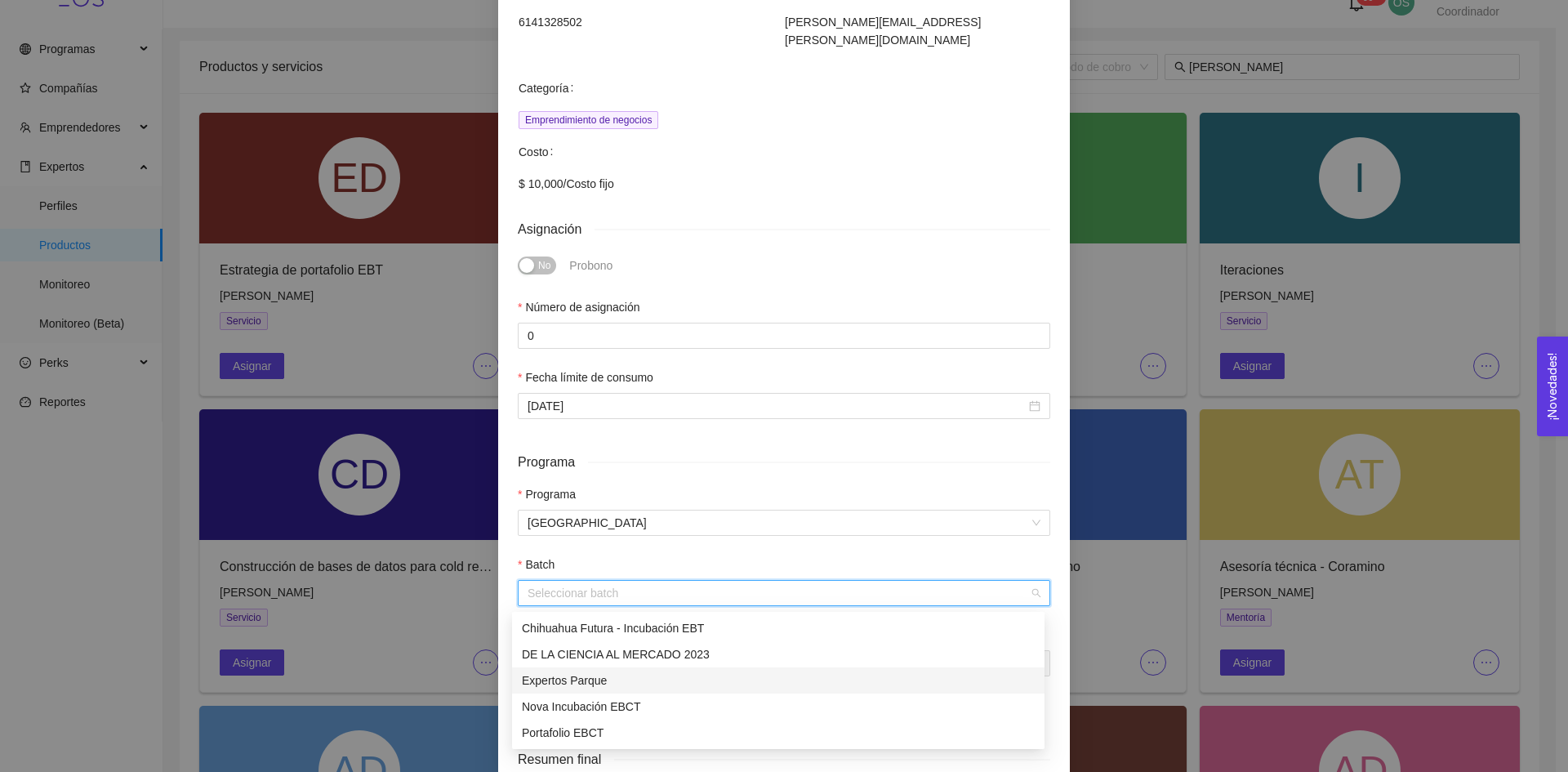
click at [584, 685] on div "Expertos Parque" at bounding box center [777, 681] width 513 height 18
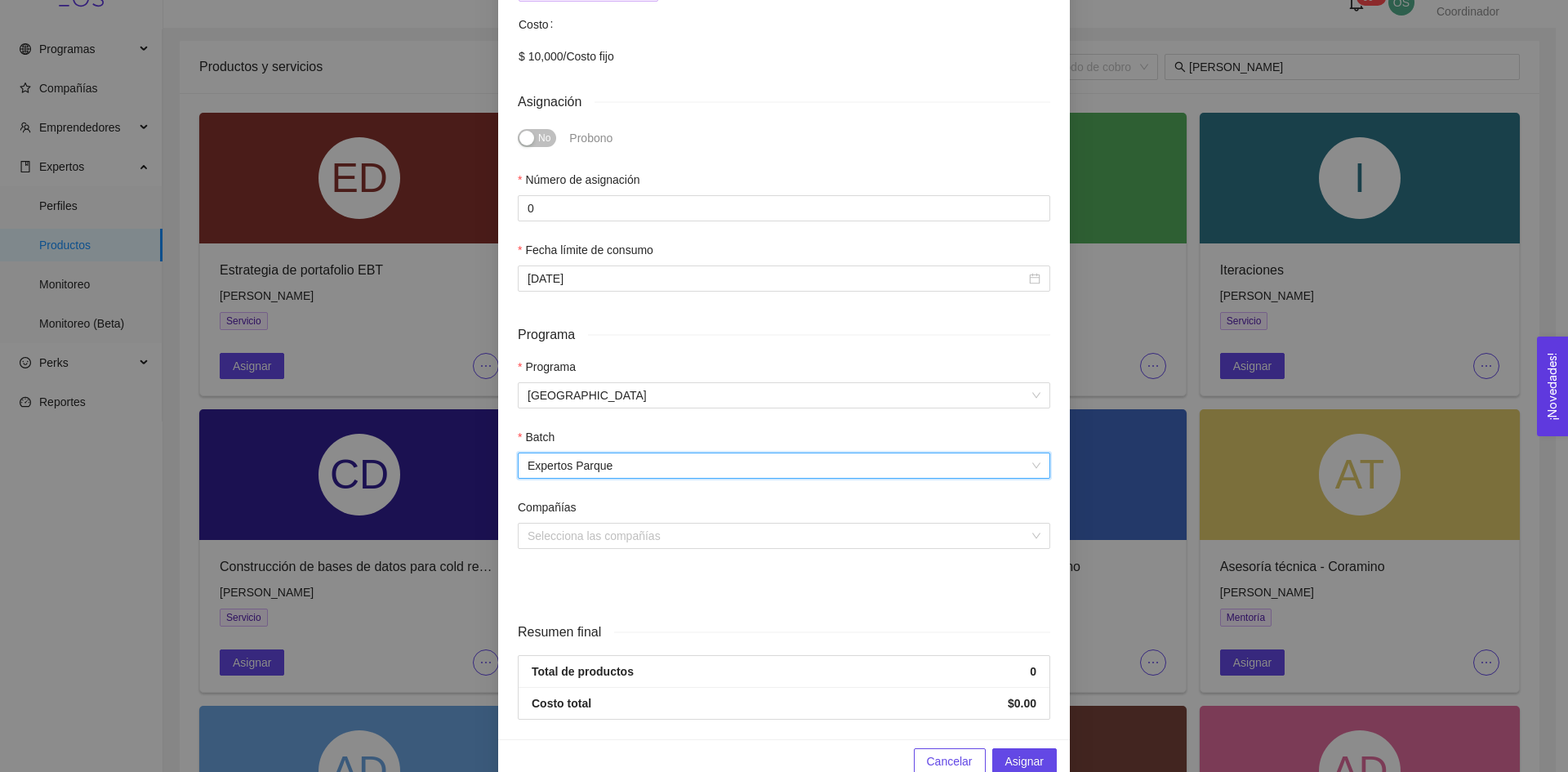
scroll to position [413, 0]
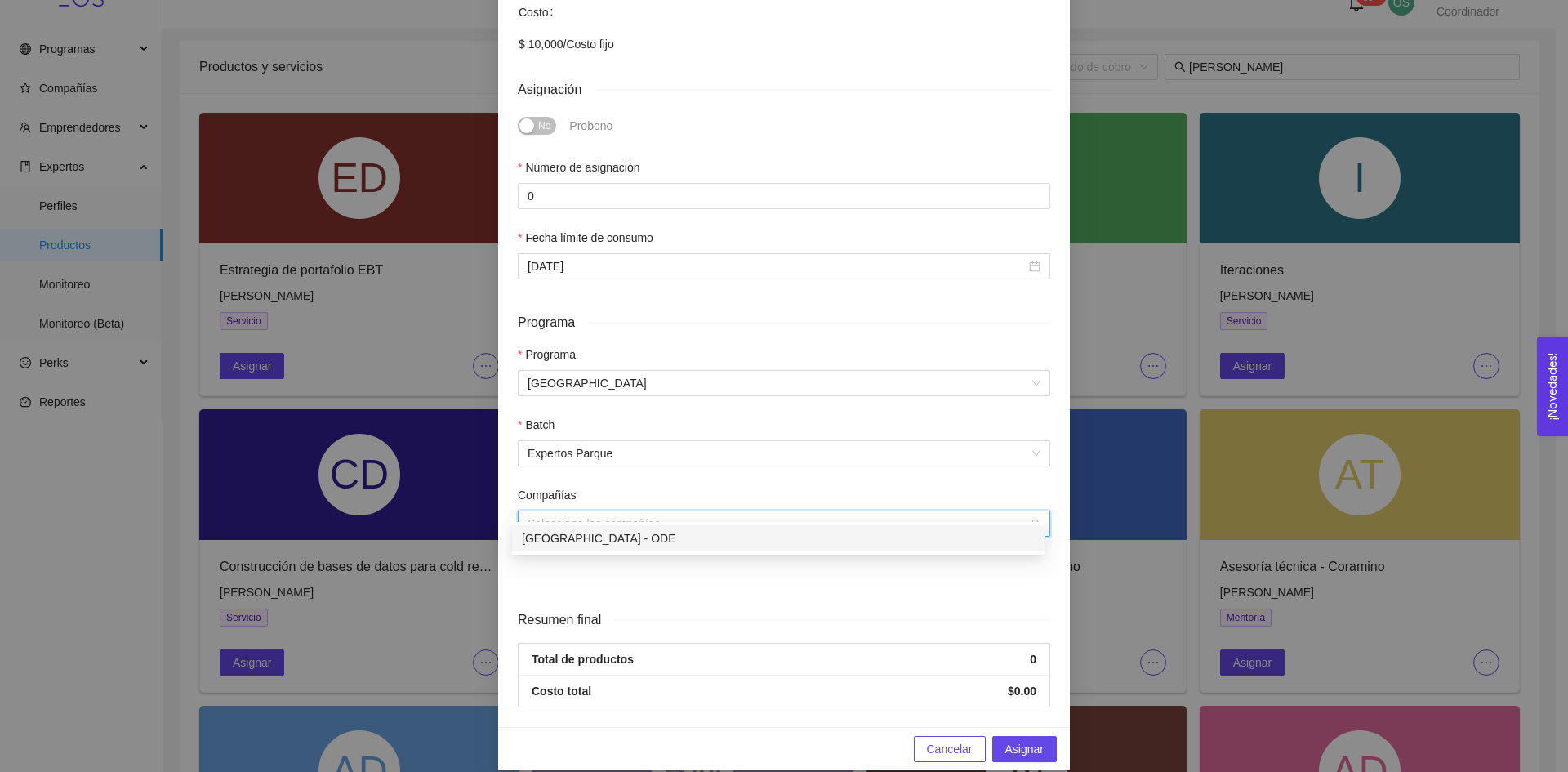
click at [667, 511] on input "search" at bounding box center [778, 523] width 502 height 25
click at [679, 544] on div "[GEOGRAPHIC_DATA] - ODE" at bounding box center [777, 538] width 513 height 18
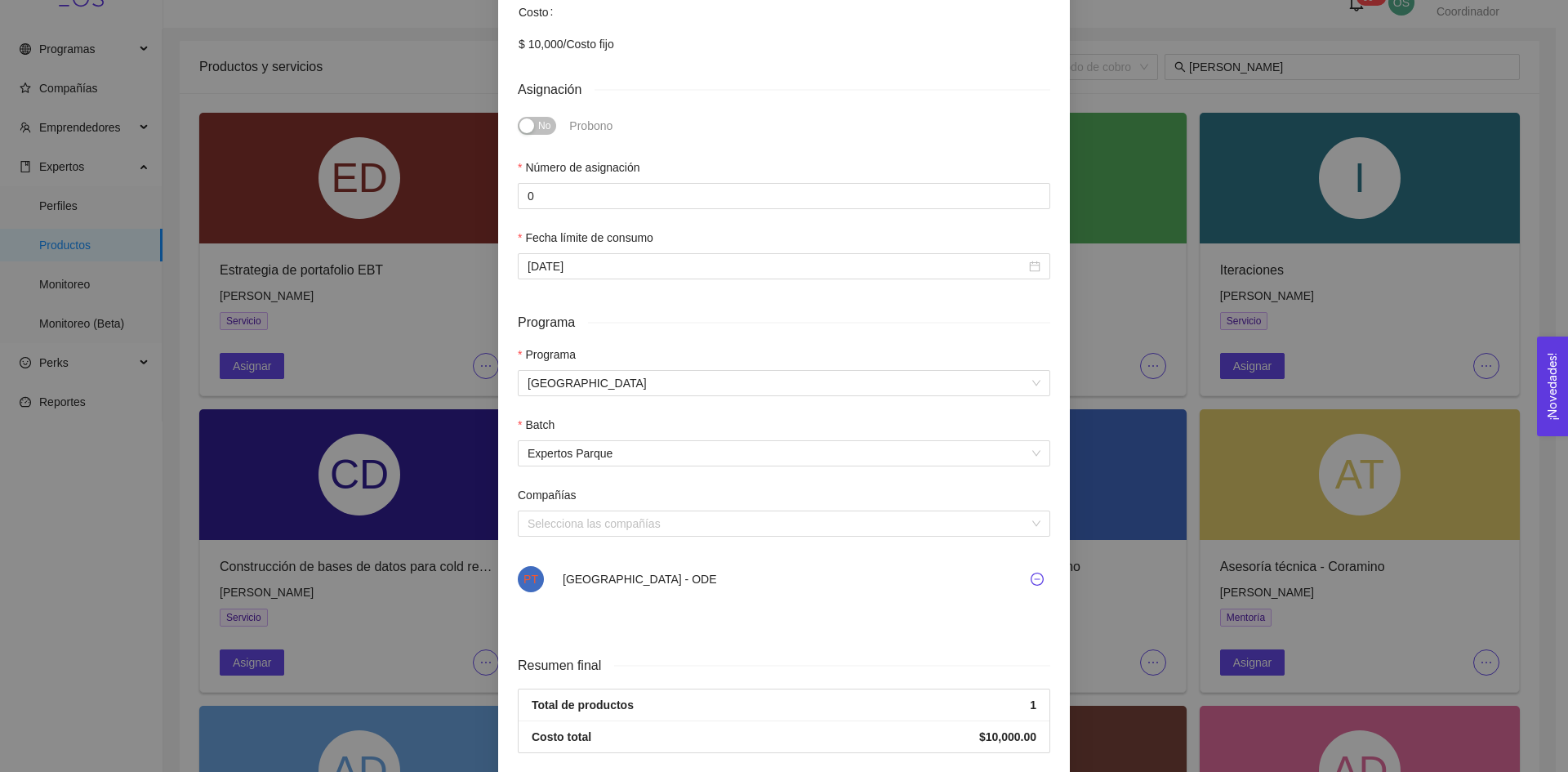
scroll to position [459, 0]
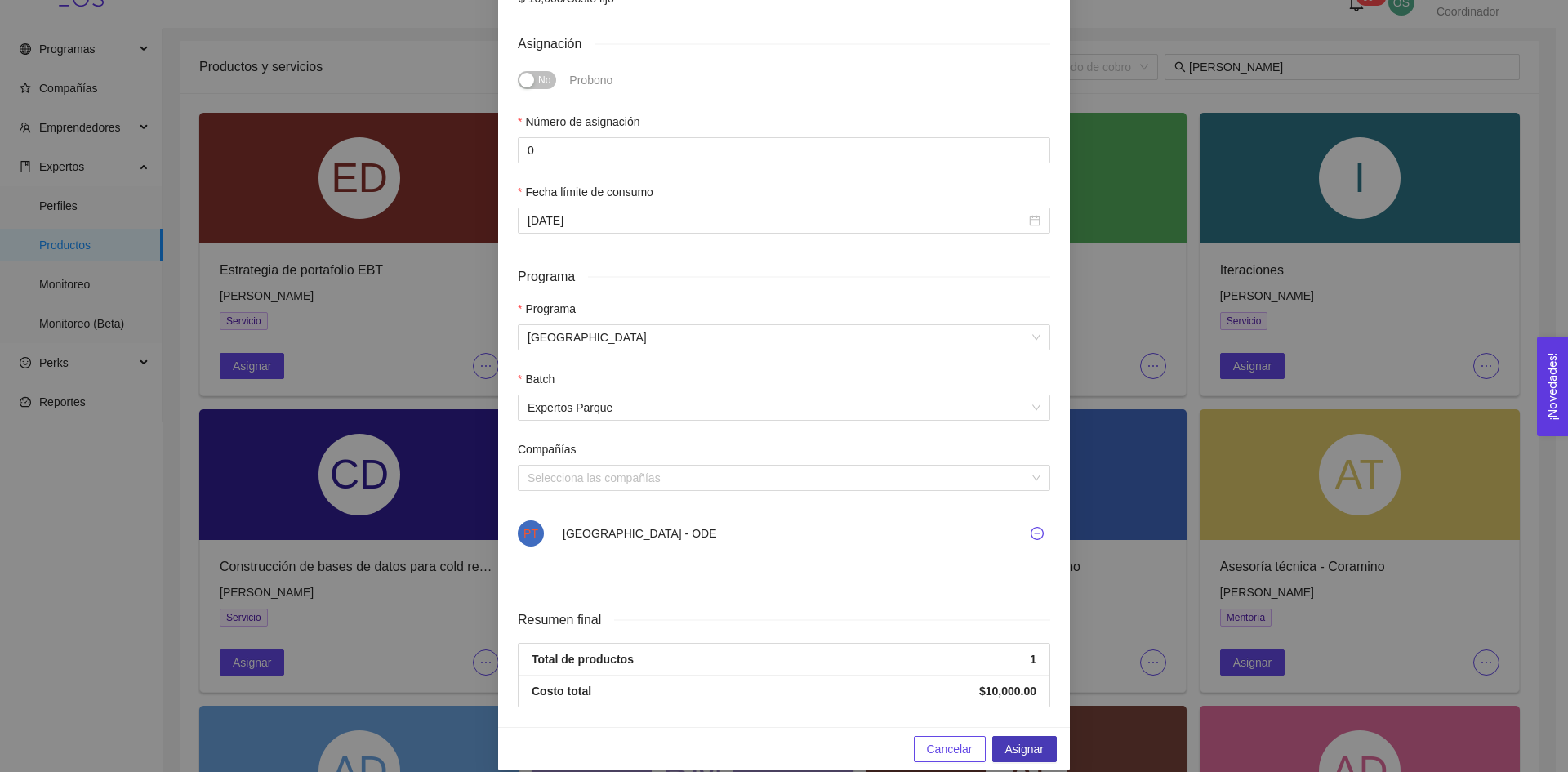
click at [1015, 740] on span "Asignar" at bounding box center [1024, 749] width 39 height 18
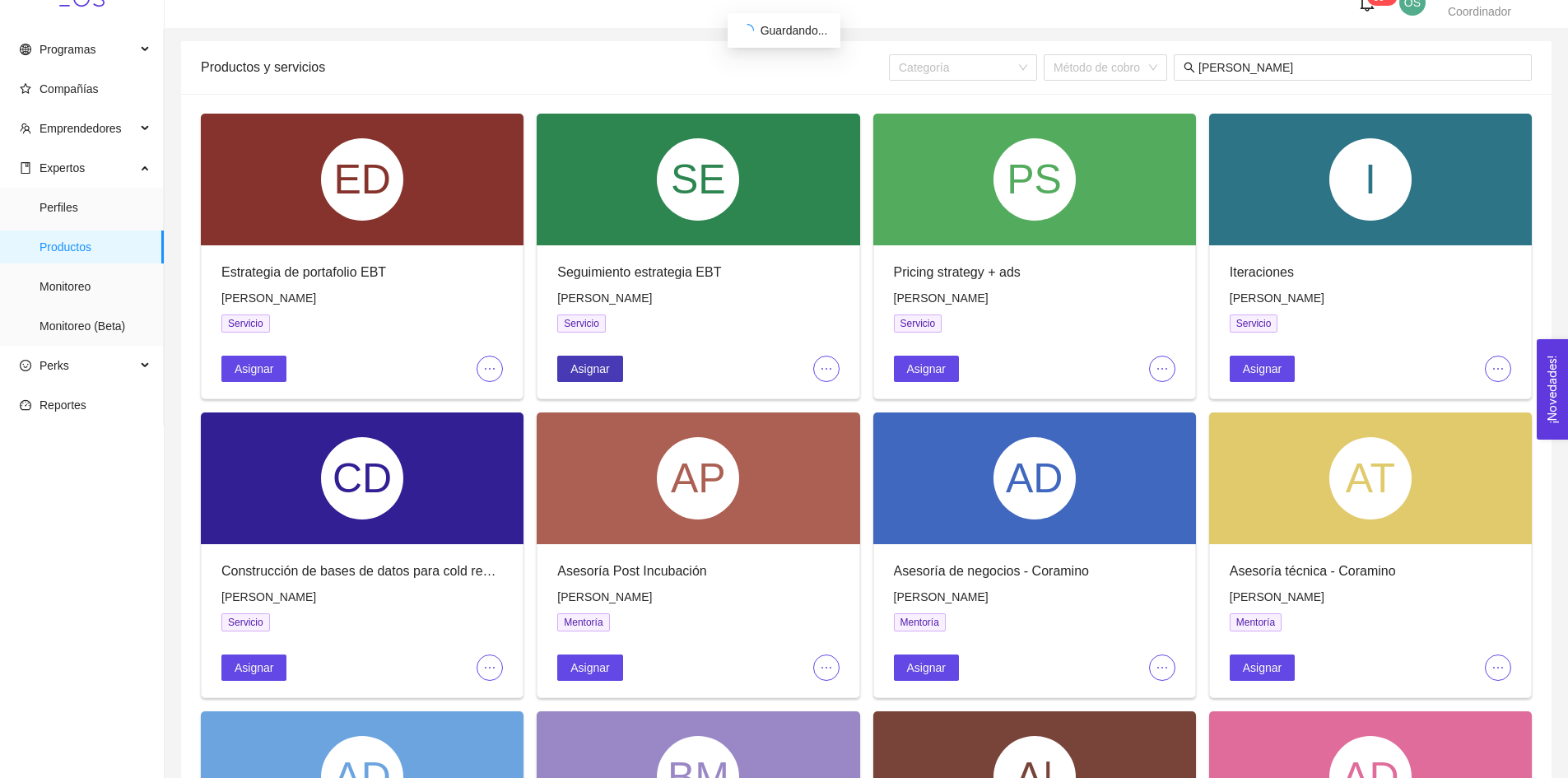
scroll to position [0, 0]
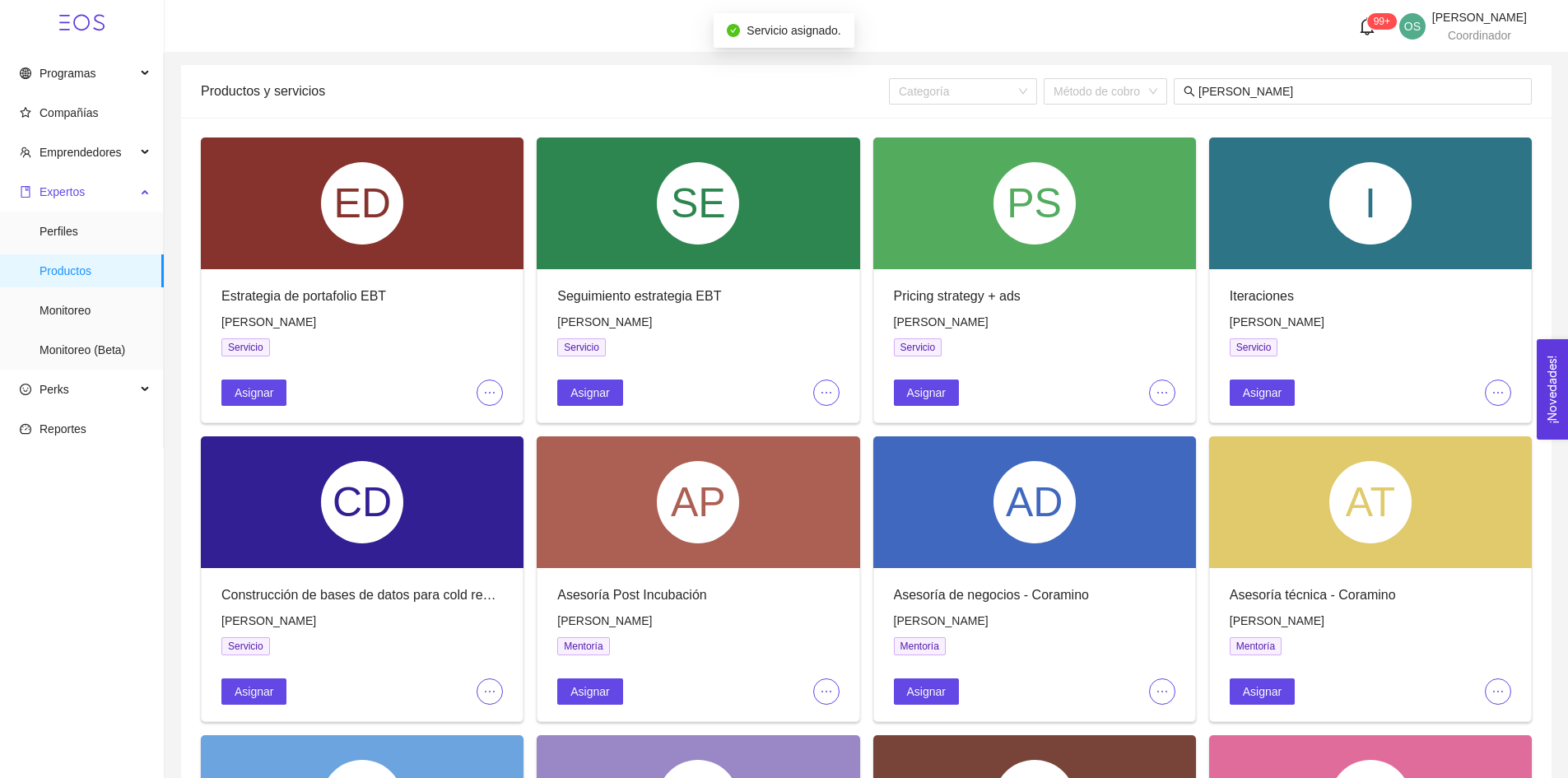
click at [61, 193] on span "Expertos" at bounding box center [62, 192] width 45 height 13
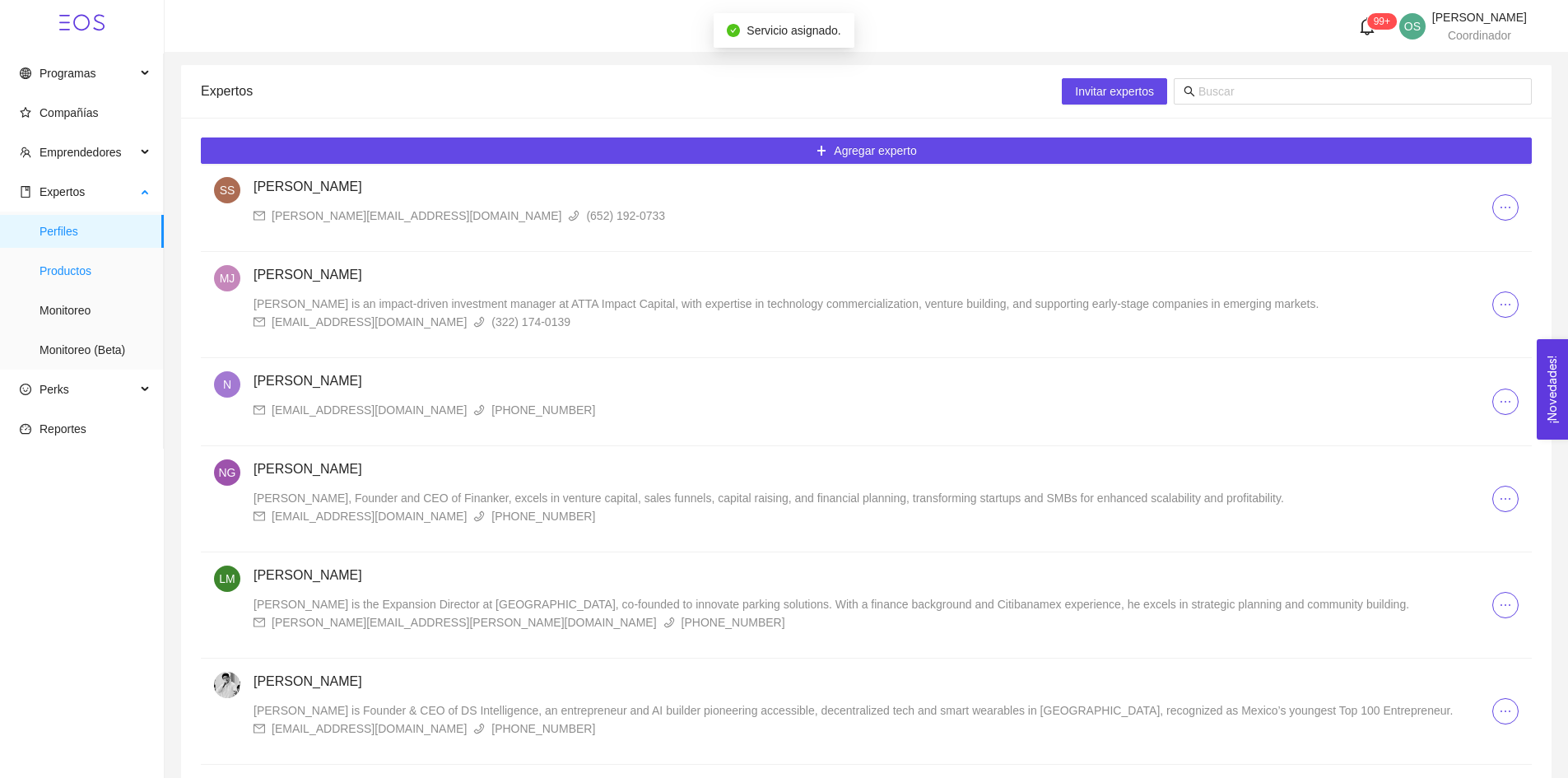
click at [71, 265] on span "Productos" at bounding box center [95, 271] width 111 height 33
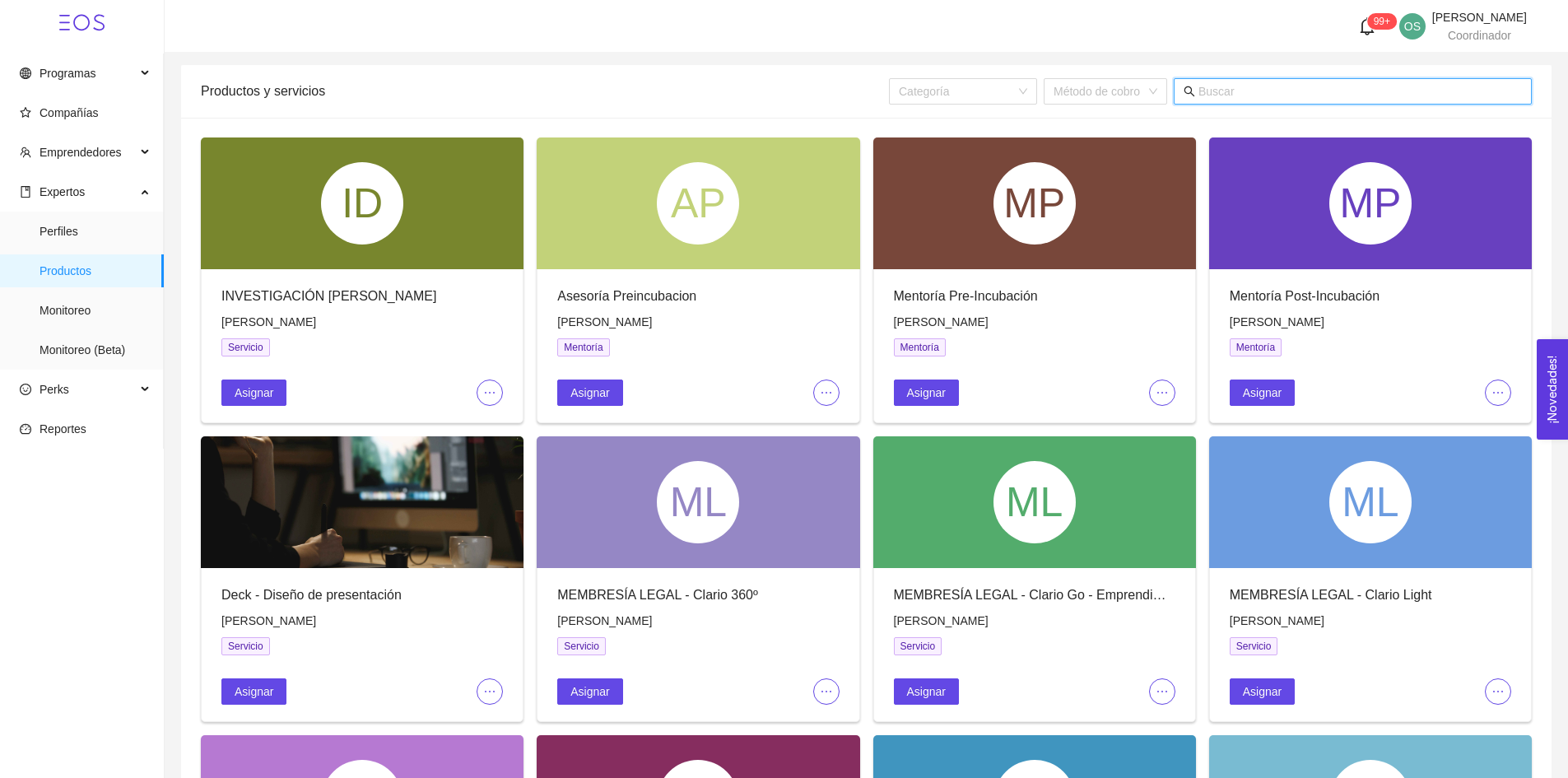
click at [1260, 91] on input "text" at bounding box center [1360, 92] width 323 height 18
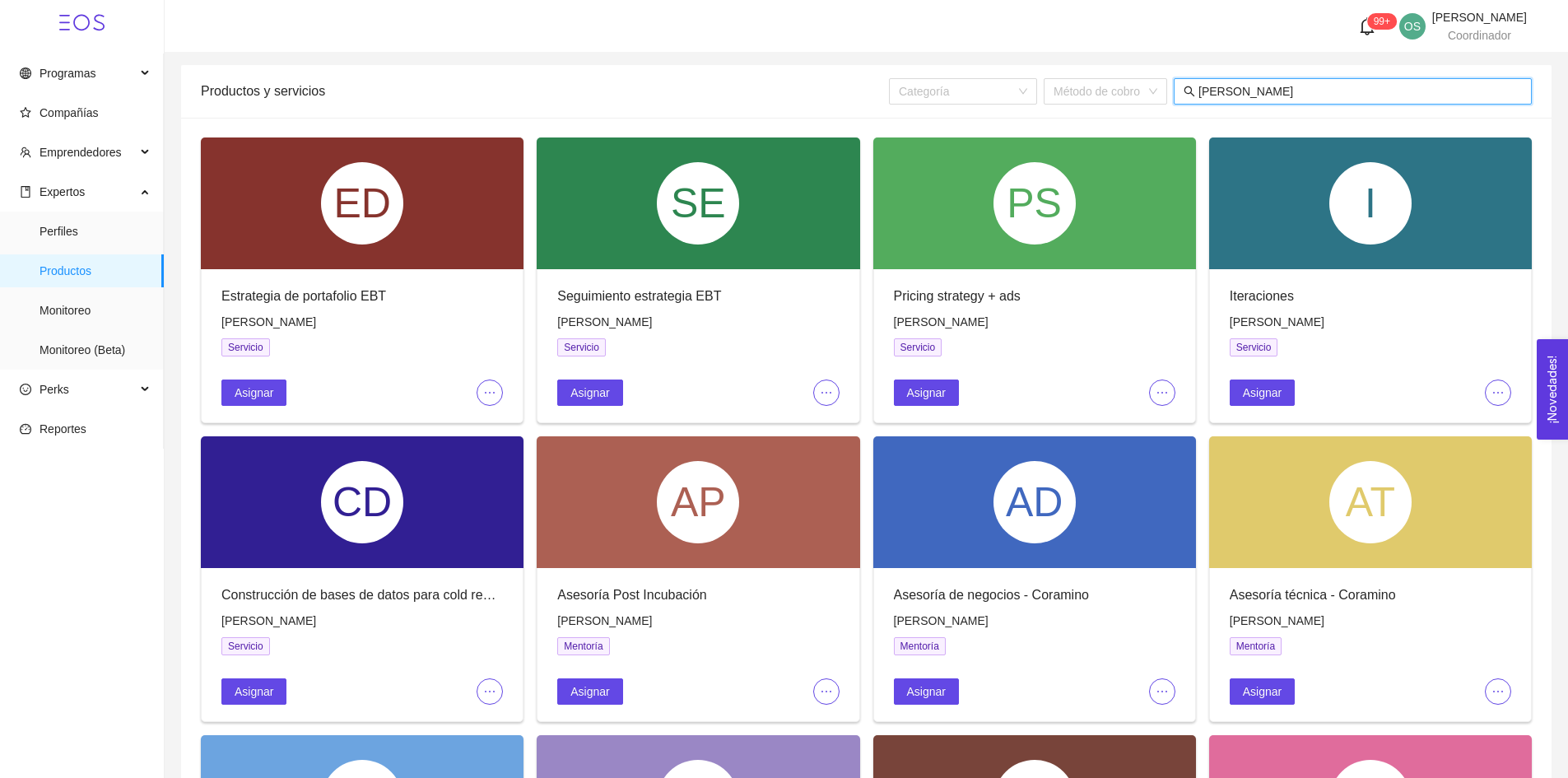
type input "[PERSON_NAME]"
click at [485, 387] on icon "ellipsis" at bounding box center [490, 393] width 13 height 13
click at [499, 427] on span "Editar" at bounding box center [517, 425] width 61 height 18
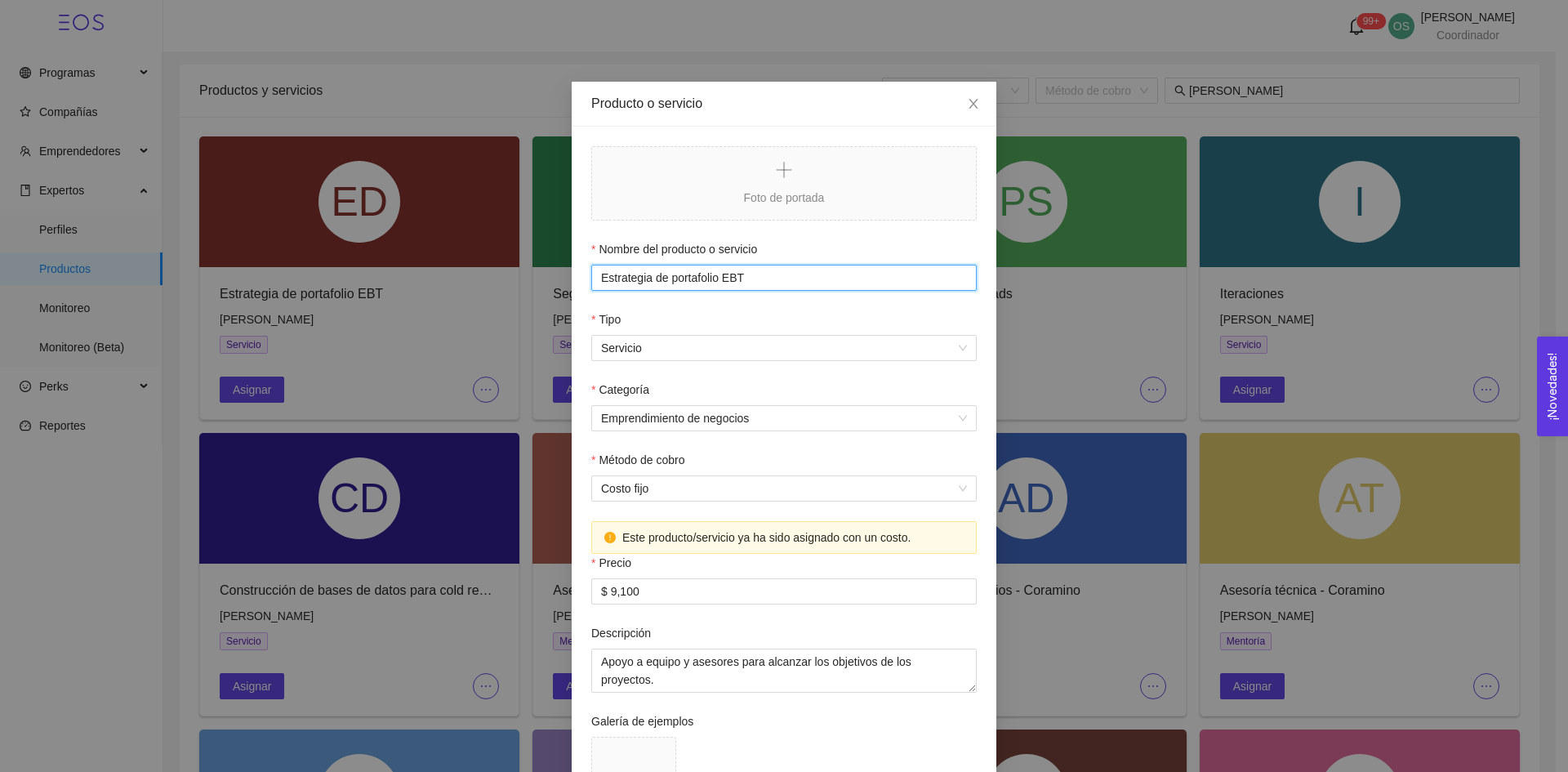
click at [659, 278] on input "Estrategia de portafolio EBT" at bounding box center [784, 278] width 385 height 26
type input "d"
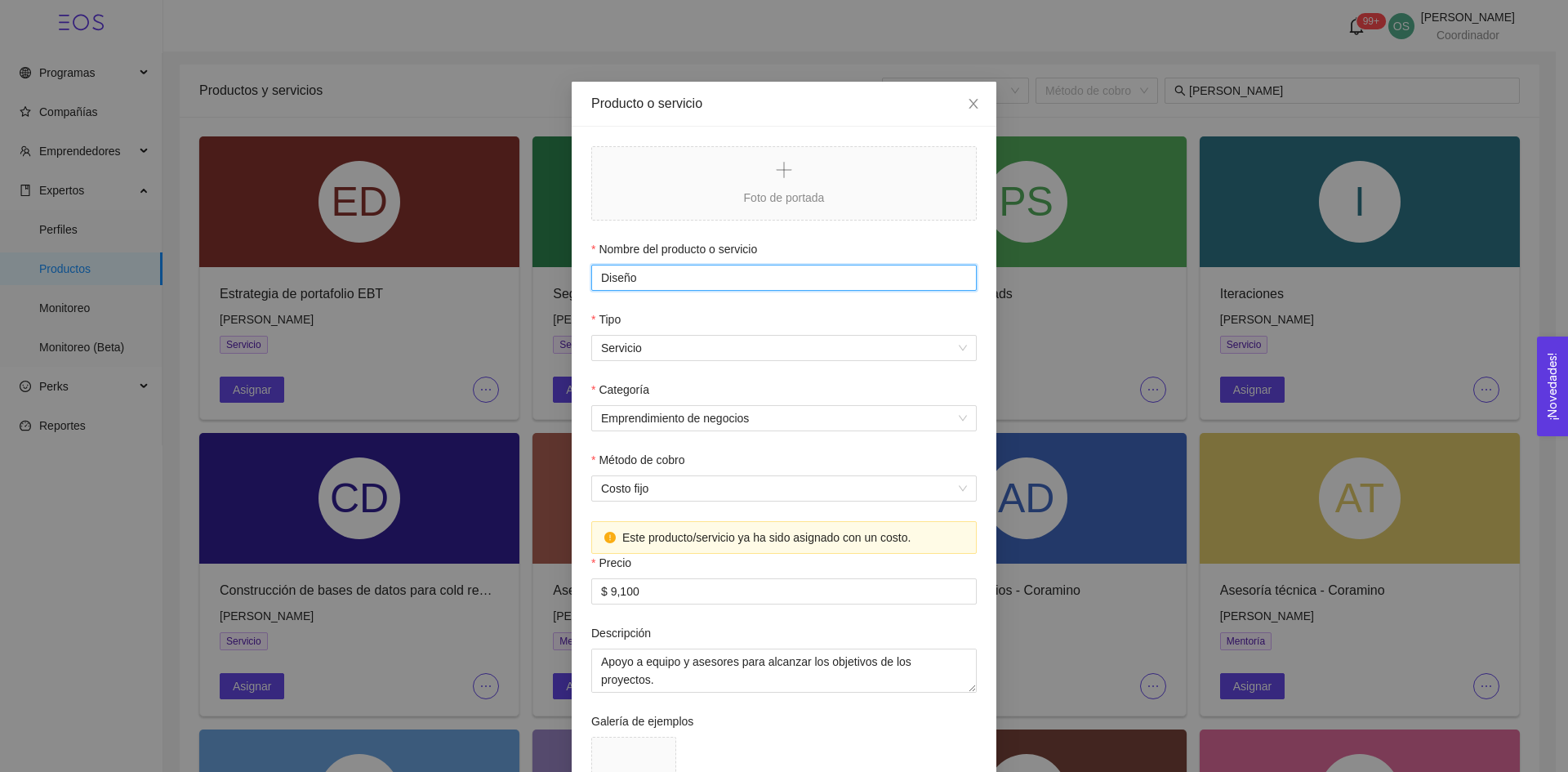
paste input "text"
click at [759, 405] on div "Emprendimiento de negocios" at bounding box center [784, 418] width 385 height 26
type input "Diseño ilustraciones"
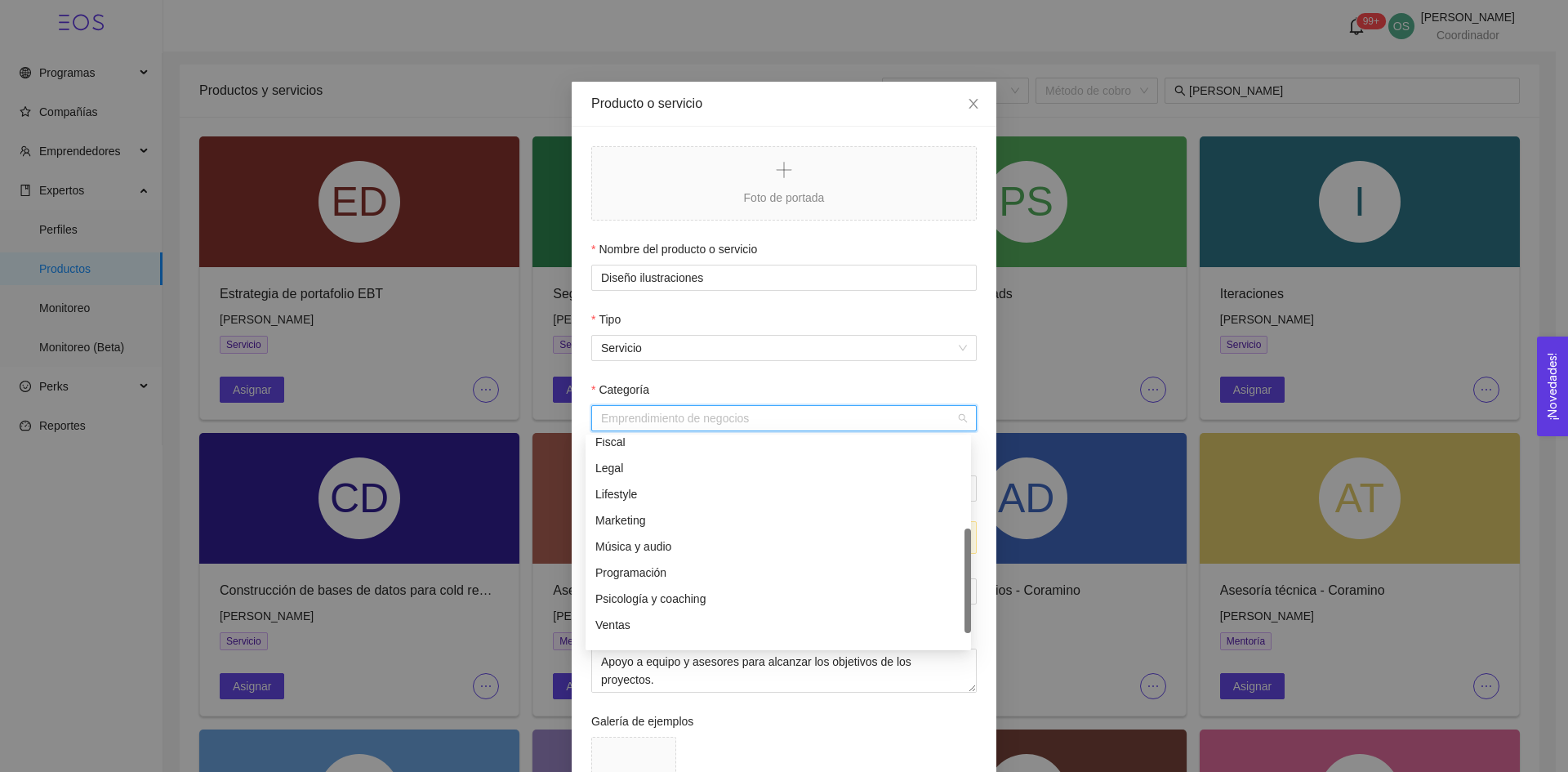
scroll to position [114, 0]
click at [704, 509] on div "Marketing" at bounding box center [778, 520] width 385 height 26
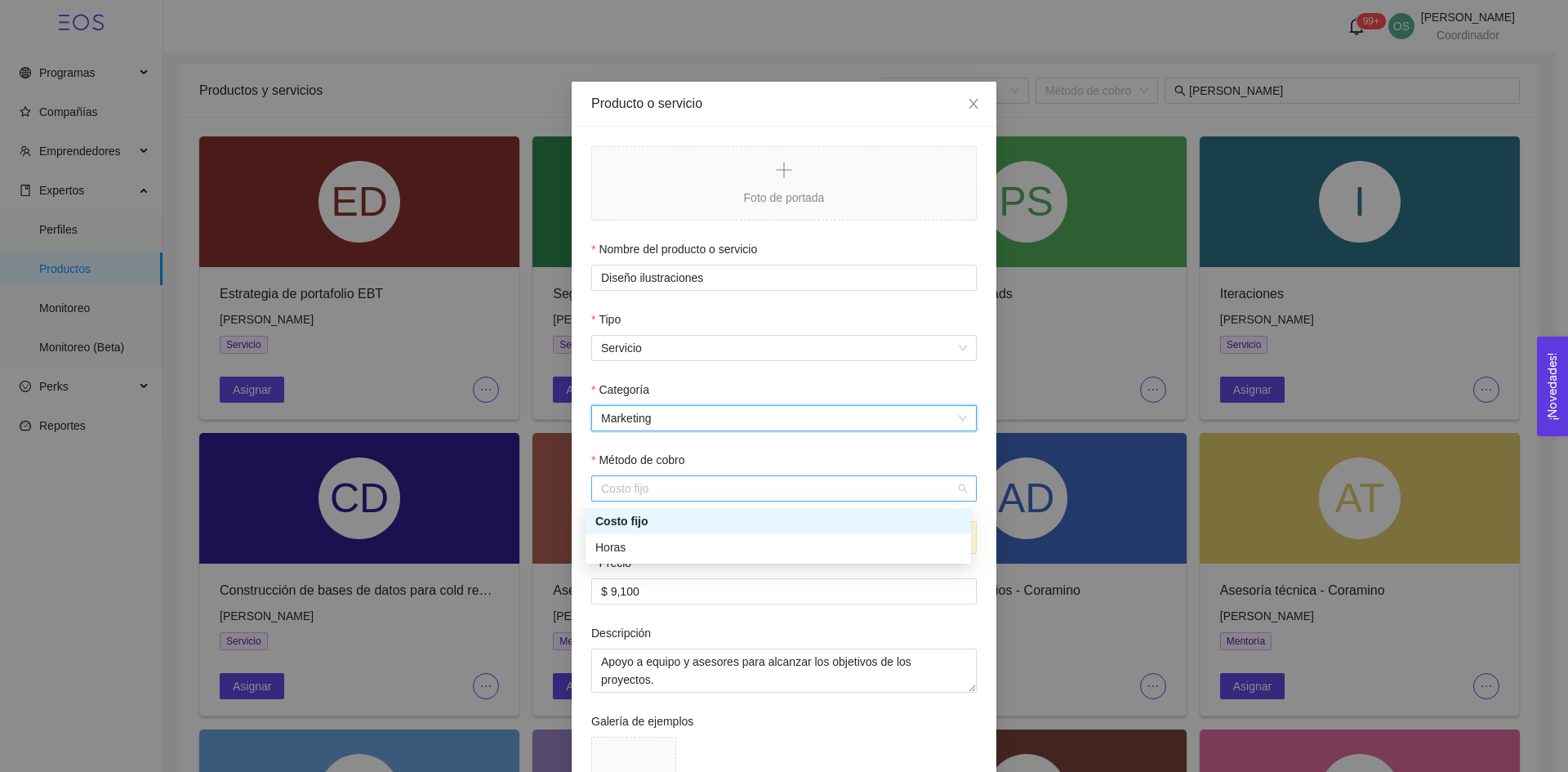
click at [676, 482] on span "Costo fijo" at bounding box center [784, 489] width 366 height 25
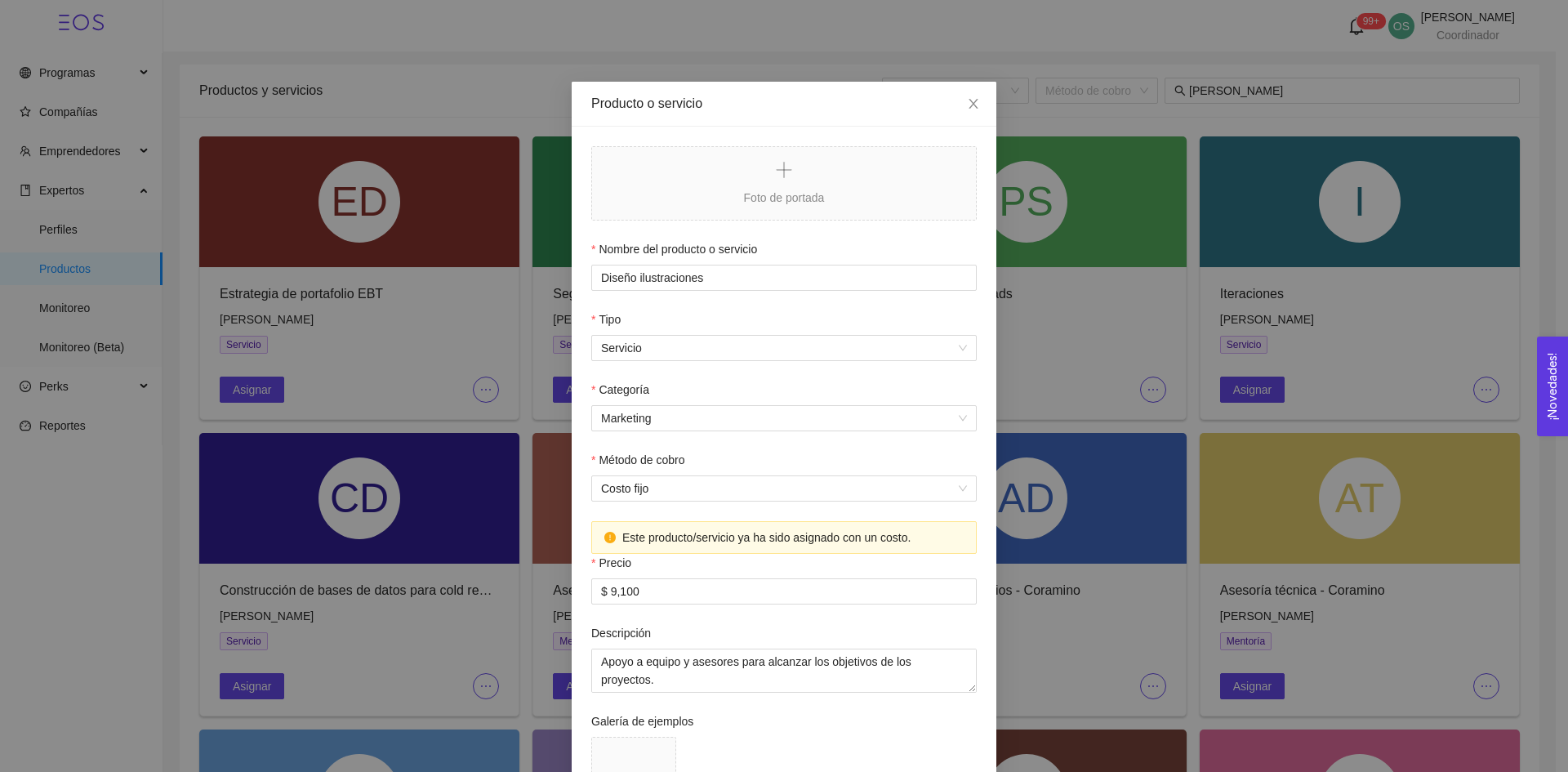
click at [705, 447] on form "Foto de portada Nombre del producto o servicio Diseño ilustraciones Tipo Servic…" at bounding box center [784, 578] width 385 height 863
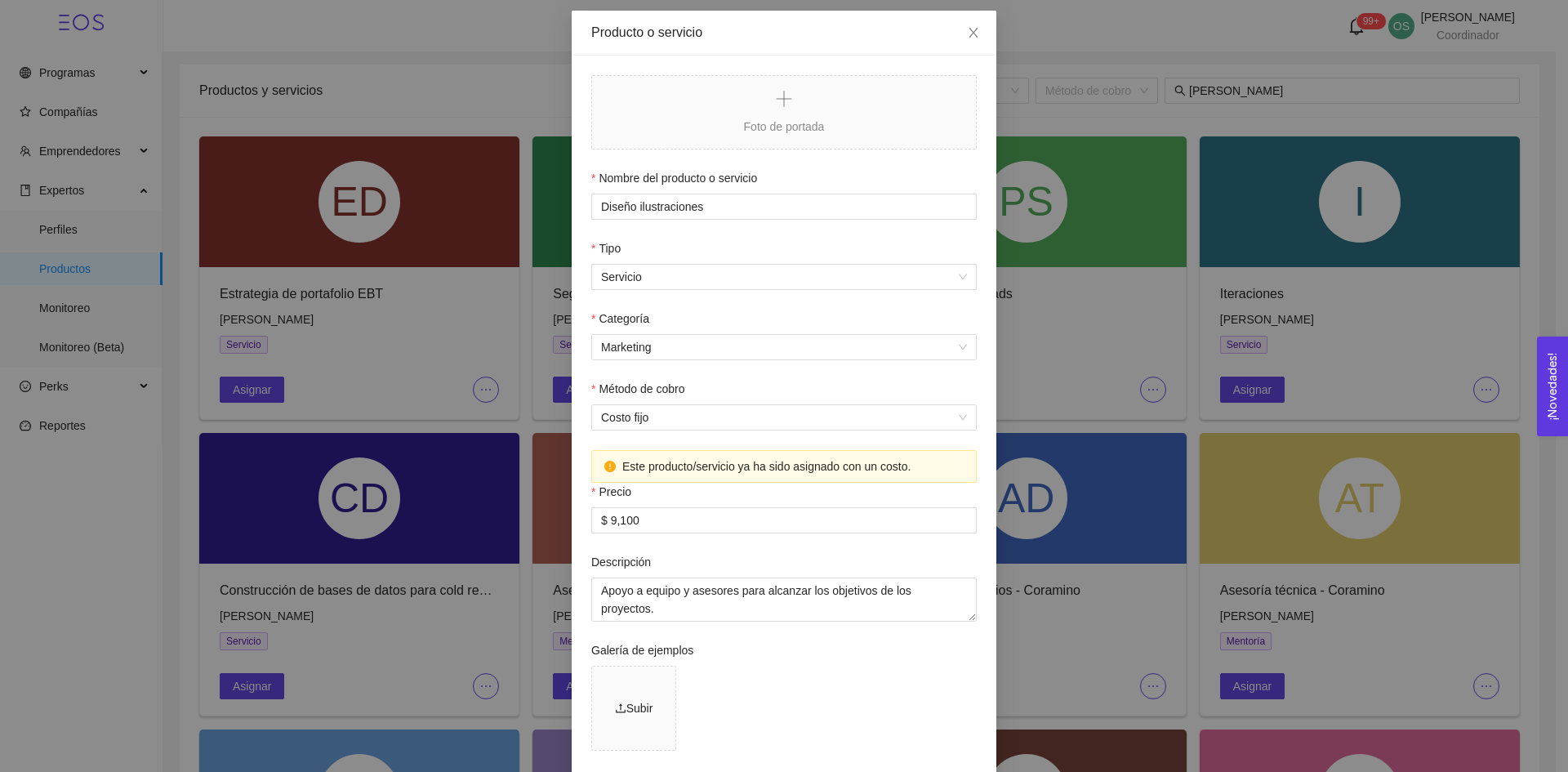
scroll to position [72, 0]
click at [687, 520] on input "$ 9,100" at bounding box center [784, 520] width 384 height 25
type input "$ 3,000"
click at [758, 671] on div "Subir" at bounding box center [784, 711] width 385 height 92
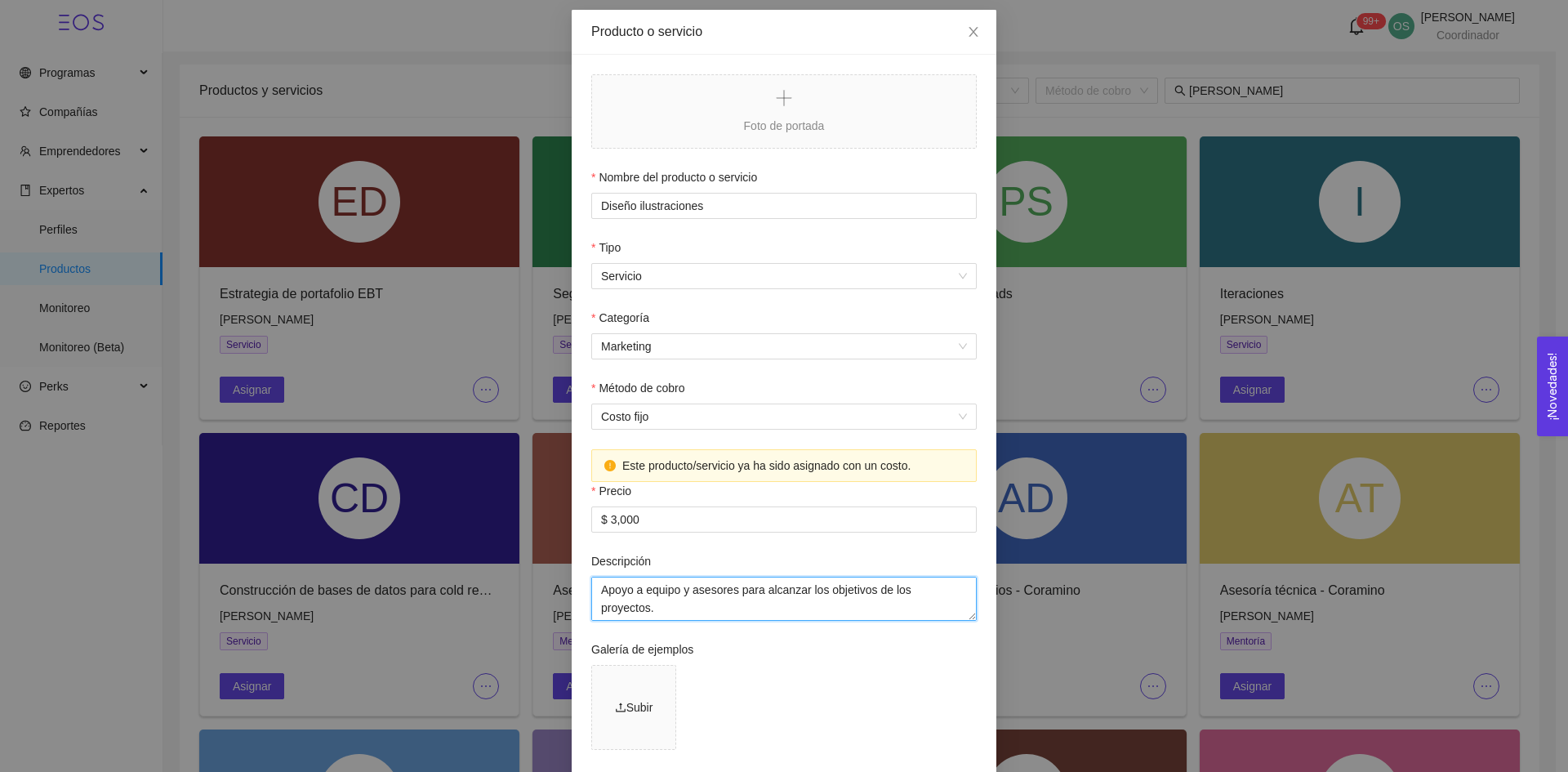
drag, startPoint x: 662, startPoint y: 612, endPoint x: 602, endPoint y: 588, distance: 64.6
click at [602, 588] on textarea "Apoyo a equipo y asesores para alcanzar los objetivos de los proyectos. Actuali…" at bounding box center [784, 599] width 385 height 44
drag, startPoint x: 890, startPoint y: 612, endPoint x: 551, endPoint y: 568, distance: 341.8
click at [551, 568] on div "Producto o servicio Foto de portada Nombre del producto o servicio Diseño ilust…" at bounding box center [784, 386] width 1568 height 772
click at [723, 241] on div "Tipo" at bounding box center [784, 251] width 385 height 25
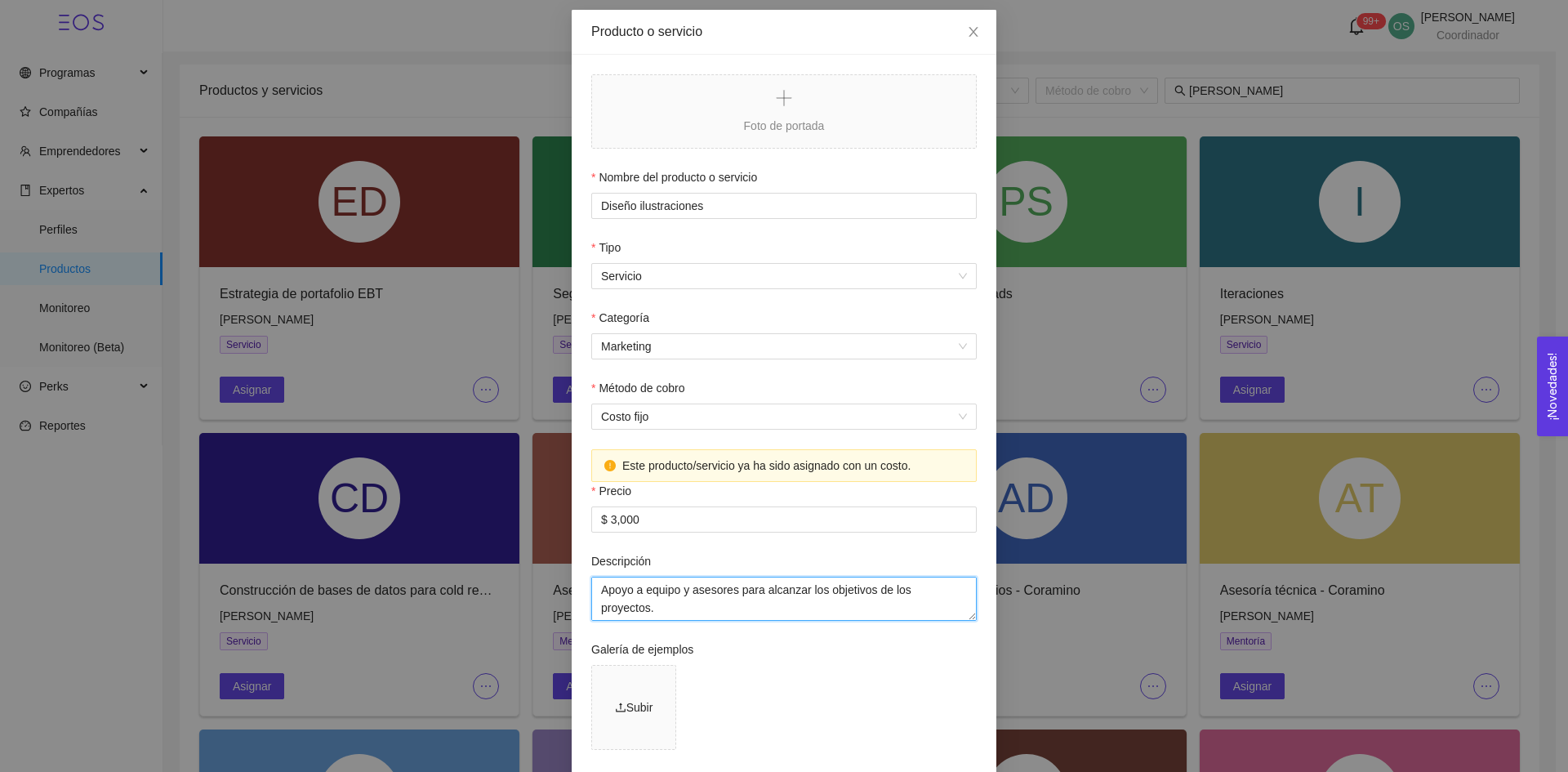
type textarea "Apoyo a equipo y asesores para alcanzar los objetivos de los proyectos. Actuali…"
click at [723, 290] on form "Foto de portada Nombre del producto o servicio Diseño ilustraciones Tipo Servic…" at bounding box center [784, 506] width 385 height 863
click at [737, 602] on textarea "Apoyo a equipo y asesores para alcanzar los objetivos de los proyectos. Actuali…" at bounding box center [784, 599] width 385 height 44
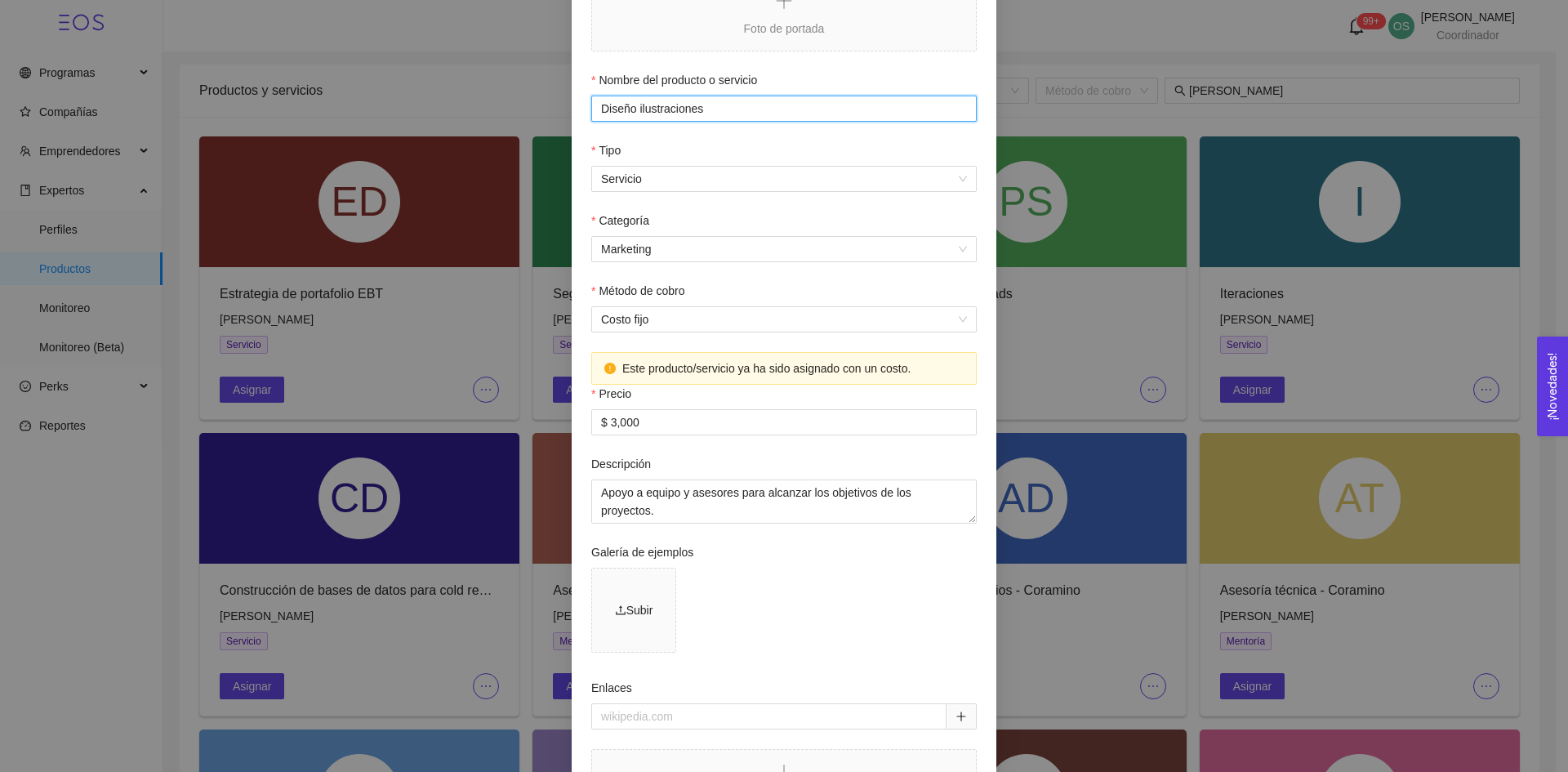
click at [740, 106] on input "Diseño ilustraciones" at bounding box center [784, 109] width 385 height 26
type input "D"
type input "Estrategia de portafolio EBT"
click at [709, 211] on form "Foto de portada Nombre del producto o servicio Estrategia de portafolio EBT Tip…" at bounding box center [784, 409] width 385 height 863
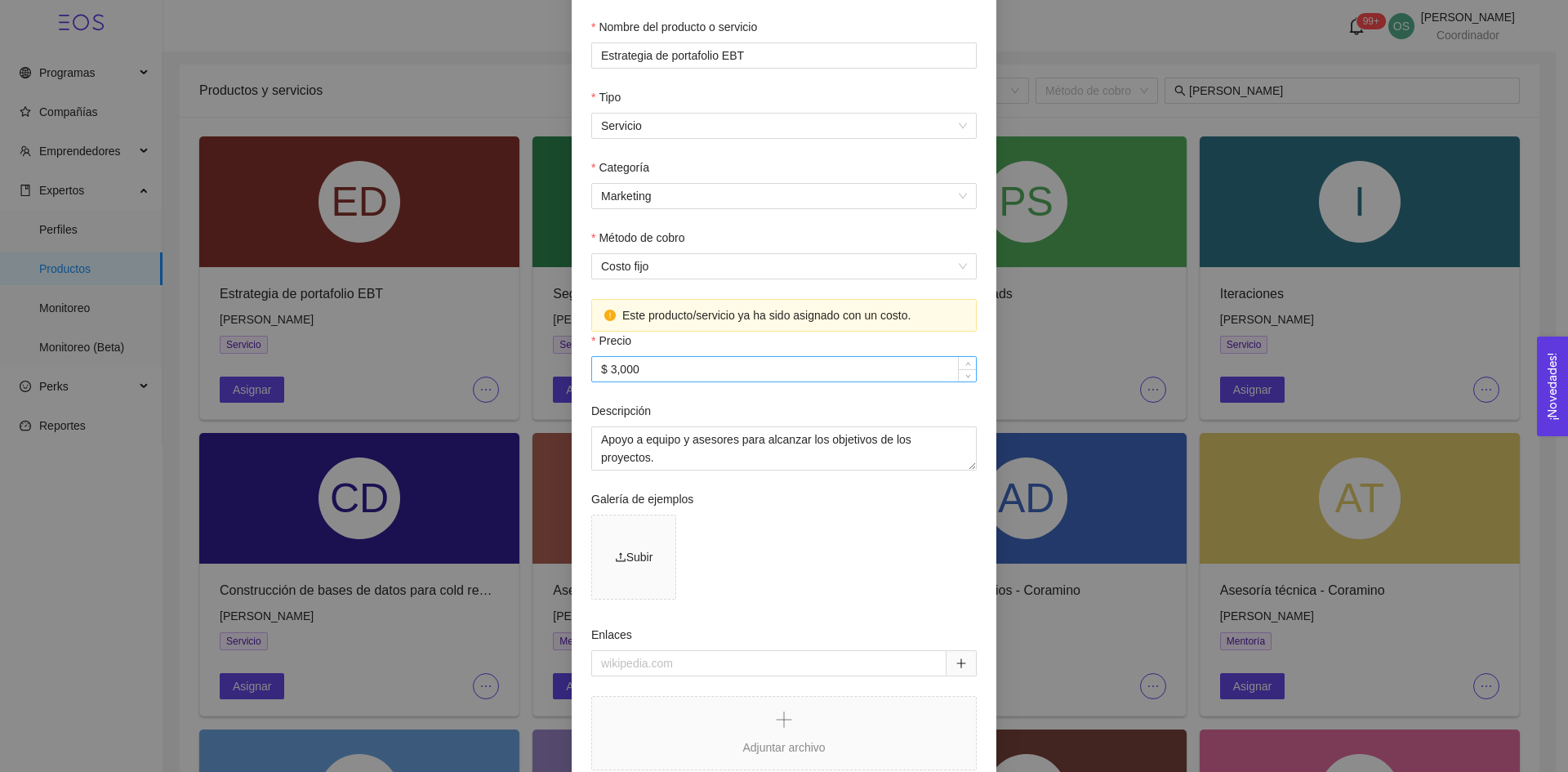
scroll to position [223, 0]
click at [693, 436] on textarea "Apoyo a equipo y asesores para alcanzar los objetivos de los proyectos. Actuali…" at bounding box center [784, 448] width 385 height 44
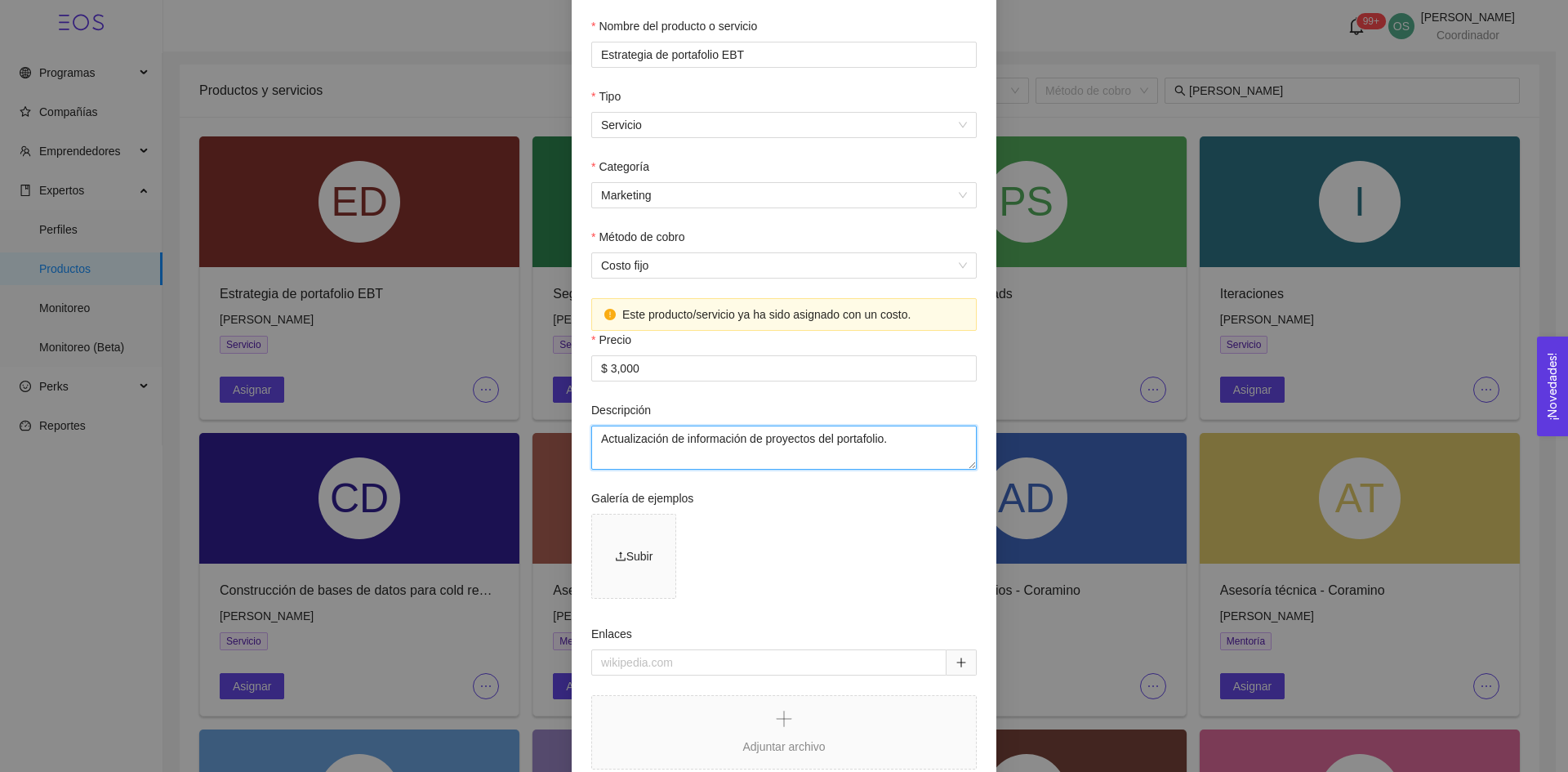
drag, startPoint x: 892, startPoint y: 445, endPoint x: 522, endPoint y: 448, distance: 370.0
click at [522, 448] on div "Producto o servicio Foto de portada Nombre del producto o servicio Estrategia d…" at bounding box center [784, 386] width 1568 height 772
paste textarea
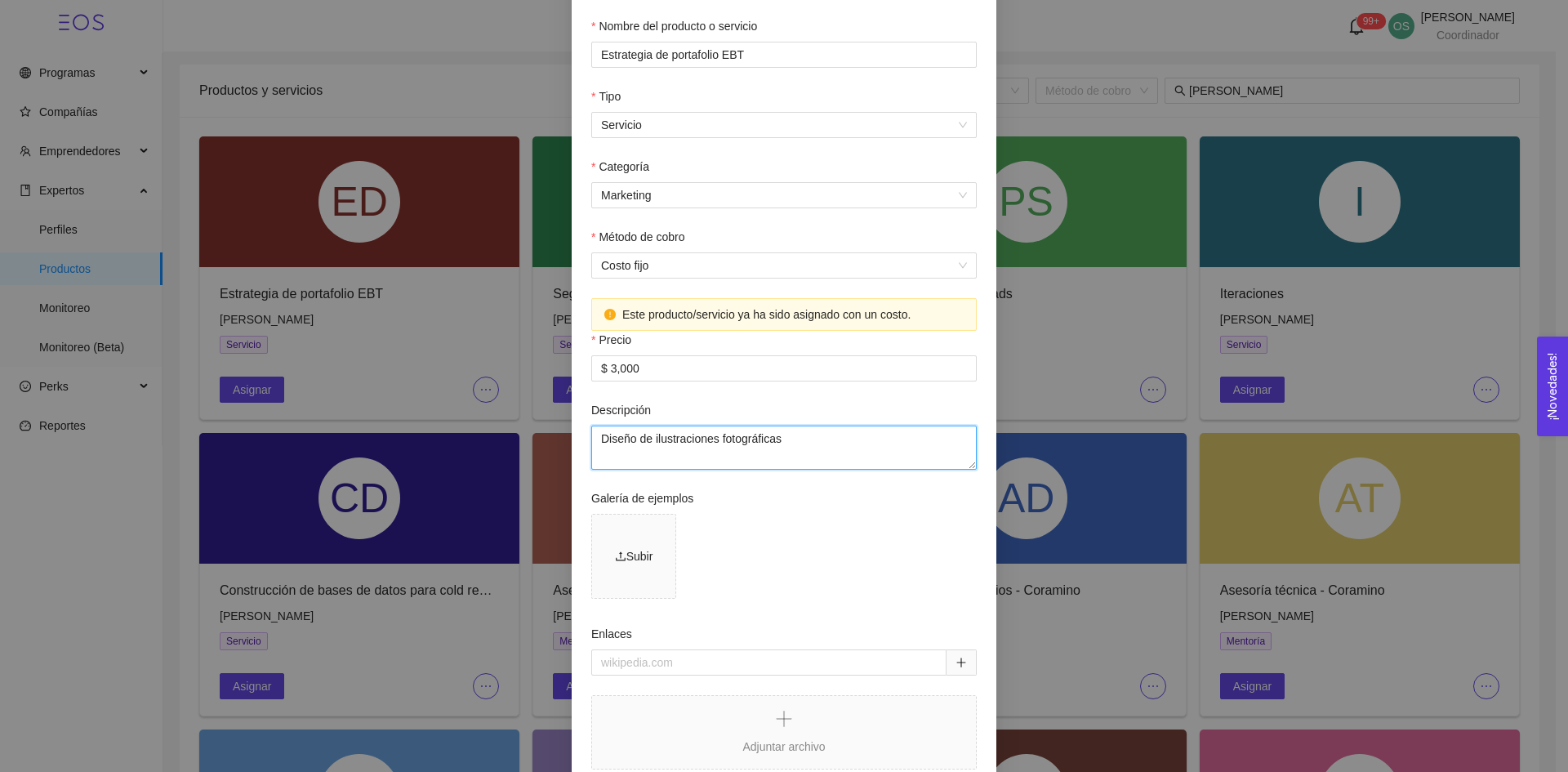
paste textarea
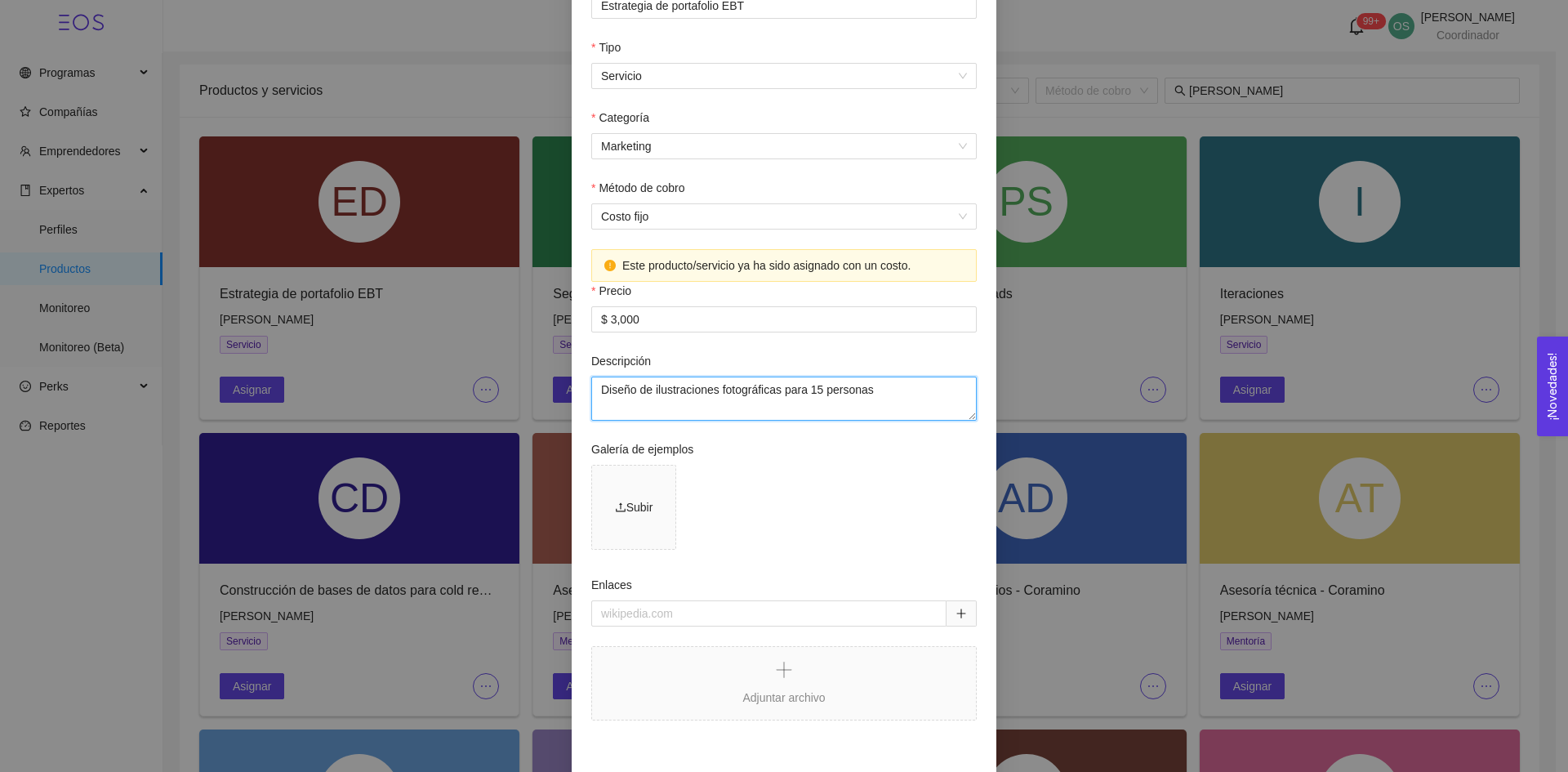
scroll to position [339, 0]
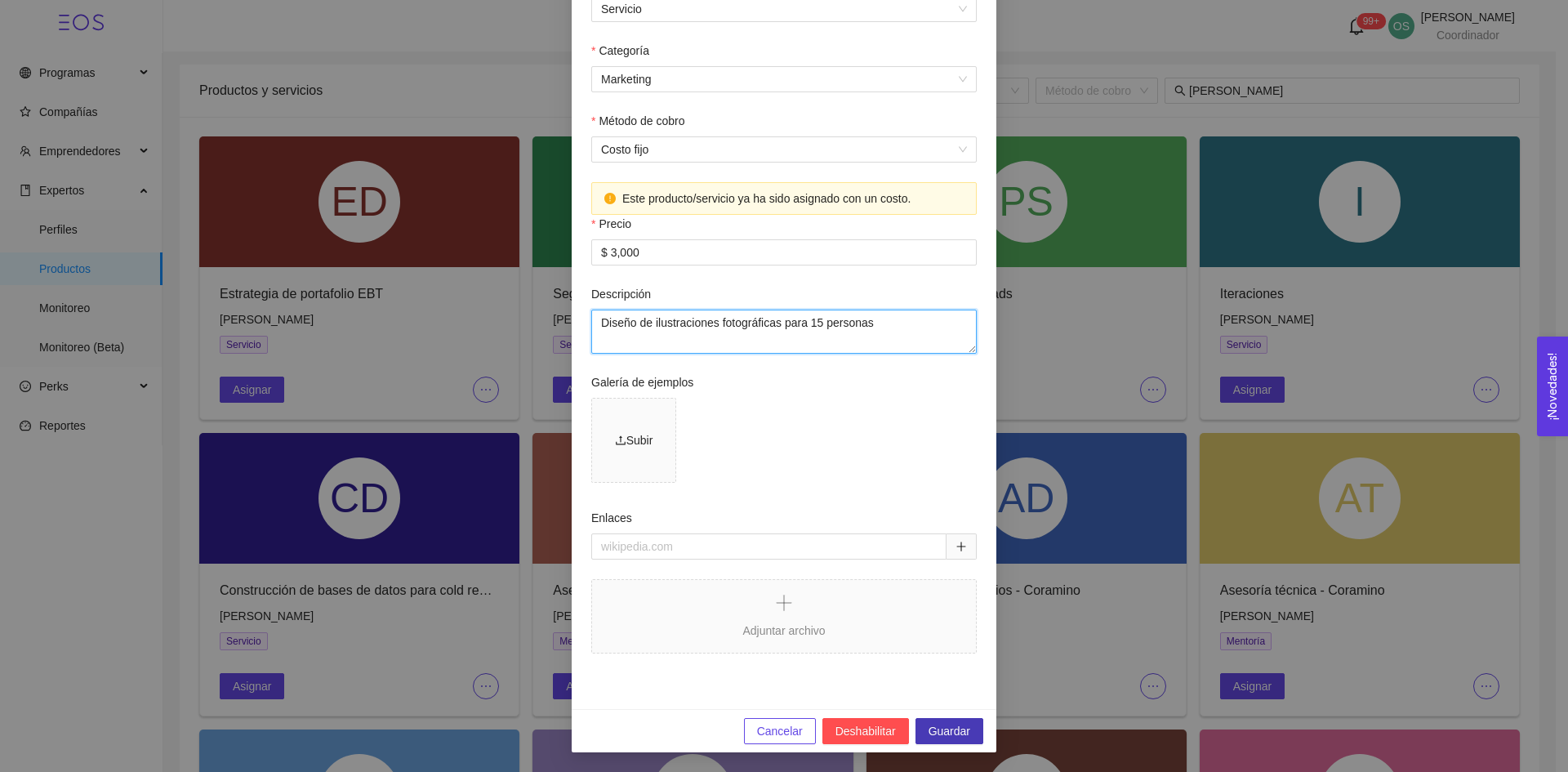
type textarea "Diseño de ilustraciones fotográficas para 15 personas"
click at [937, 730] on span "Guardar" at bounding box center [949, 731] width 42 height 18
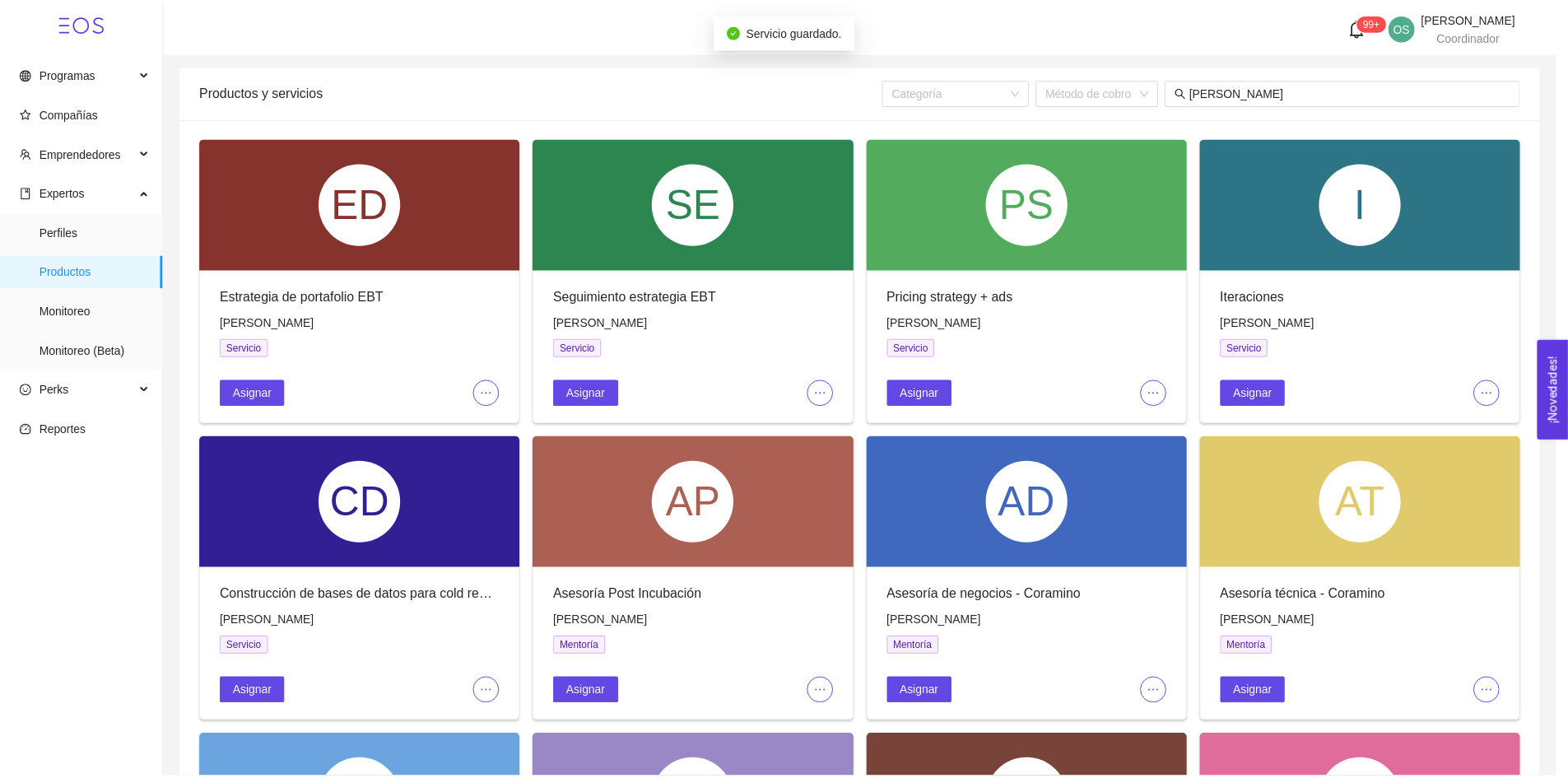
scroll to position [260, 0]
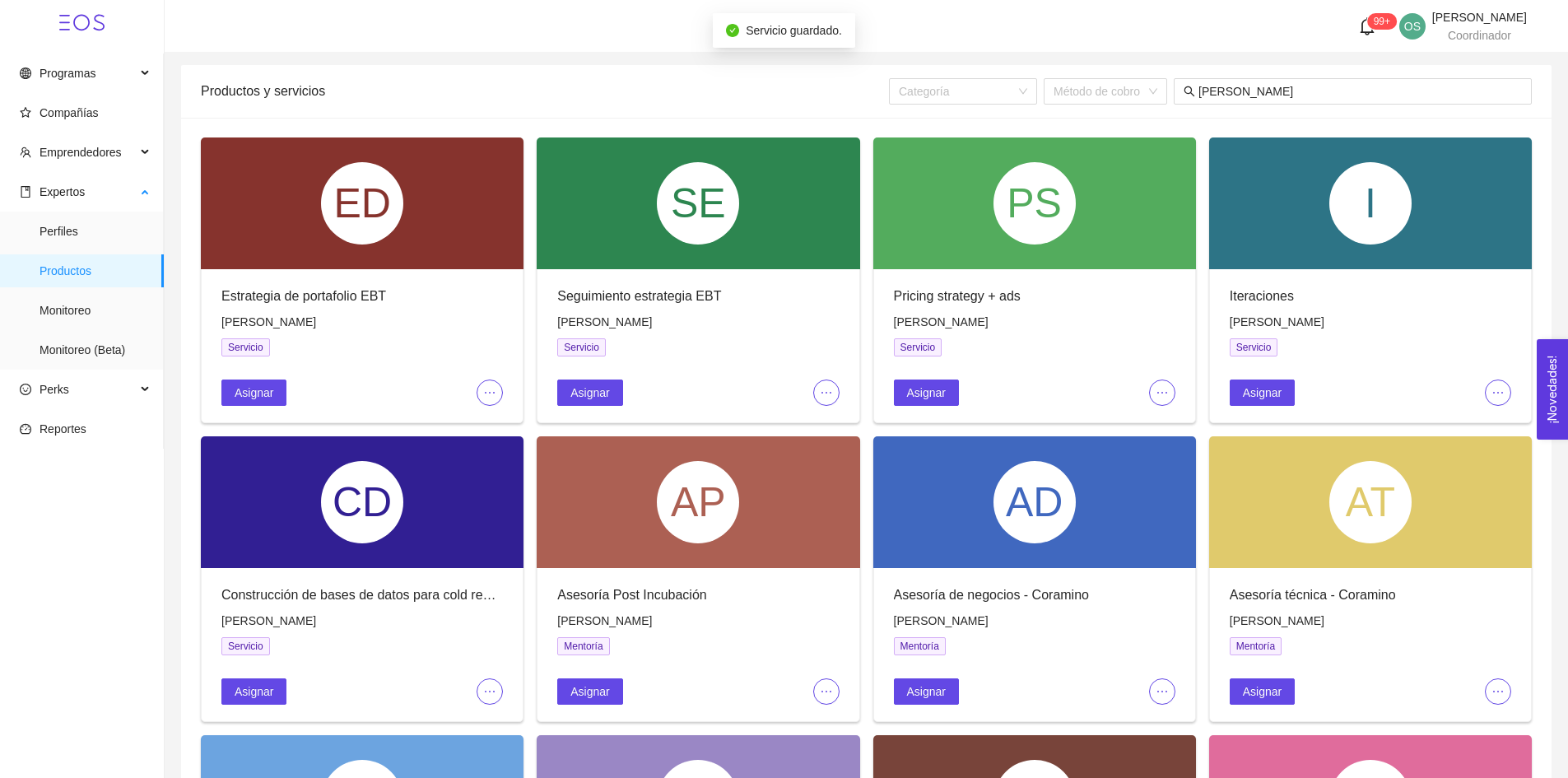
click at [50, 268] on span "Productos" at bounding box center [95, 271] width 111 height 33
click at [53, 299] on span "Monitoreo" at bounding box center [95, 311] width 111 height 33
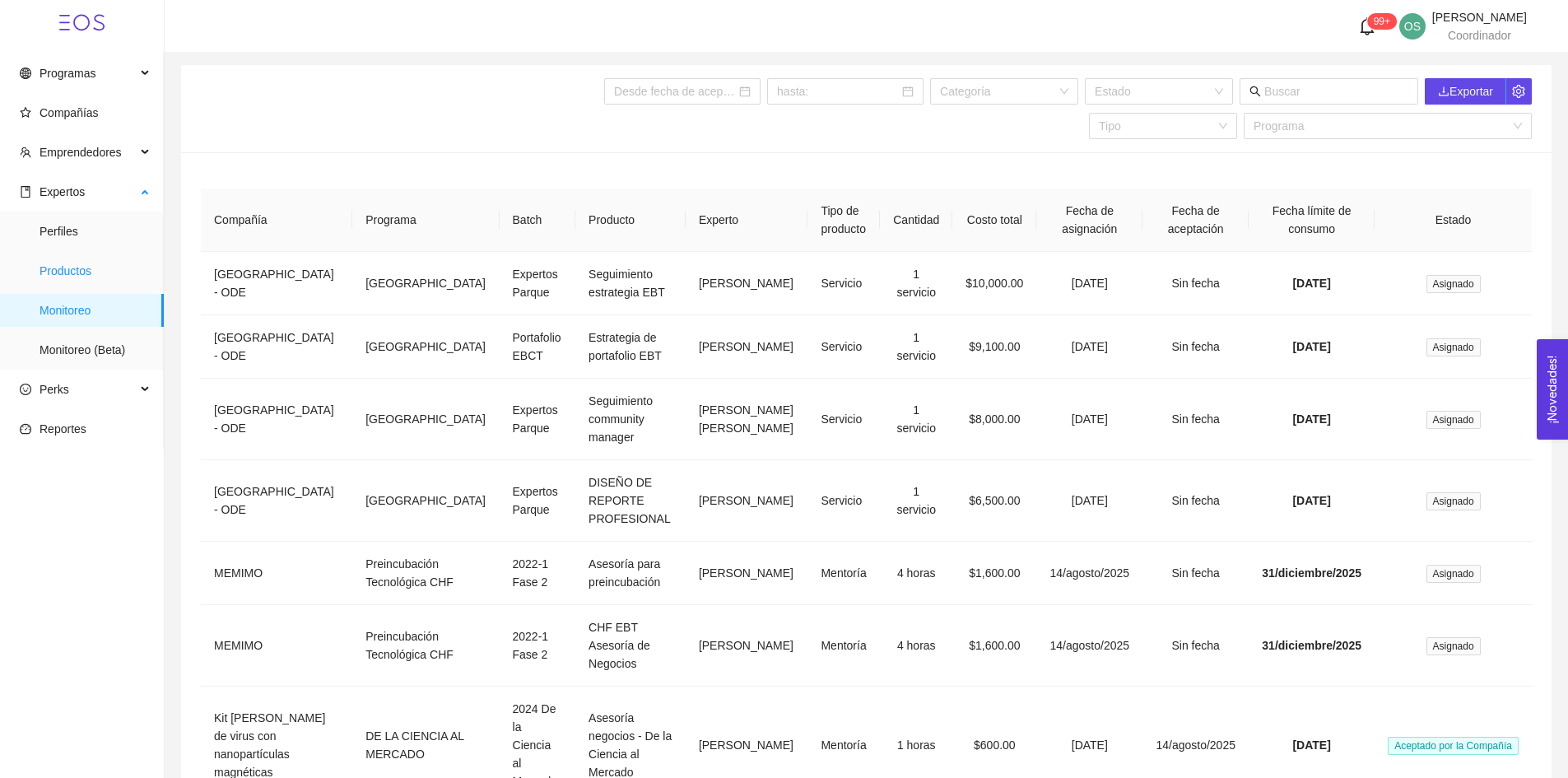
click at [83, 270] on span "Productos" at bounding box center [95, 271] width 111 height 33
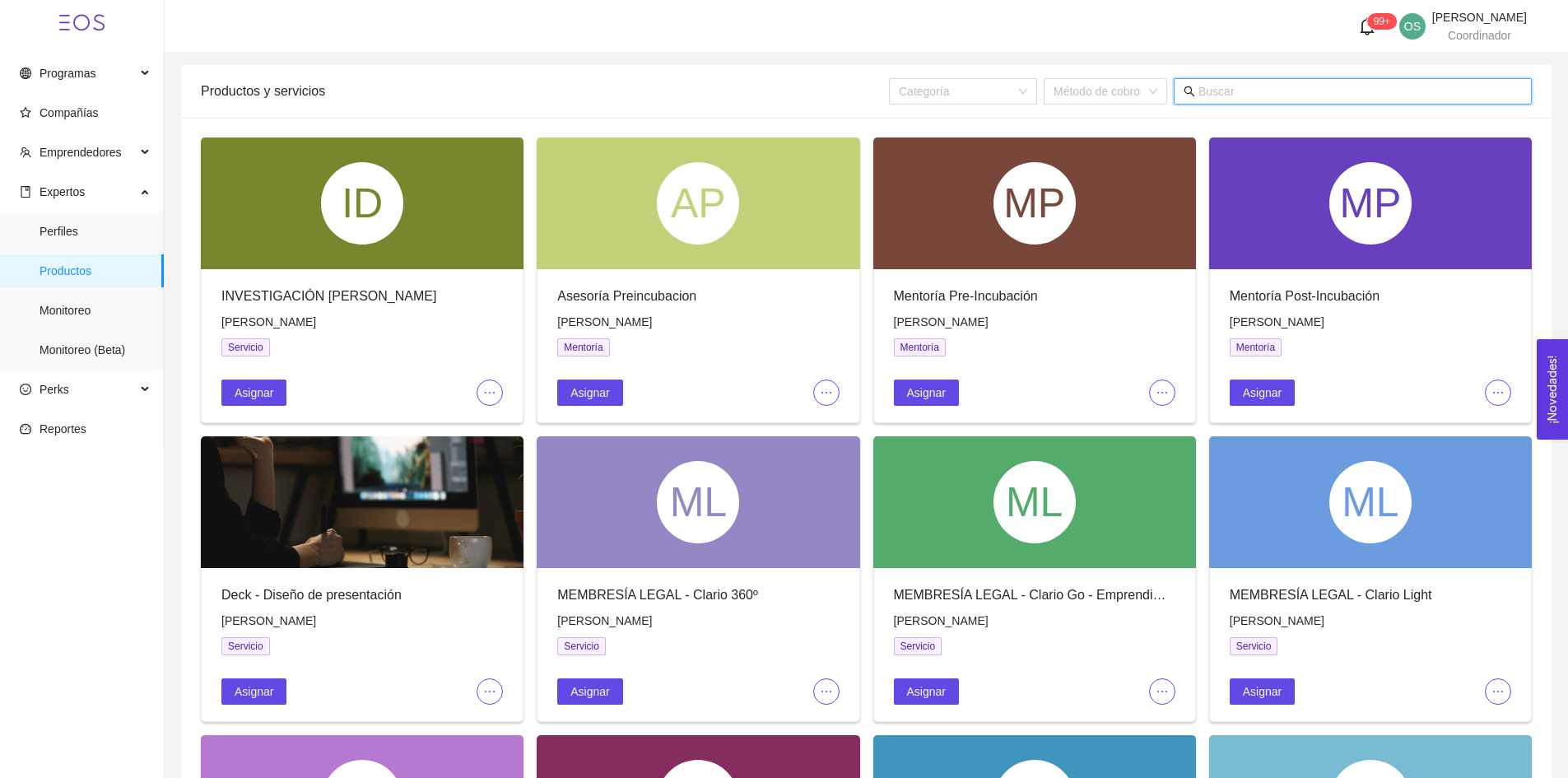
click at [1300, 95] on input "text" at bounding box center [1360, 92] width 323 height 18
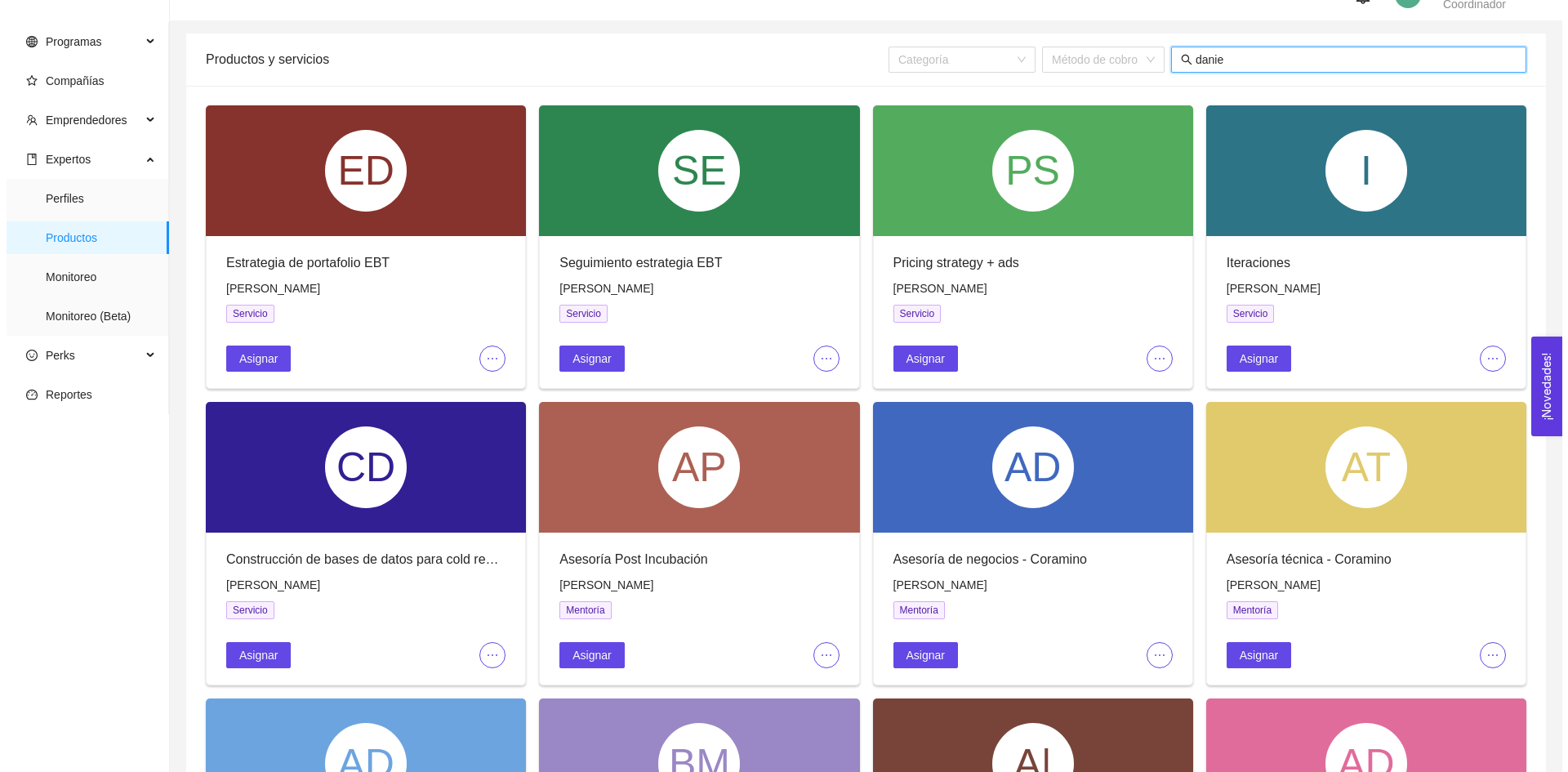
scroll to position [32, 0]
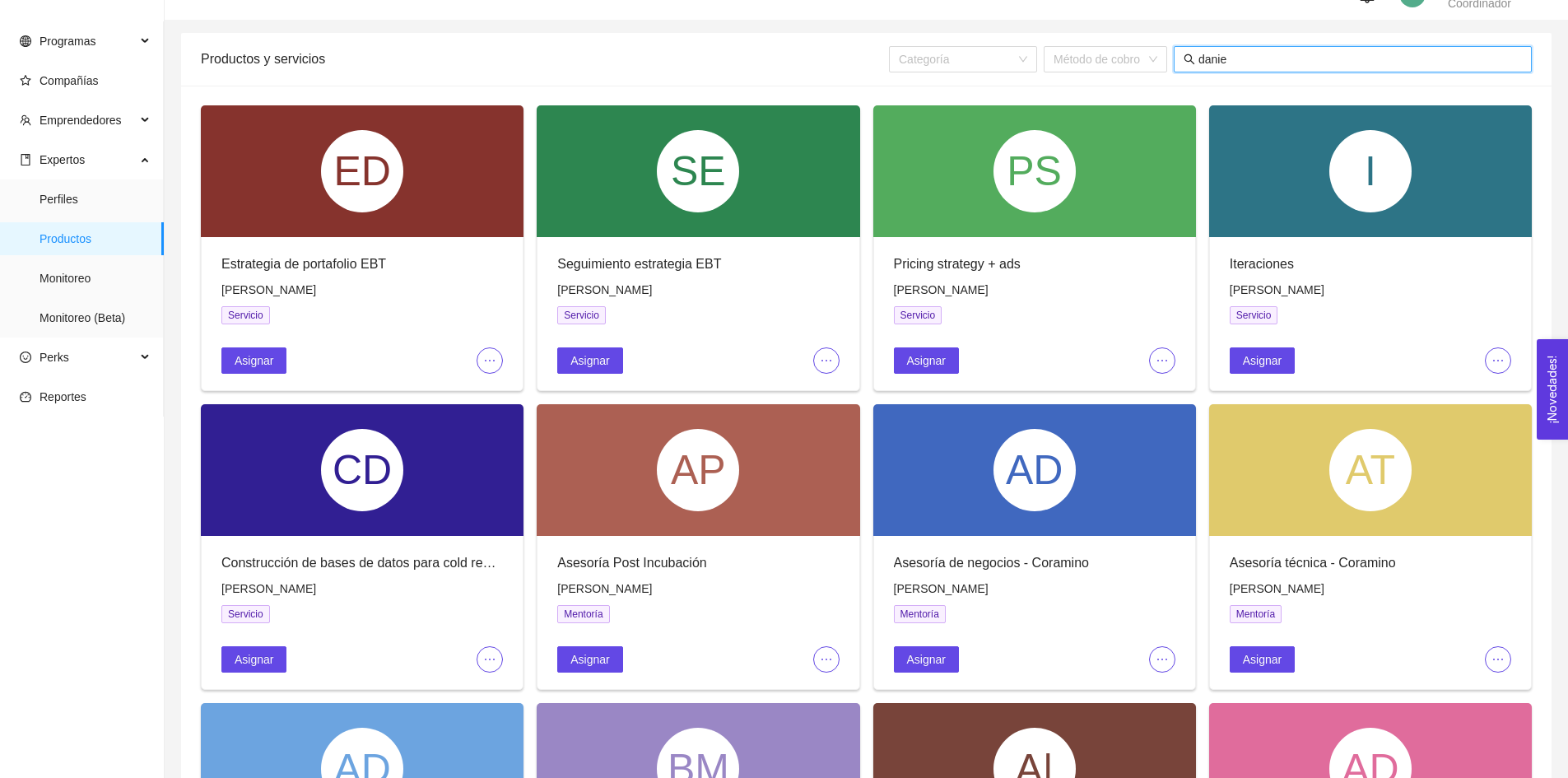
type input "danie"
click at [833, 360] on span "ellipsis" at bounding box center [827, 360] width 25 height 13
click at [834, 399] on span "Editar" at bounding box center [854, 393] width 61 height 18
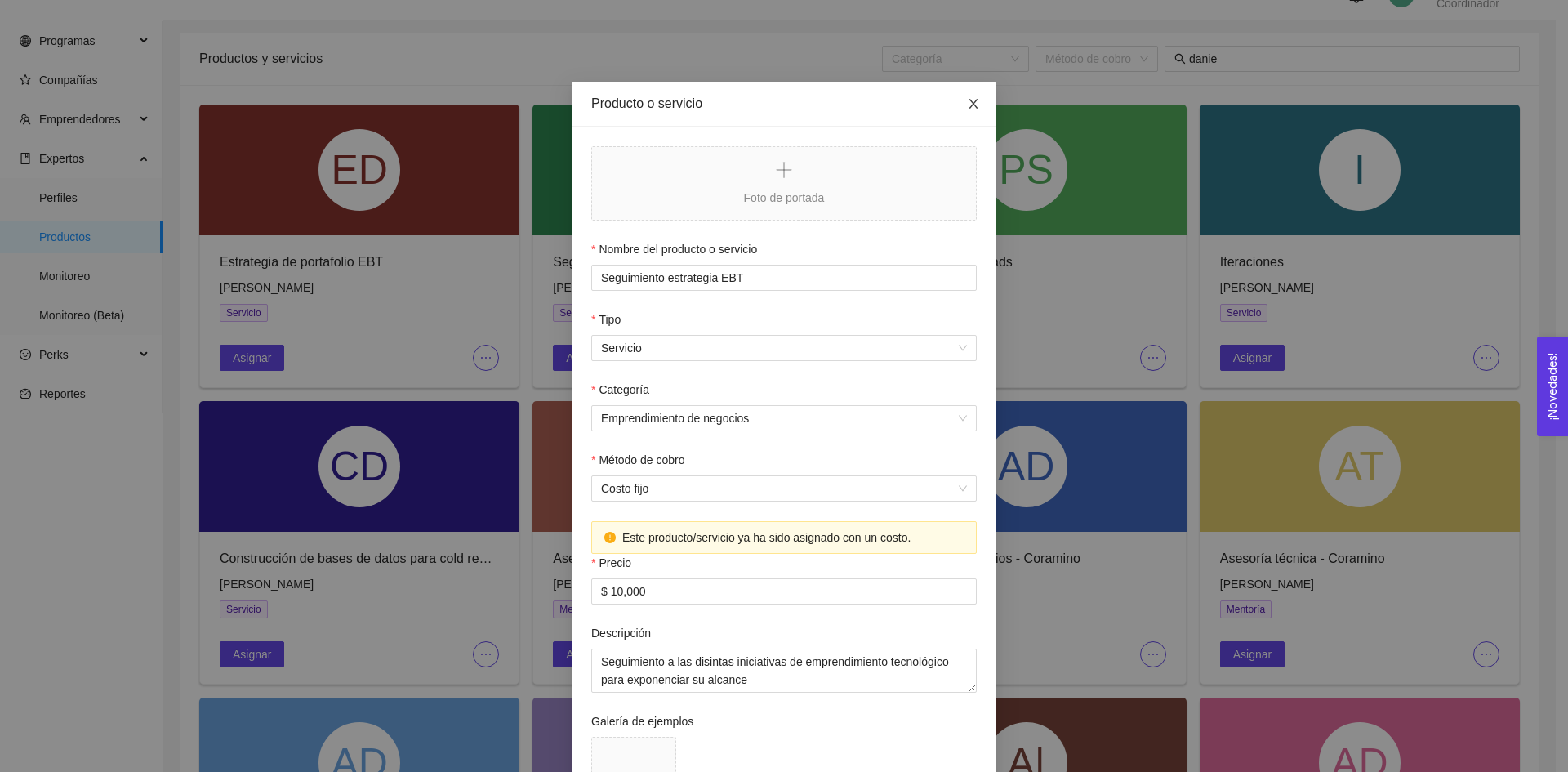
click at [967, 108] on icon "close" at bounding box center [973, 104] width 13 height 13
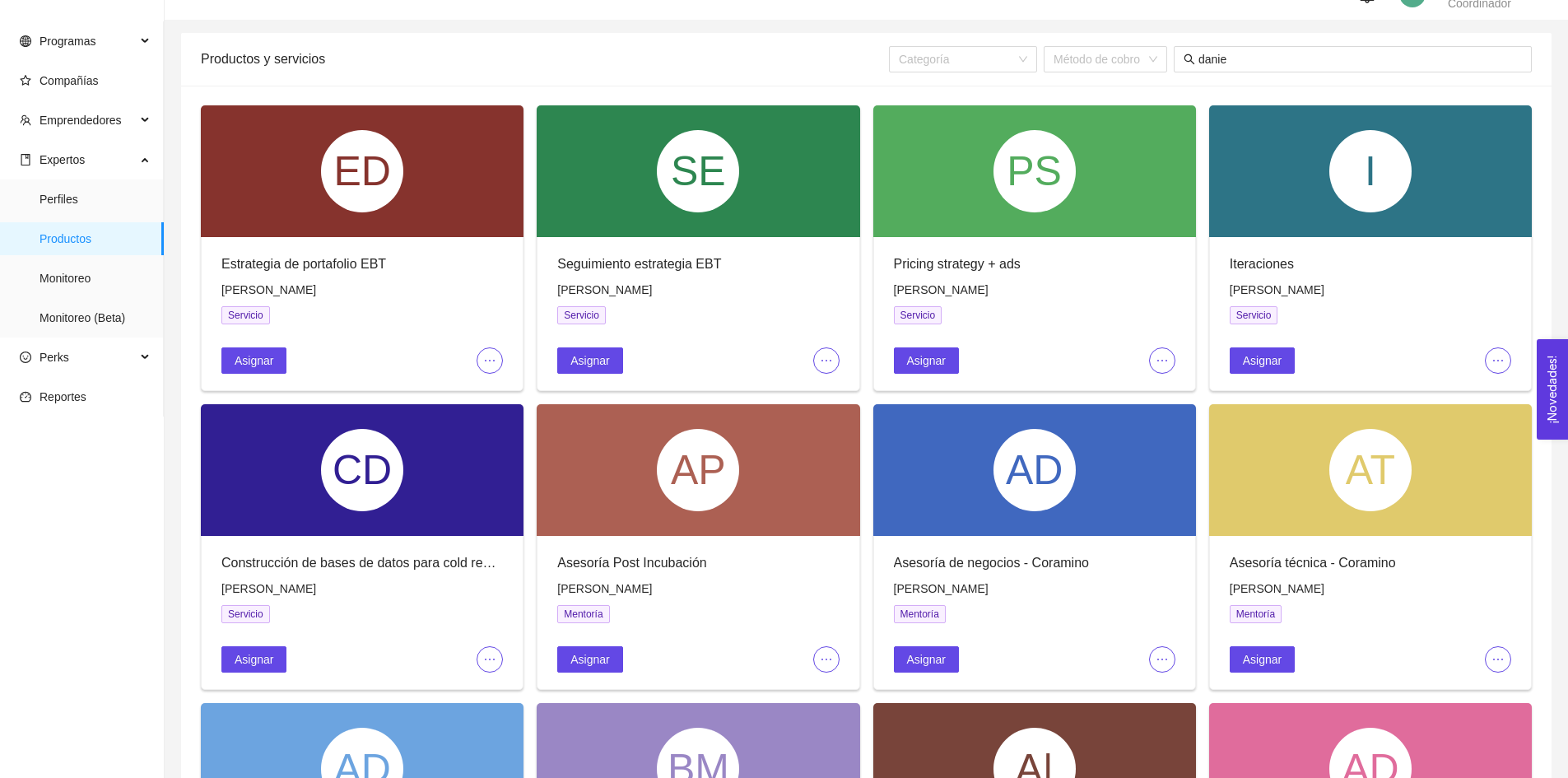
click at [498, 364] on span "ellipsis" at bounding box center [490, 360] width 25 height 13
click at [502, 382] on li "Editar" at bounding box center [517, 393] width 81 height 26
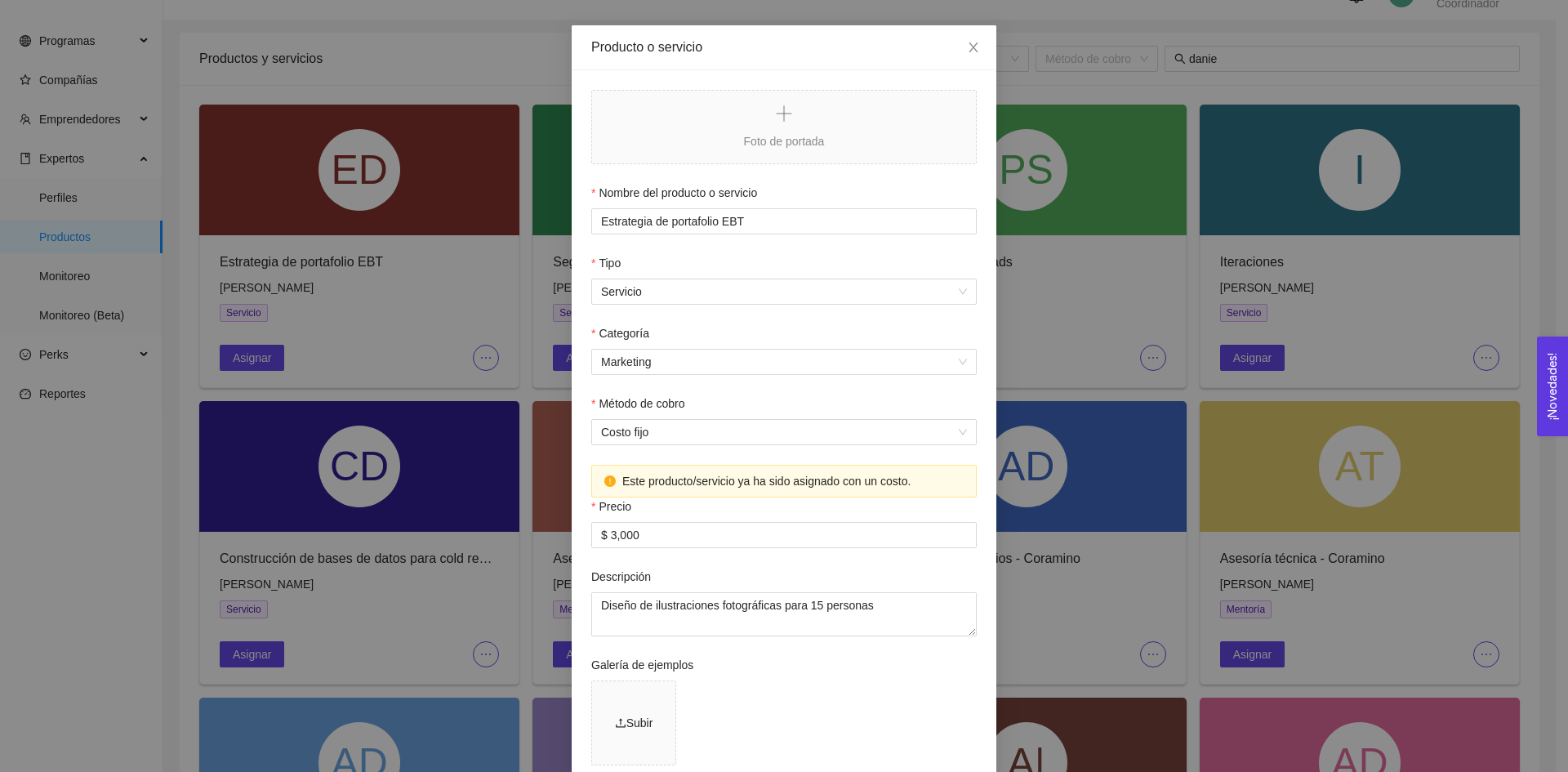
scroll to position [58, 0]
click at [695, 221] on input "Estrategia de portafolio EBT" at bounding box center [784, 220] width 385 height 26
drag, startPoint x: 695, startPoint y: 221, endPoint x: 665, endPoint y: 223, distance: 30.1
click at [665, 223] on input "Estrategia de portafolio EBT" at bounding box center [784, 220] width 385 height 26
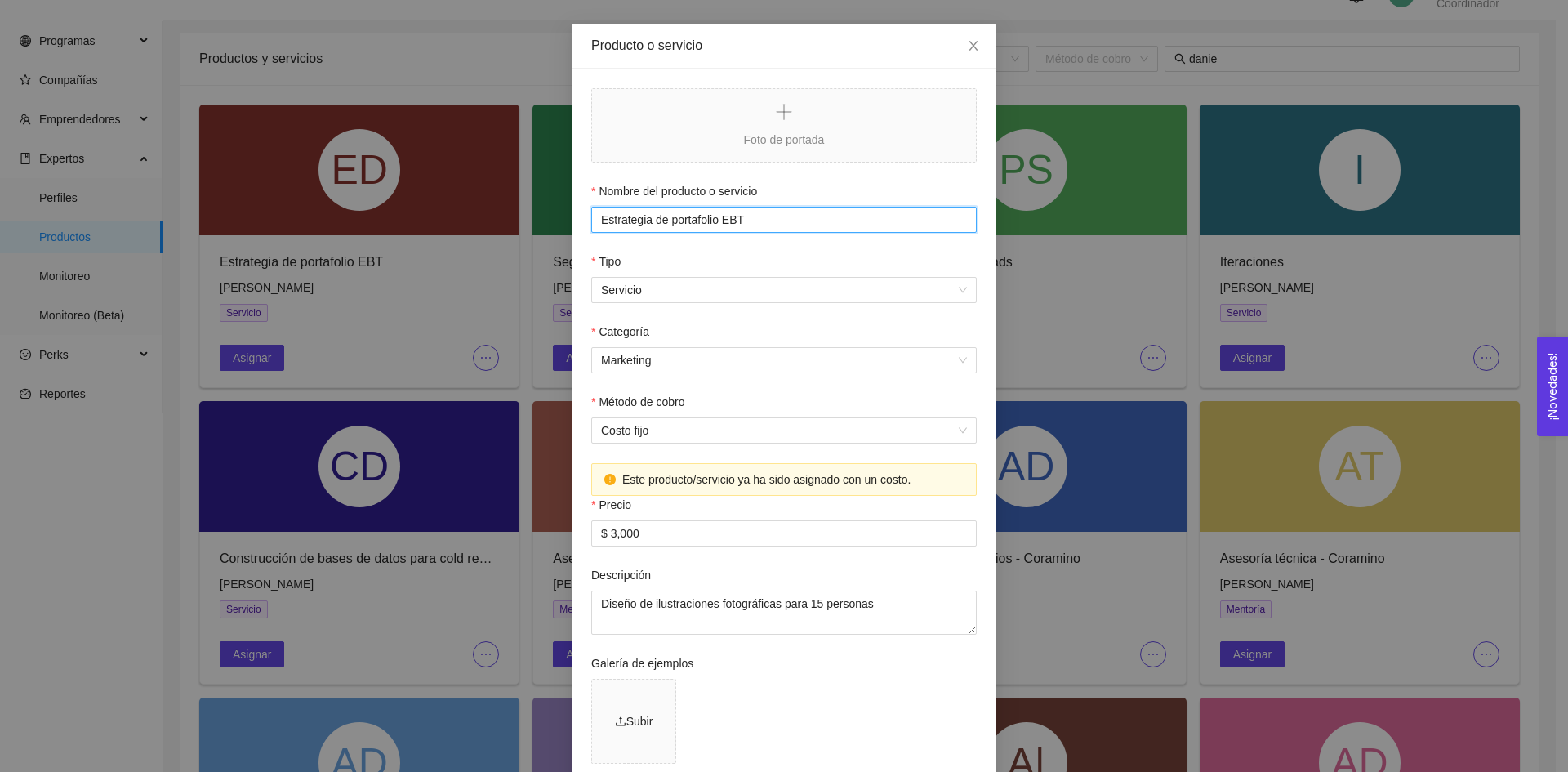
click at [665, 223] on input "Estrategia de portafolio EBT" at bounding box center [784, 220] width 385 height 26
paste input "text"
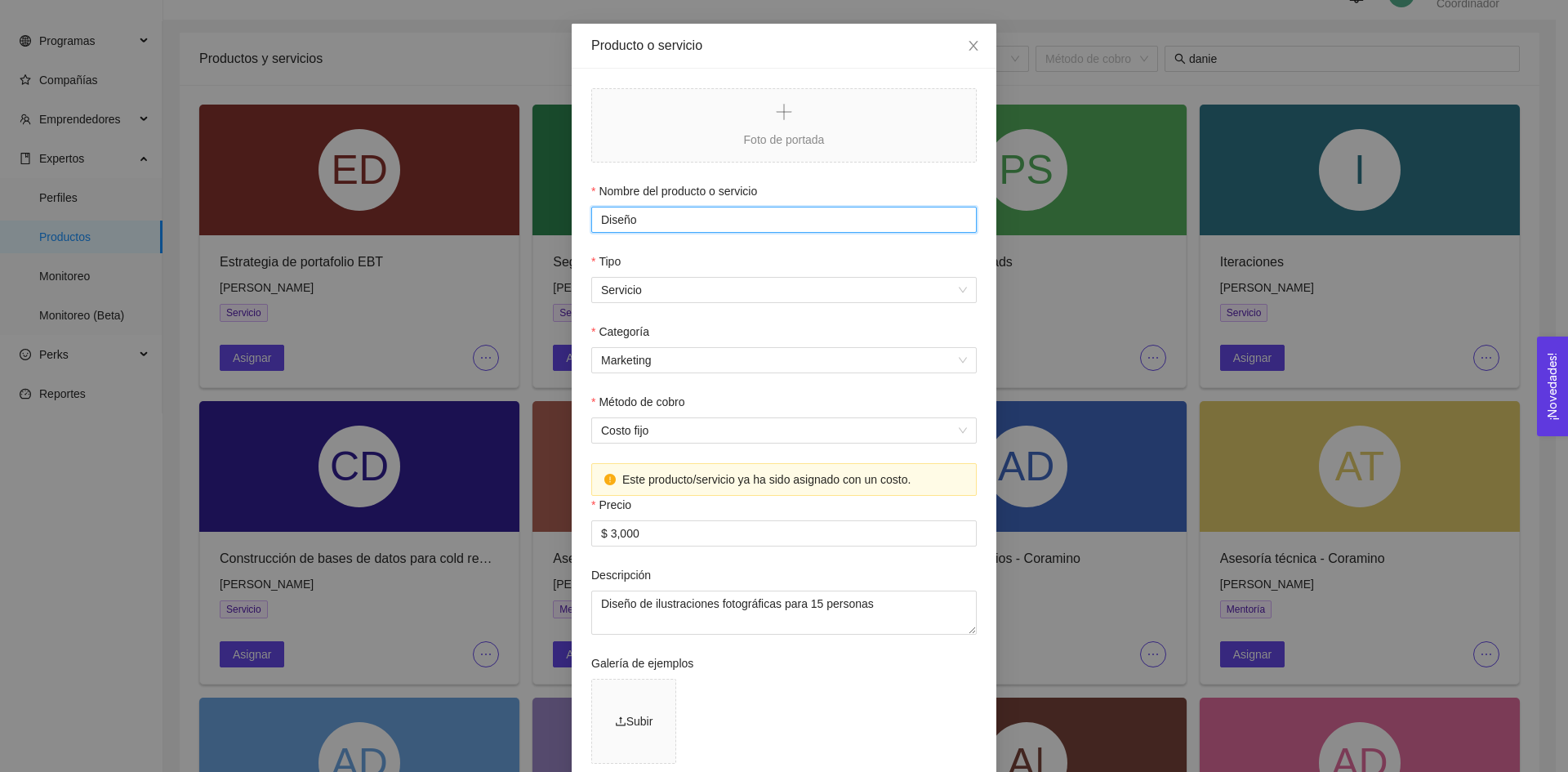
paste input "text"
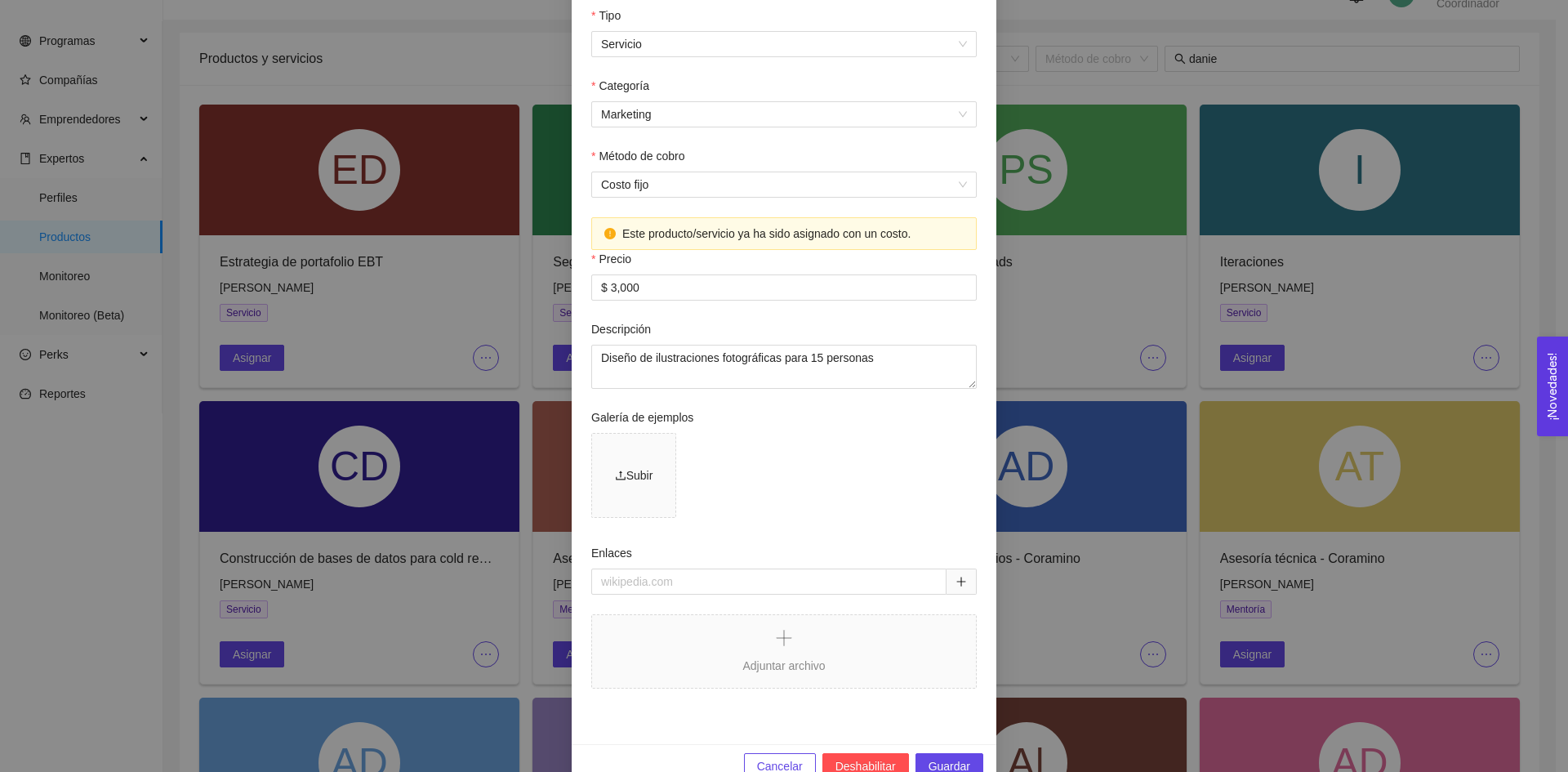
scroll to position [339, 0]
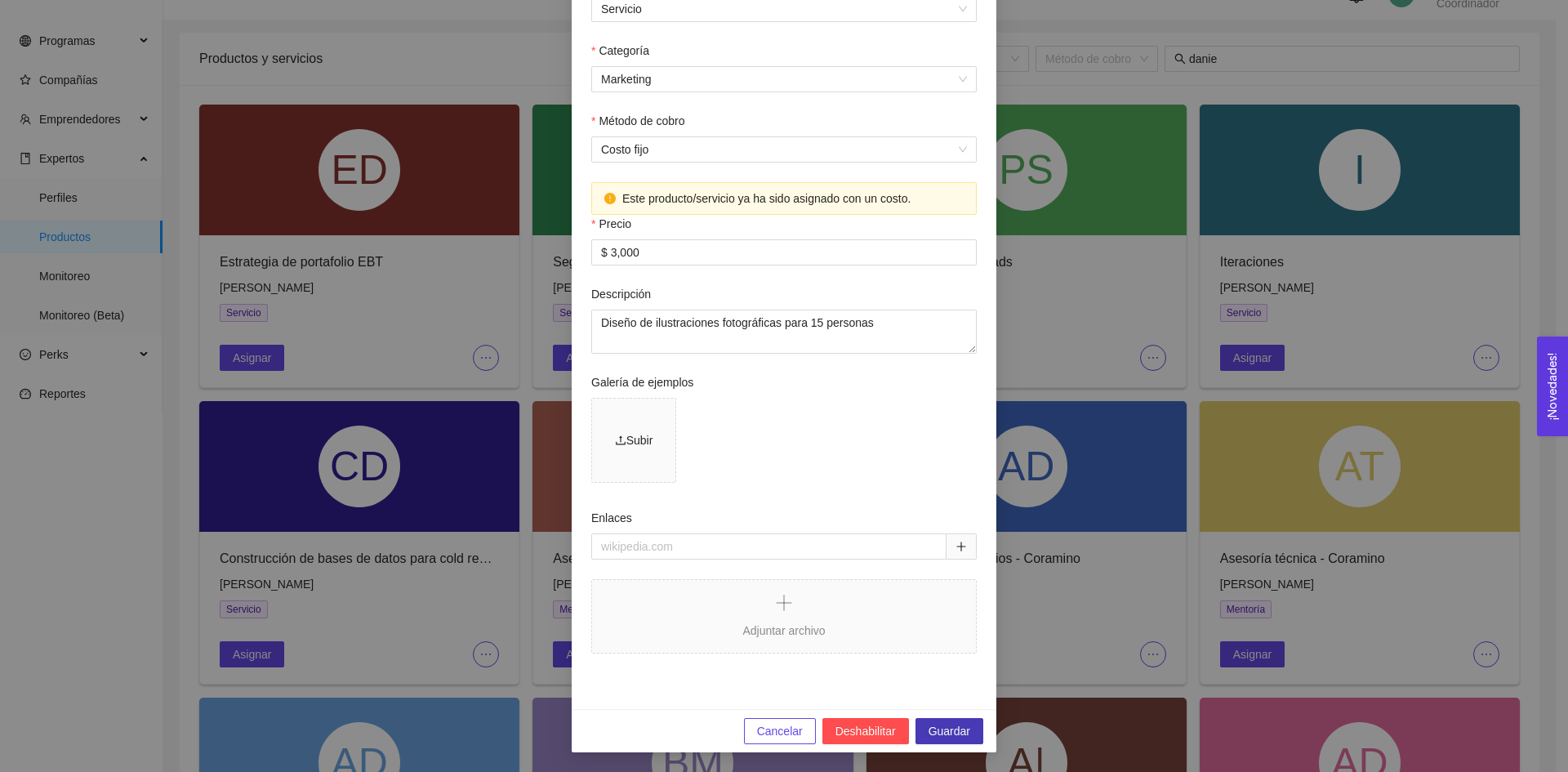
type input "Diseño ilustraciones"
click at [933, 729] on span "Guardar" at bounding box center [949, 731] width 42 height 18
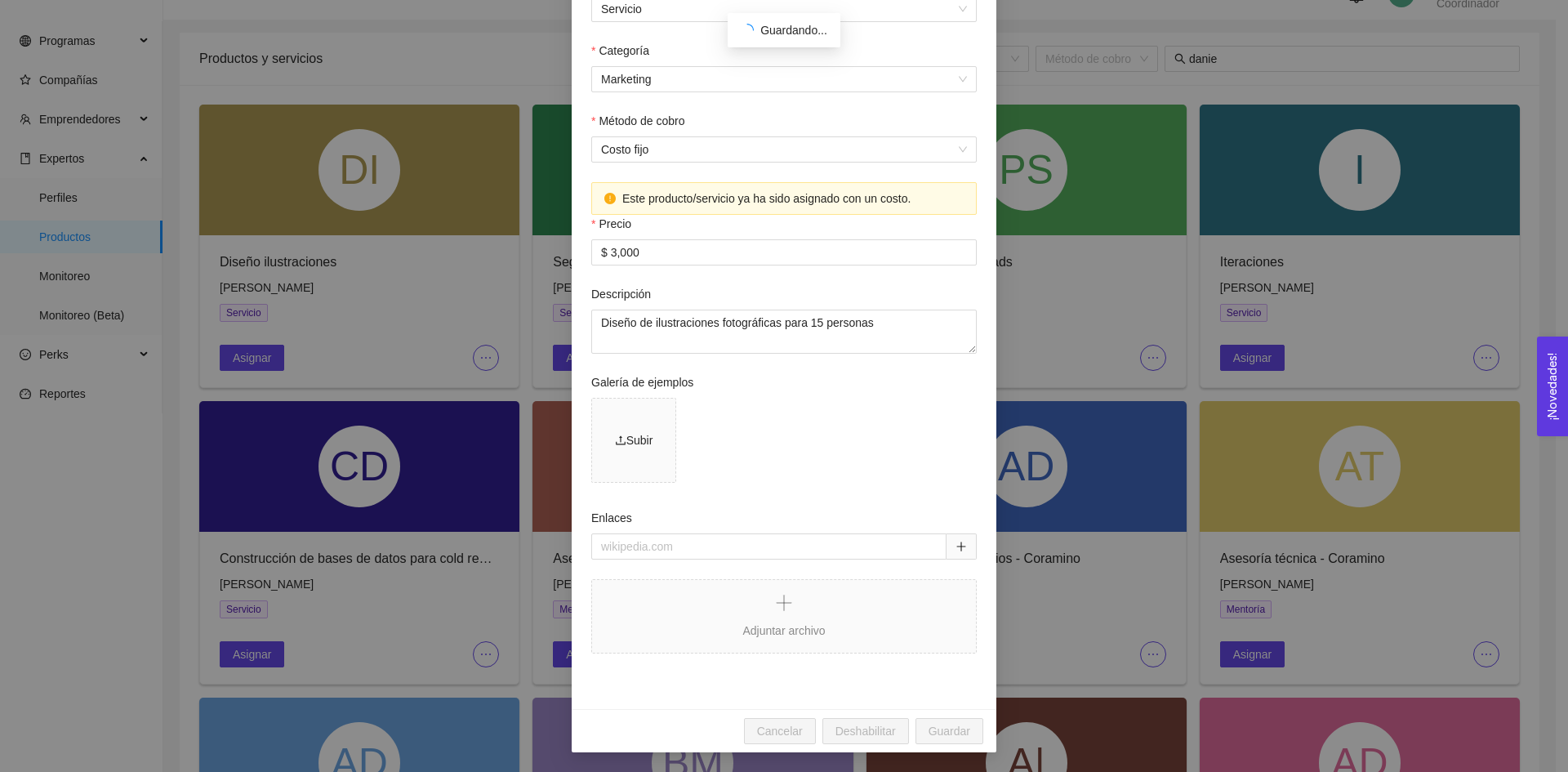
click at [420, 301] on div "Producto o servicio Foto de portada Nombre del producto o servicio Diseño ilust…" at bounding box center [784, 386] width 1568 height 772
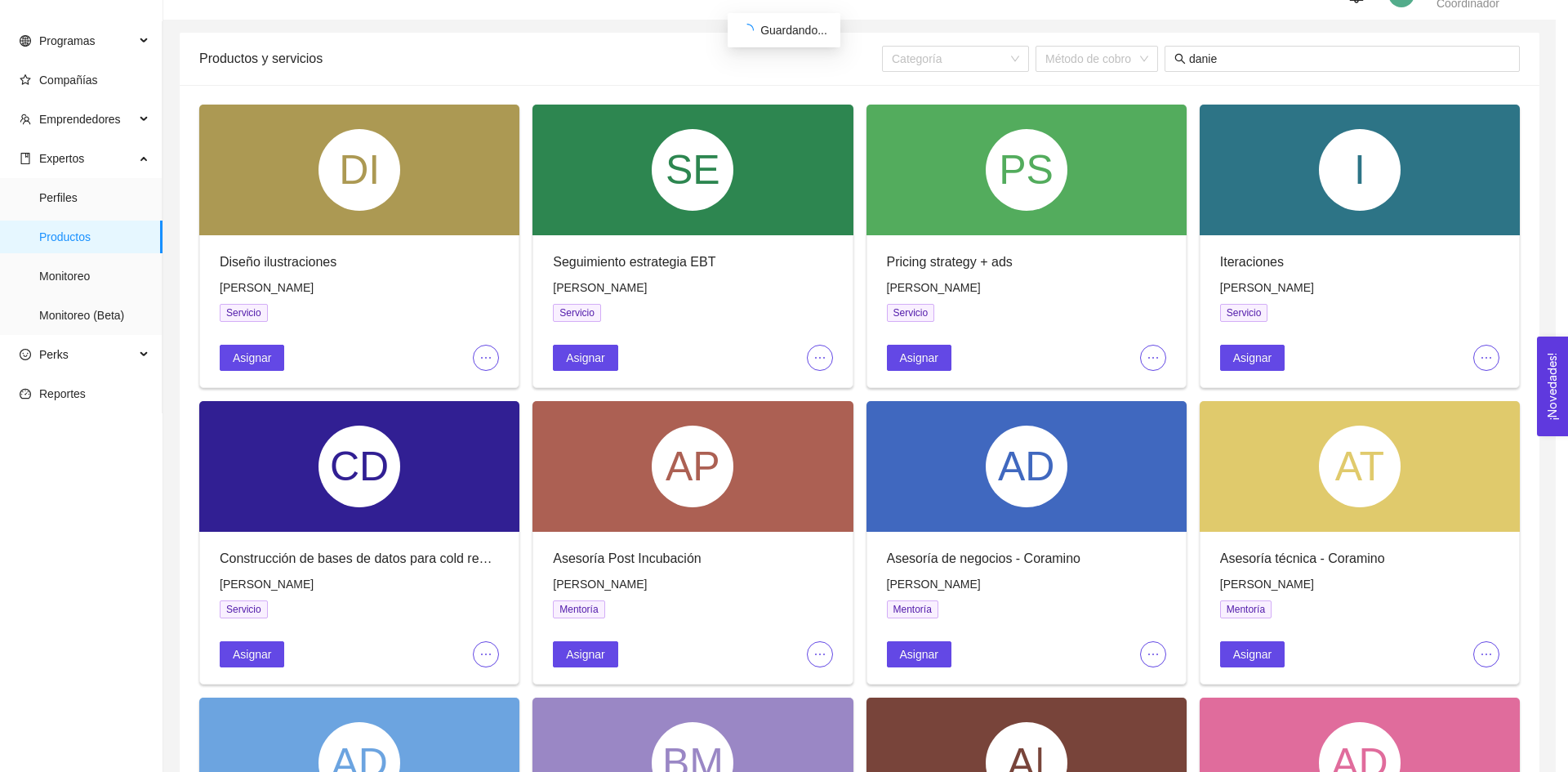
scroll to position [258, 0]
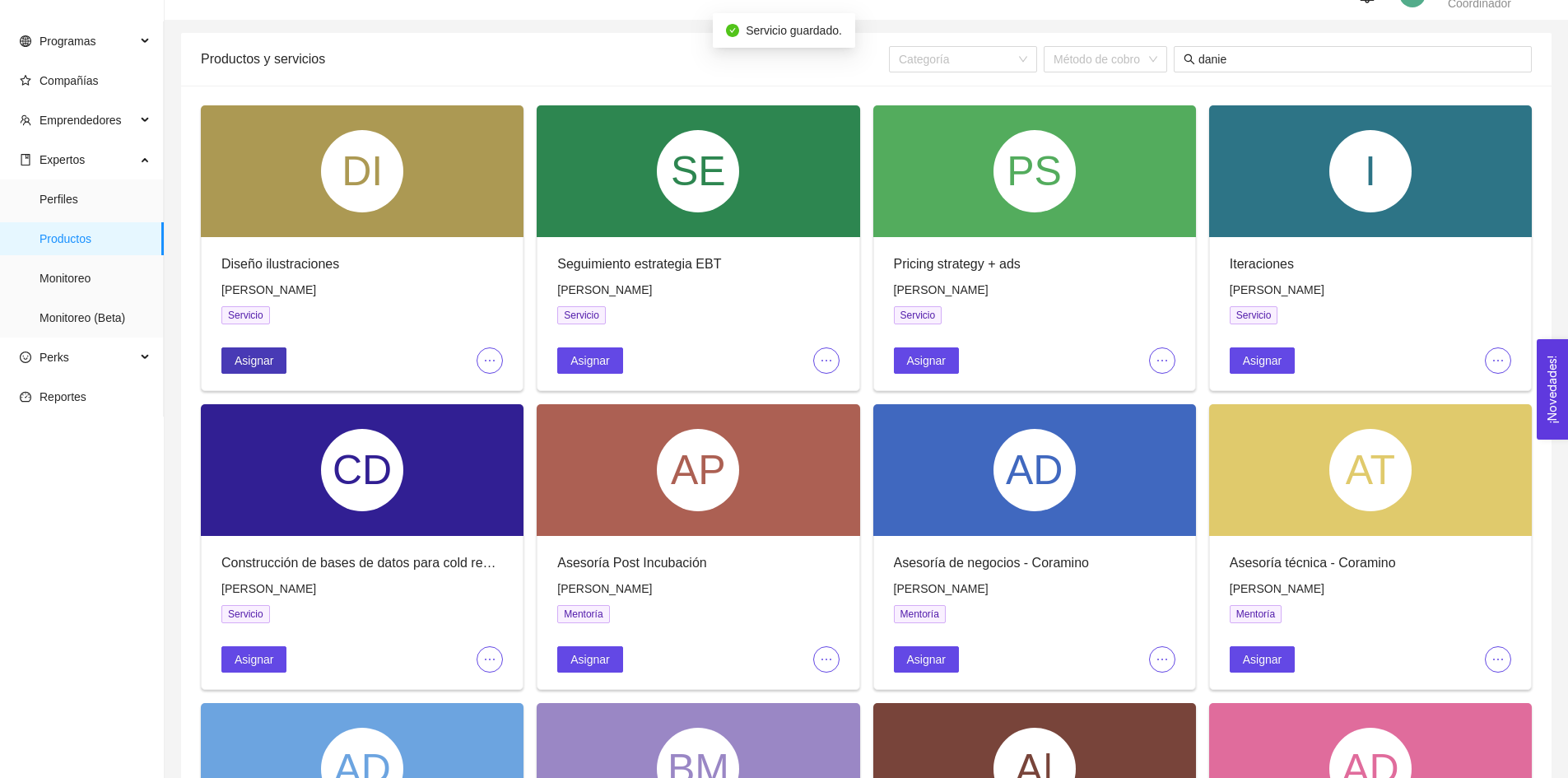
click at [277, 365] on button "Asignar" at bounding box center [254, 360] width 65 height 26
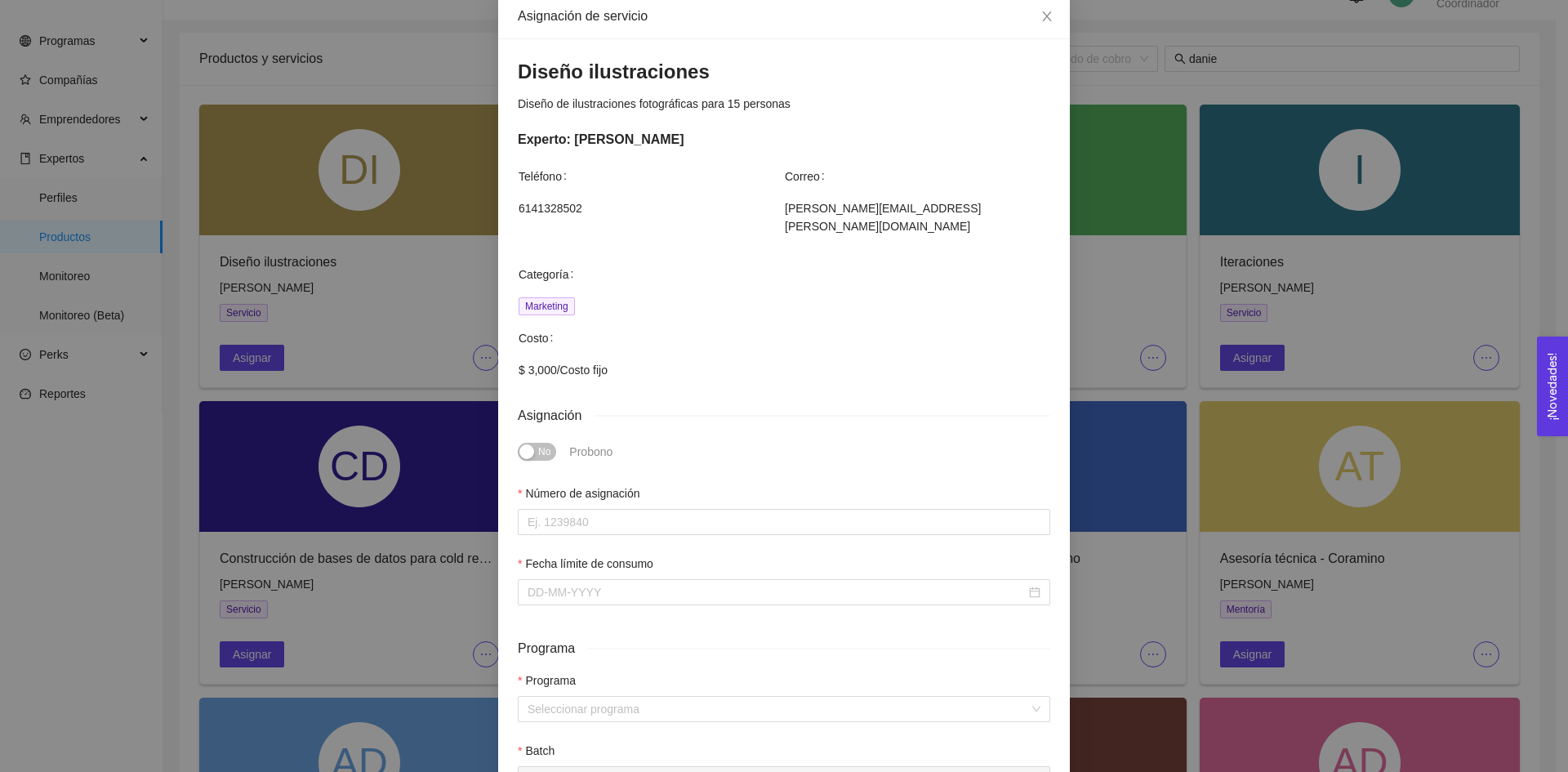
scroll to position [87, 0]
click at [546, 509] on input "Número de asignación" at bounding box center [783, 523] width 532 height 26
type input "1"
click at [543, 584] on input "Fecha límite de consumo" at bounding box center [777, 593] width 499 height 18
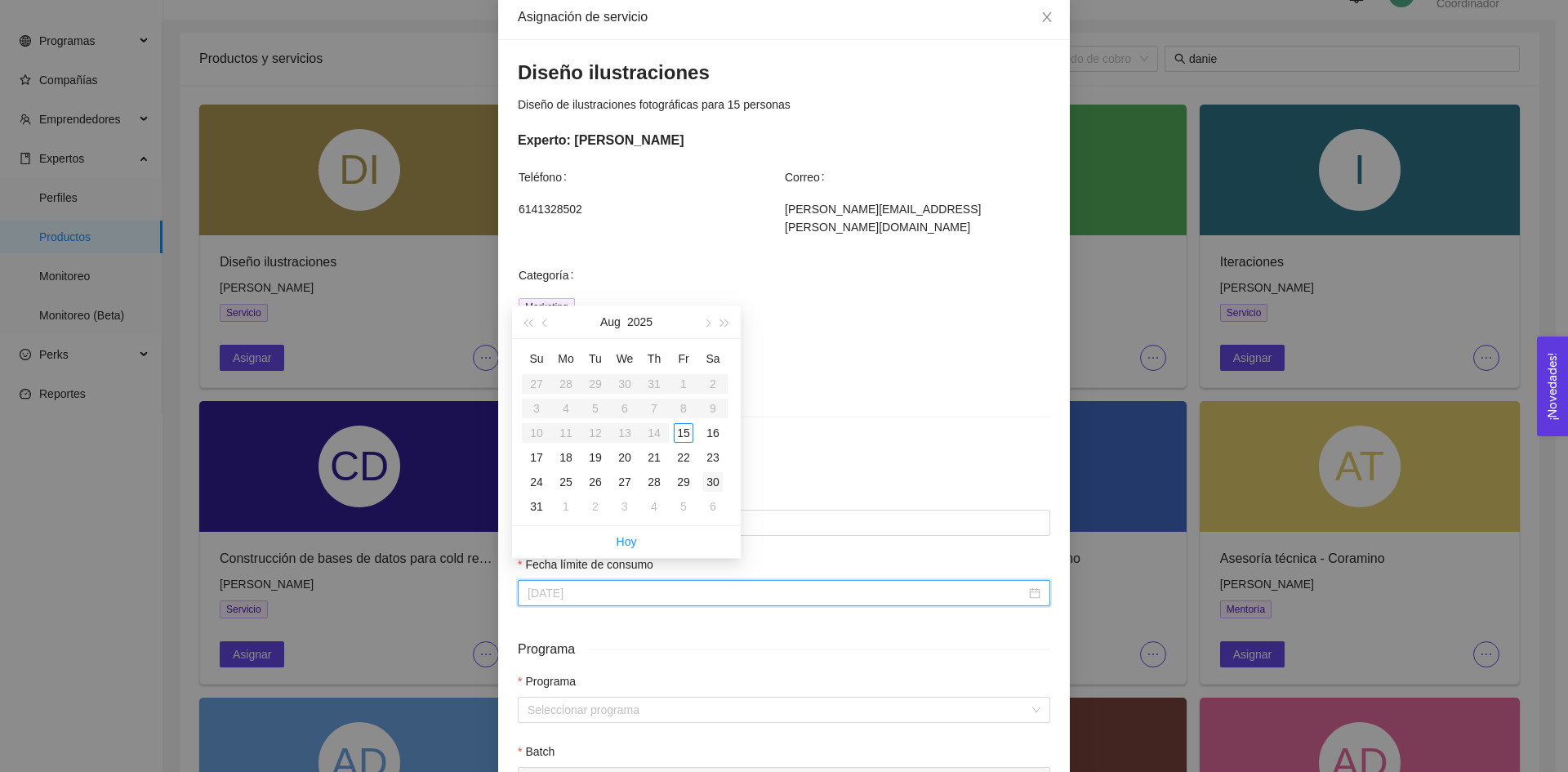
type input "[DATE]"
click at [709, 479] on div "30" at bounding box center [713, 482] width 20 height 20
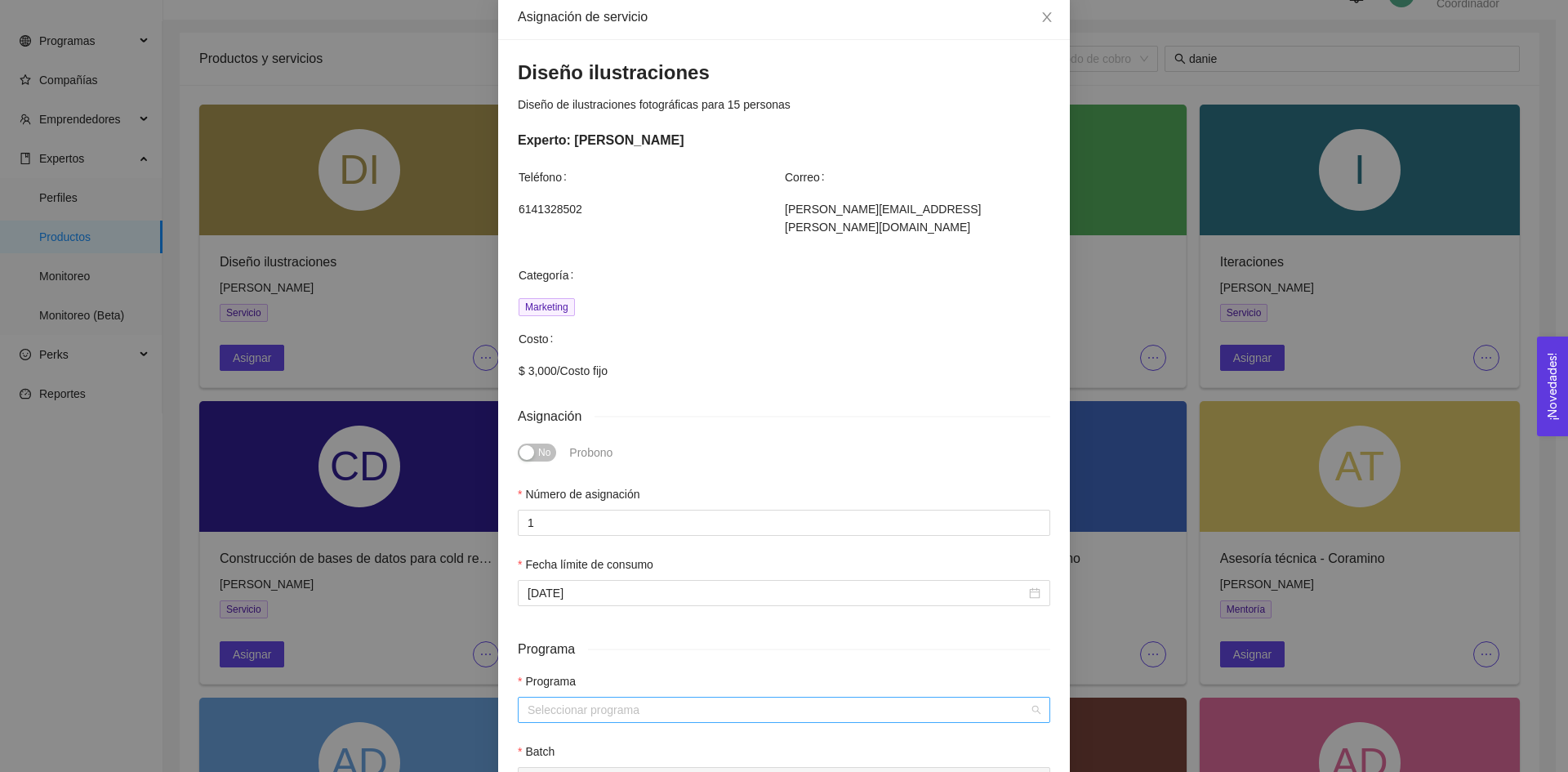
click at [573, 698] on input "search" at bounding box center [778, 710] width 502 height 25
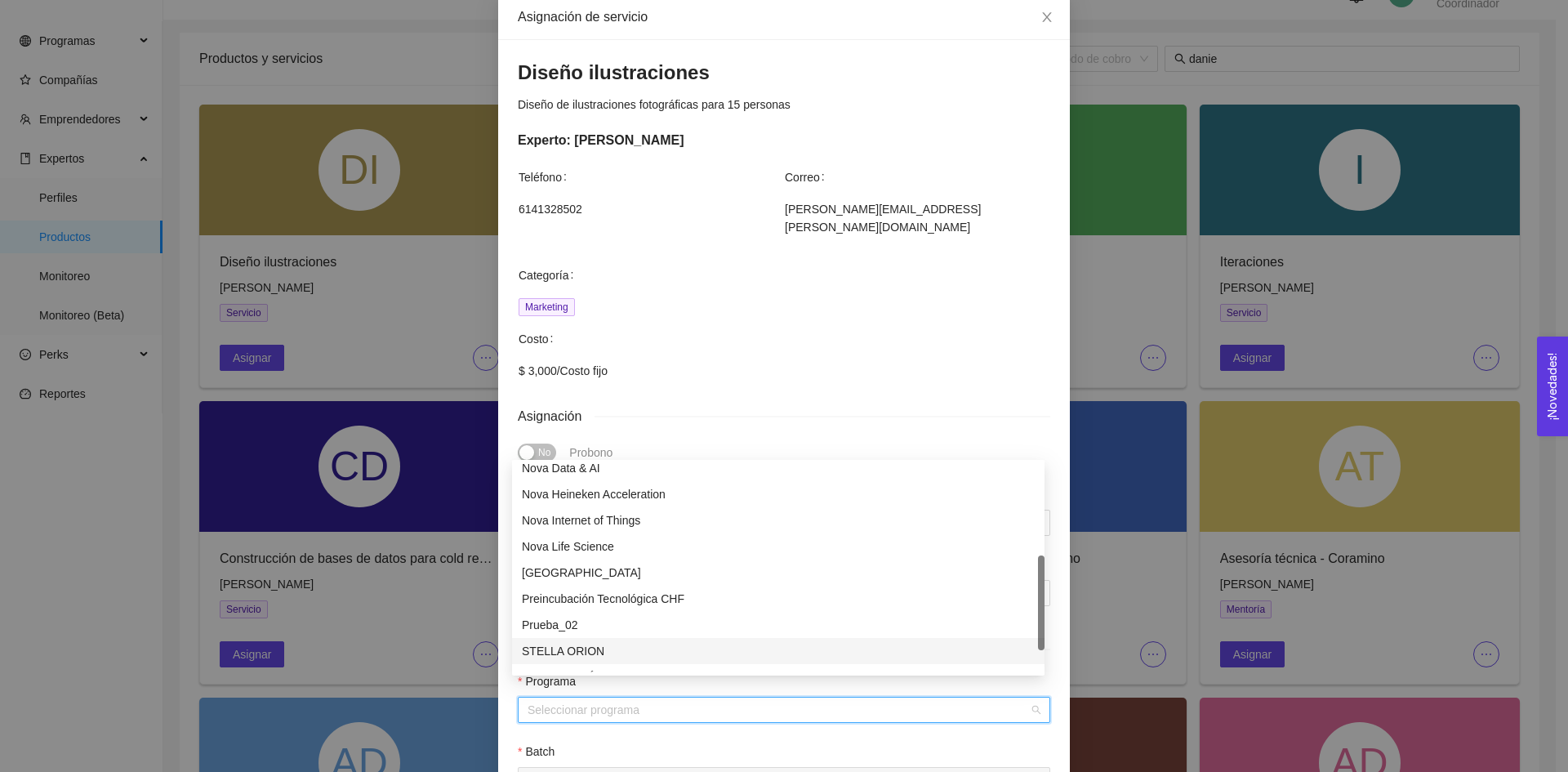
scroll to position [295, 0]
click at [605, 569] on div "[GEOGRAPHIC_DATA]" at bounding box center [777, 573] width 513 height 18
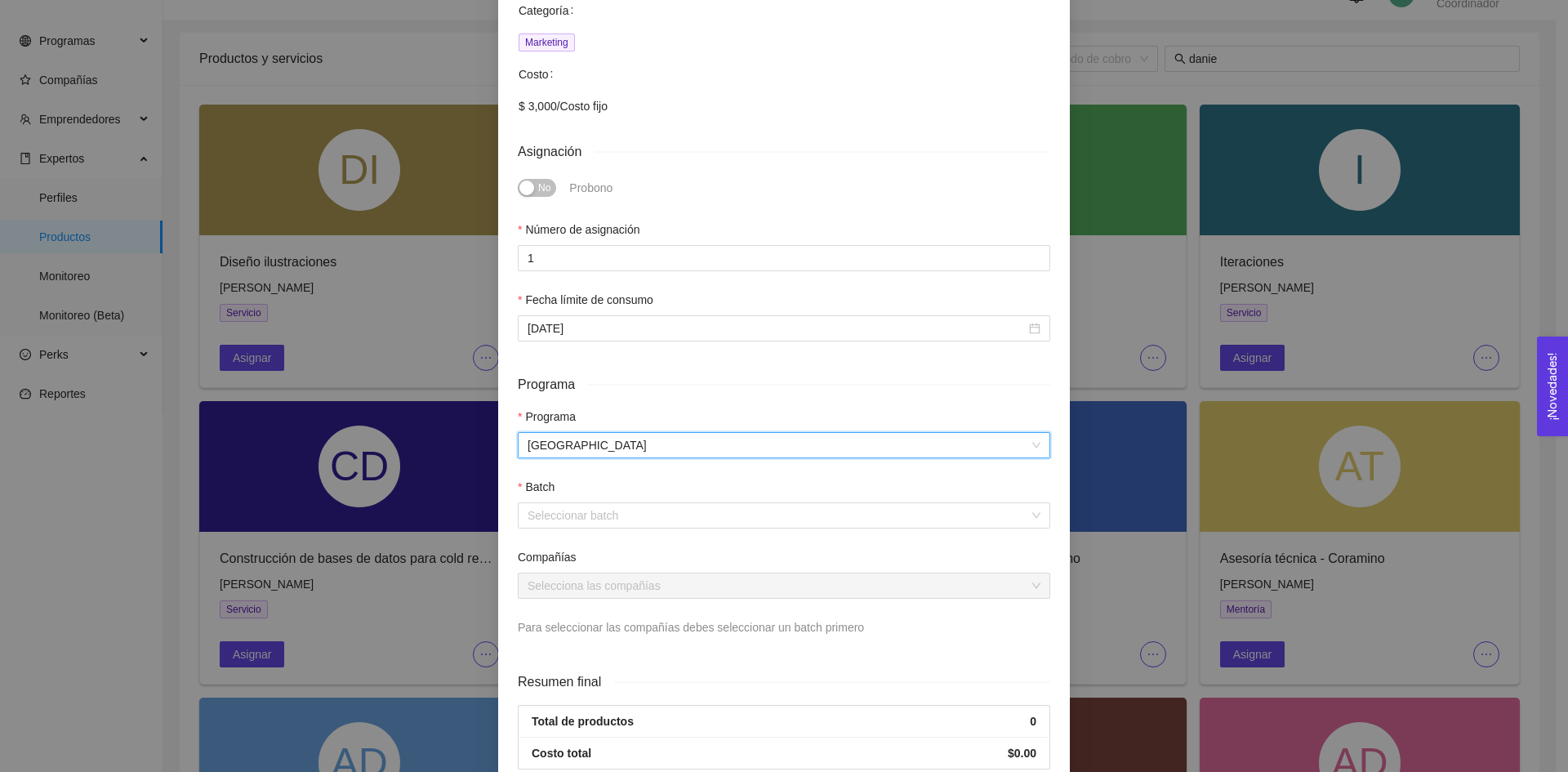
scroll to position [352, 0]
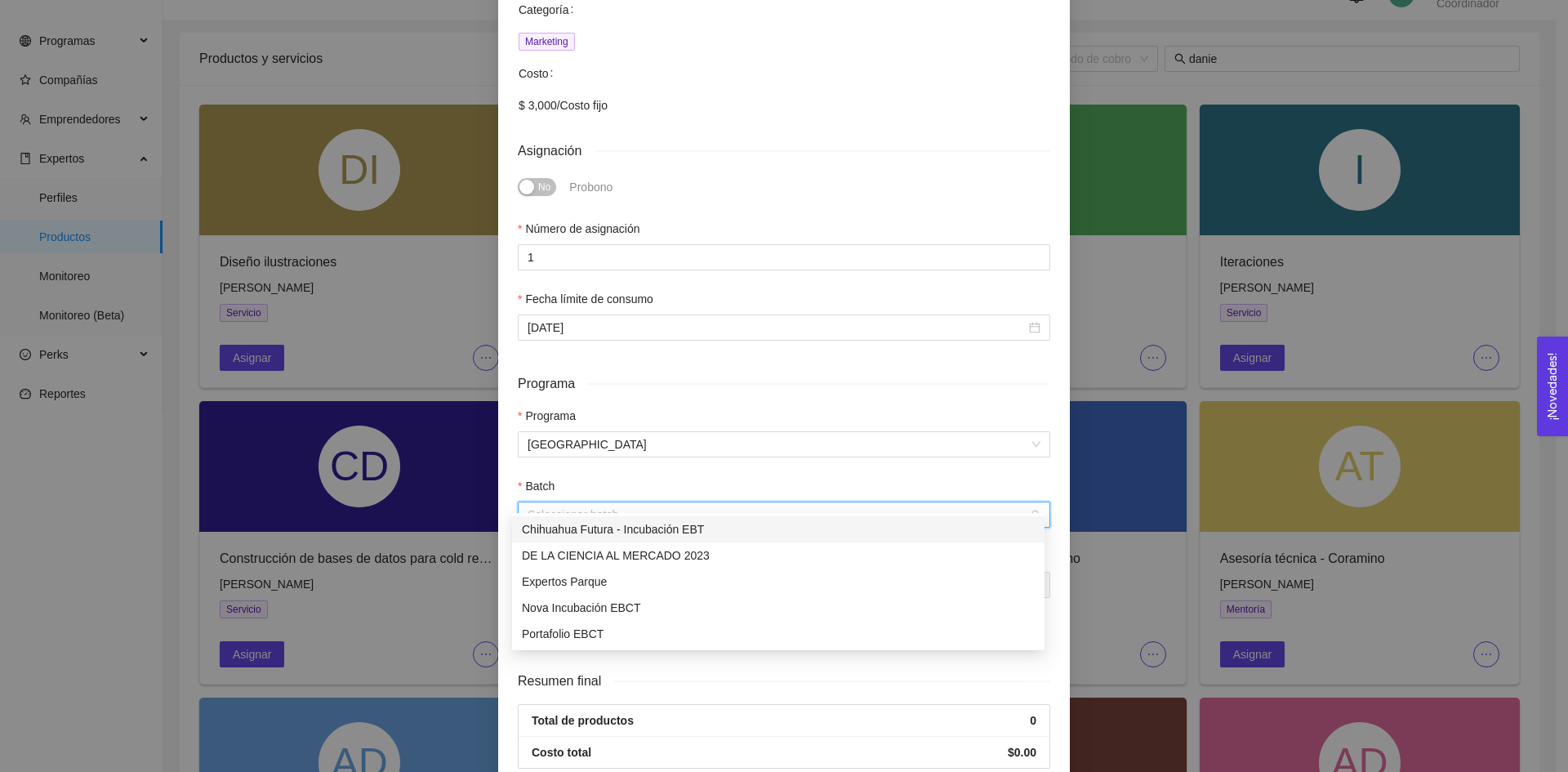
click at [570, 503] on input "search" at bounding box center [778, 515] width 502 height 25
click at [586, 589] on div "Expertos Parque" at bounding box center [777, 582] width 513 height 18
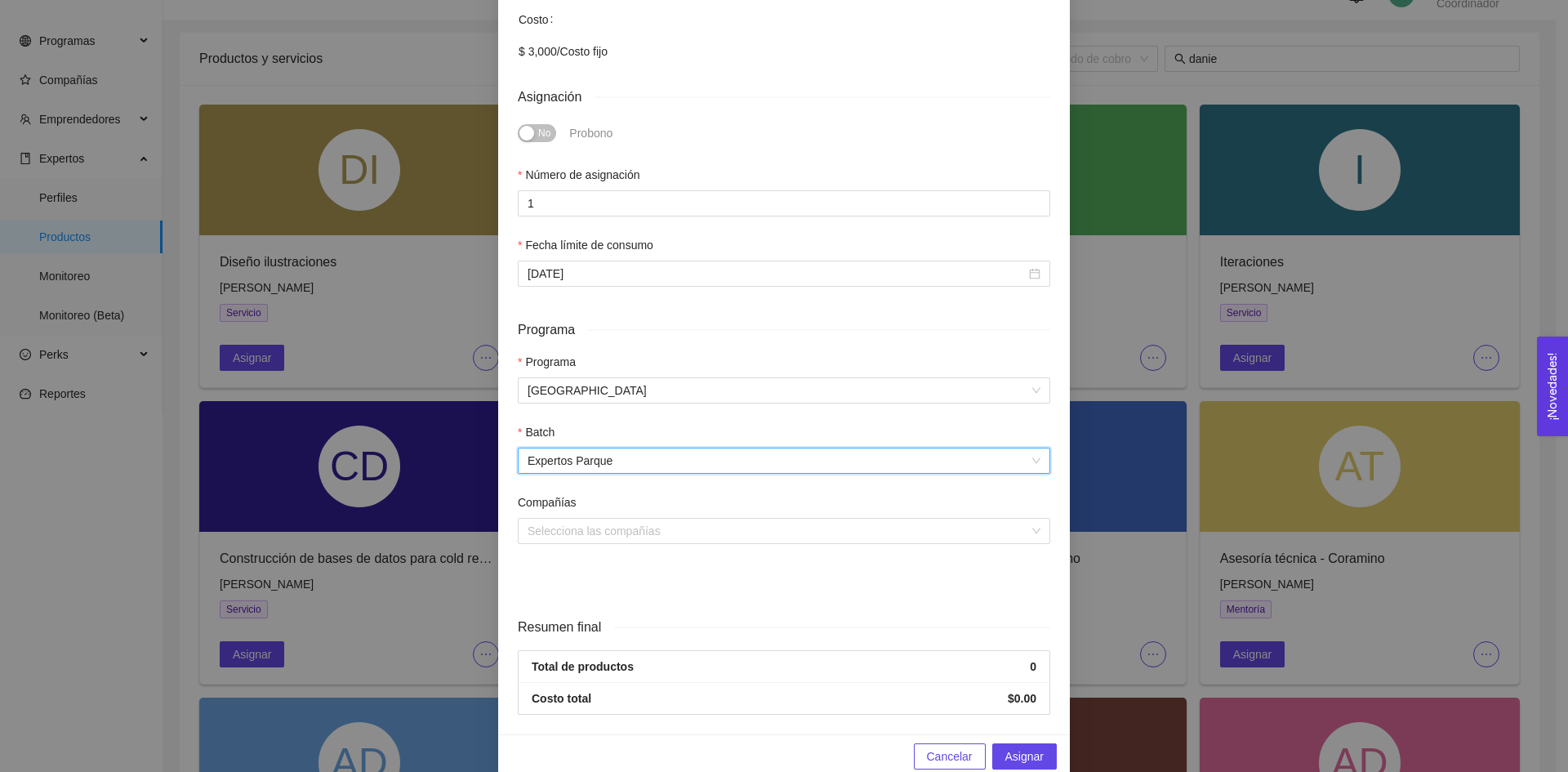
scroll to position [413, 0]
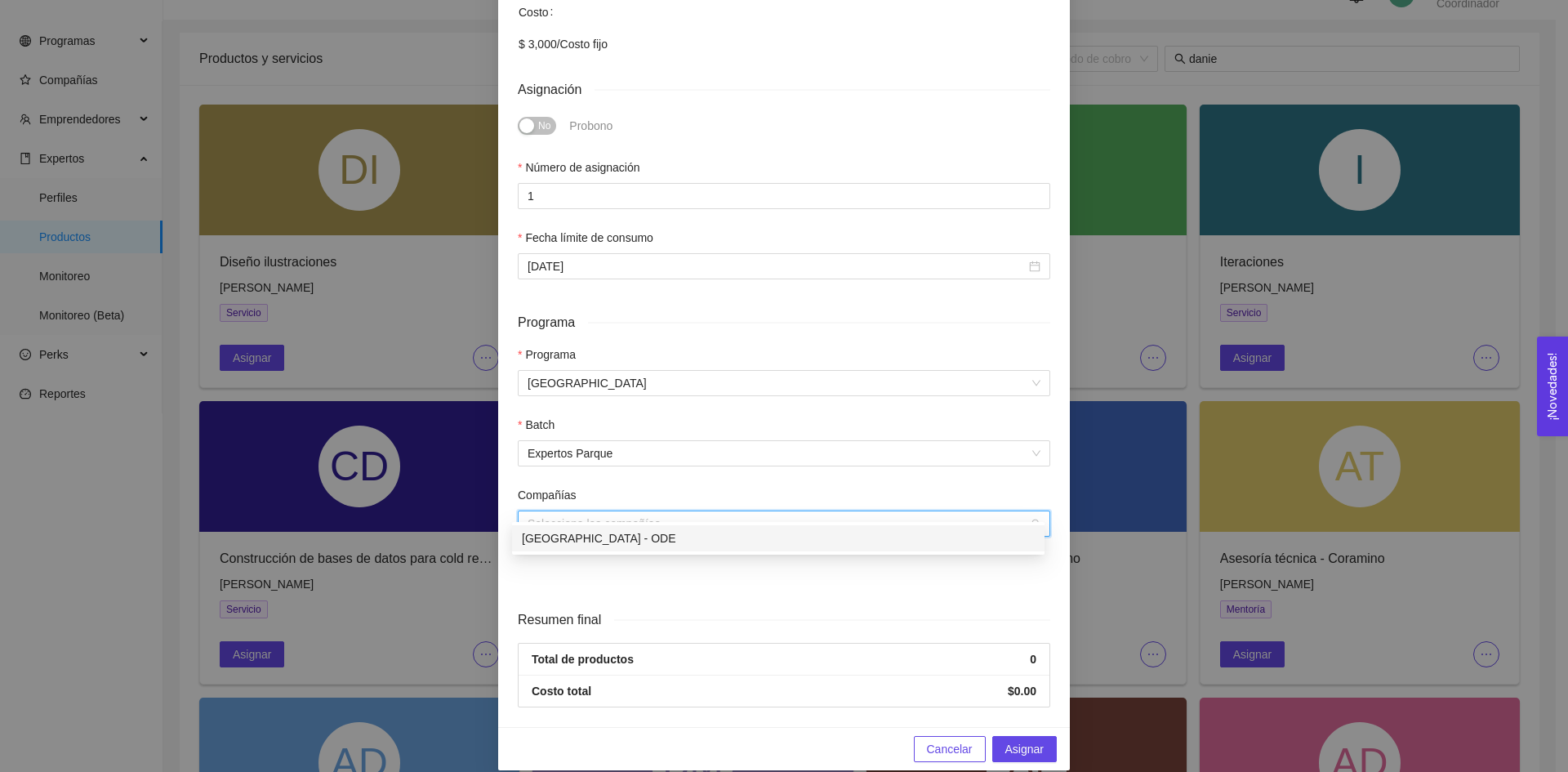
click at [677, 511] on input "search" at bounding box center [778, 523] width 502 height 25
click at [673, 530] on div "[GEOGRAPHIC_DATA] - ODE" at bounding box center [777, 538] width 513 height 18
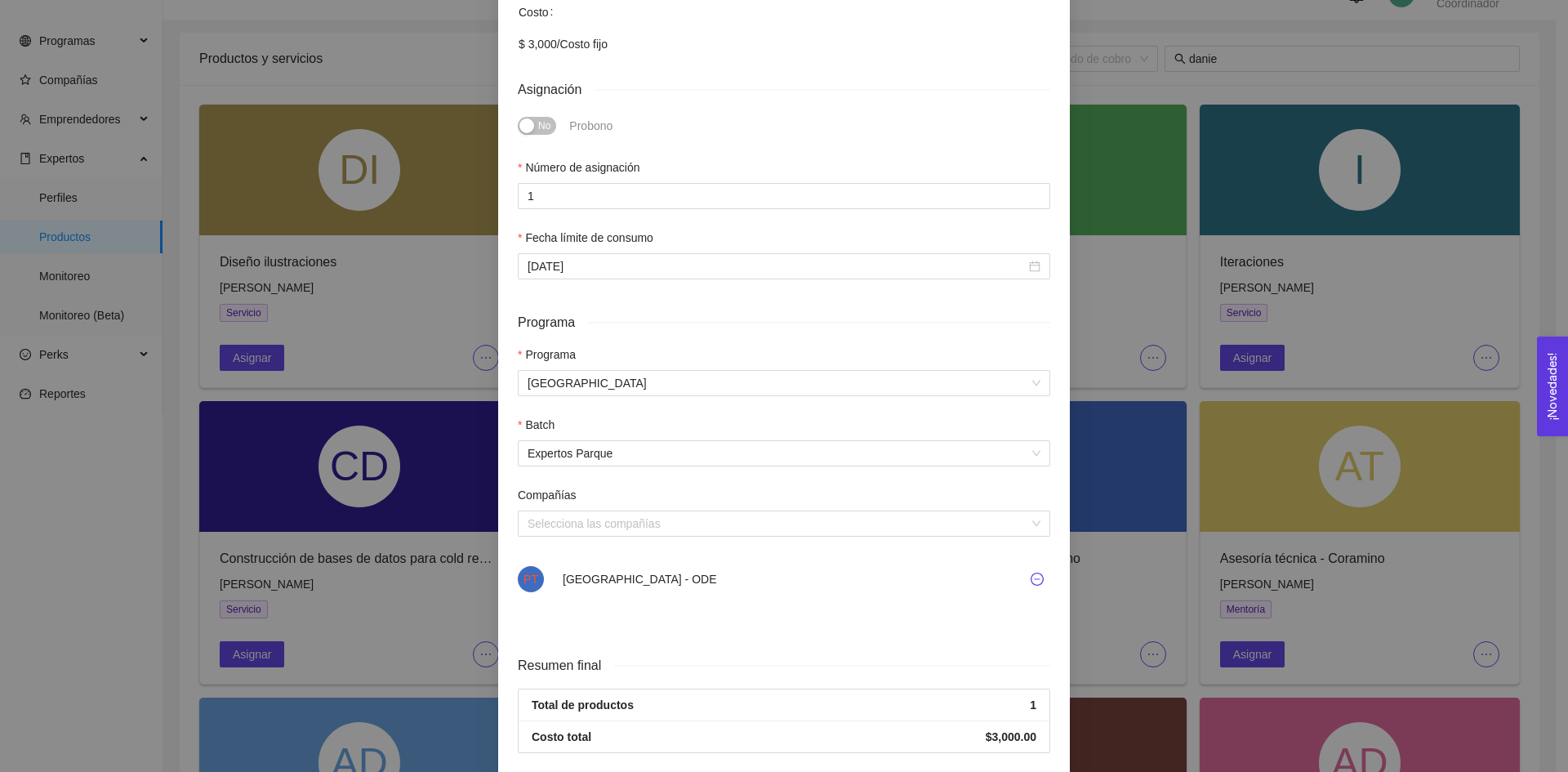
scroll to position [459, 0]
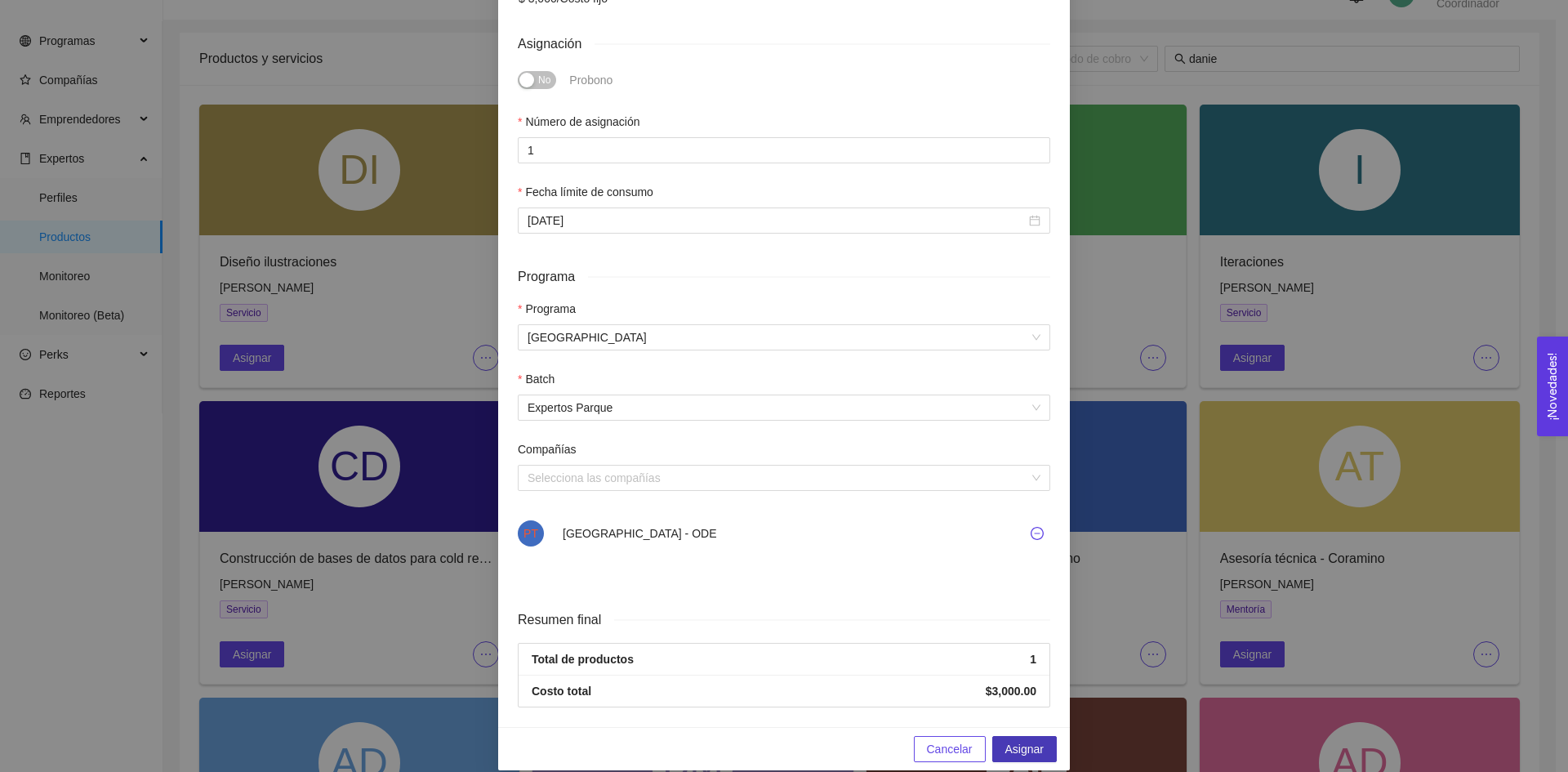
click at [1009, 740] on span "Asignar" at bounding box center [1024, 749] width 39 height 18
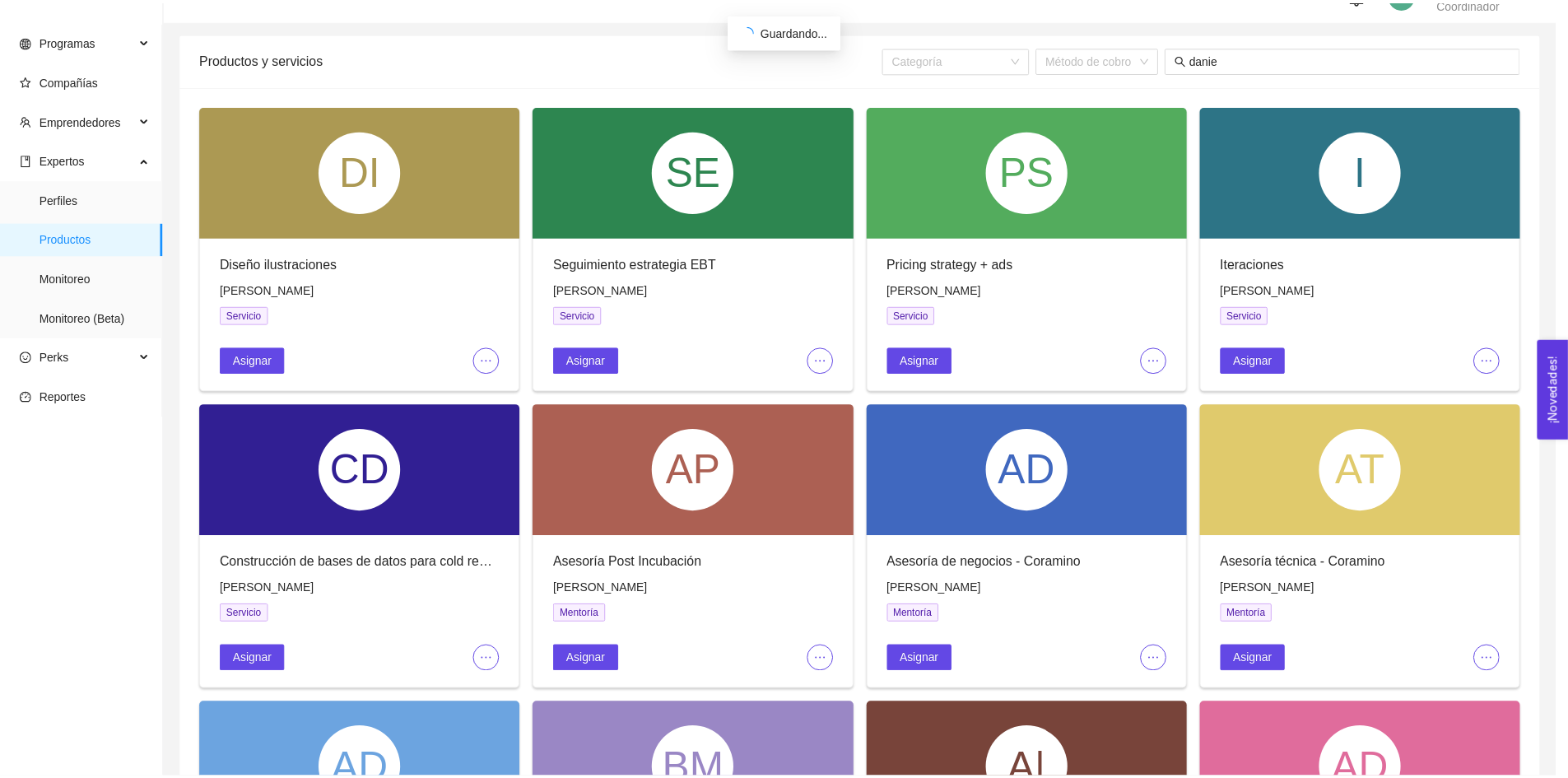
scroll to position [314, 0]
